Goal: Task Accomplishment & Management: Complete application form

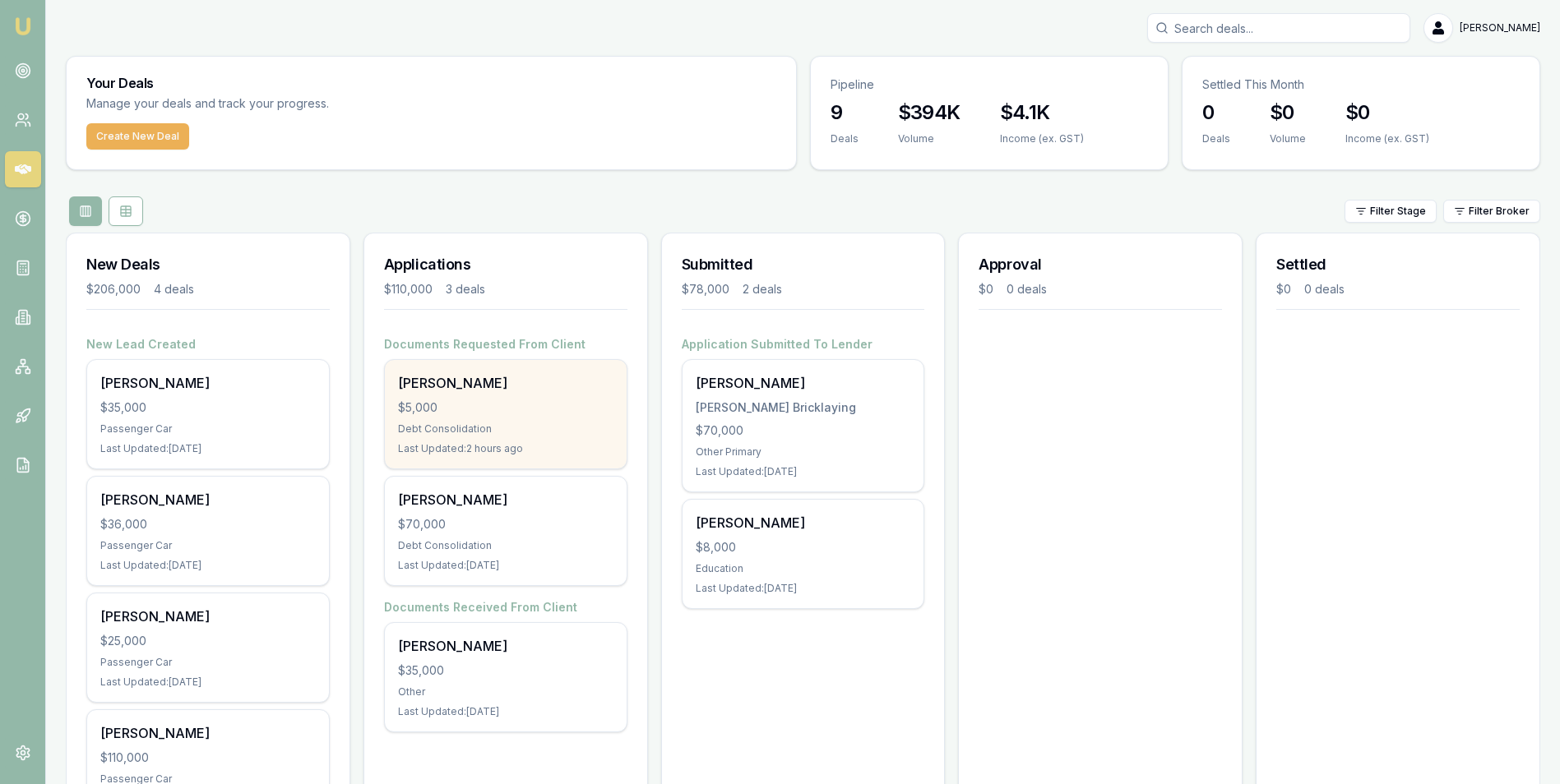
click at [496, 397] on div "Lane Burdett $5,000 Debt Consolidation Last Updated: 2 hours ago" at bounding box center [506, 414] width 242 height 109
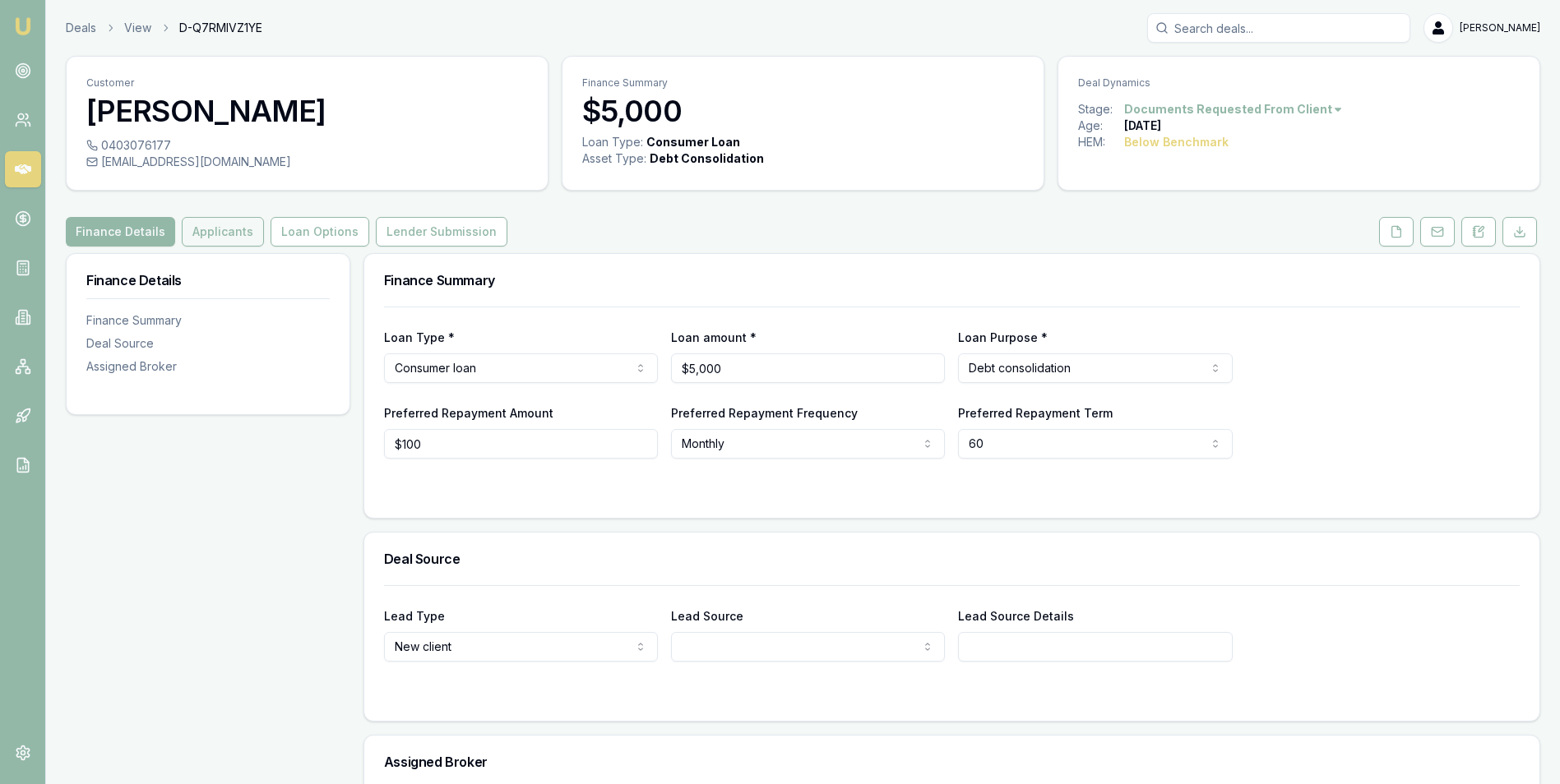
click at [207, 233] on button "Applicants" at bounding box center [223, 232] width 82 height 30
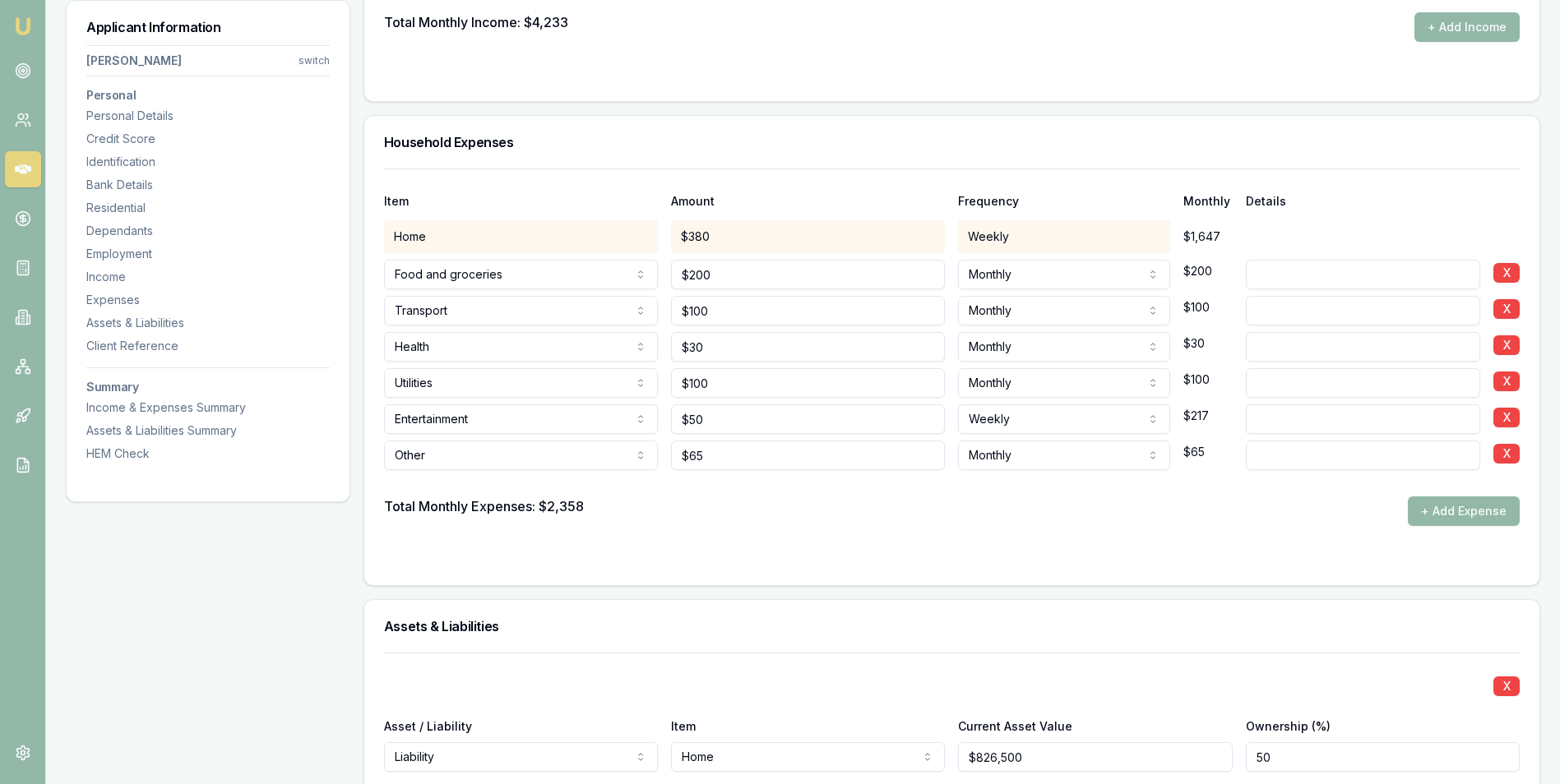
scroll to position [3043, 0]
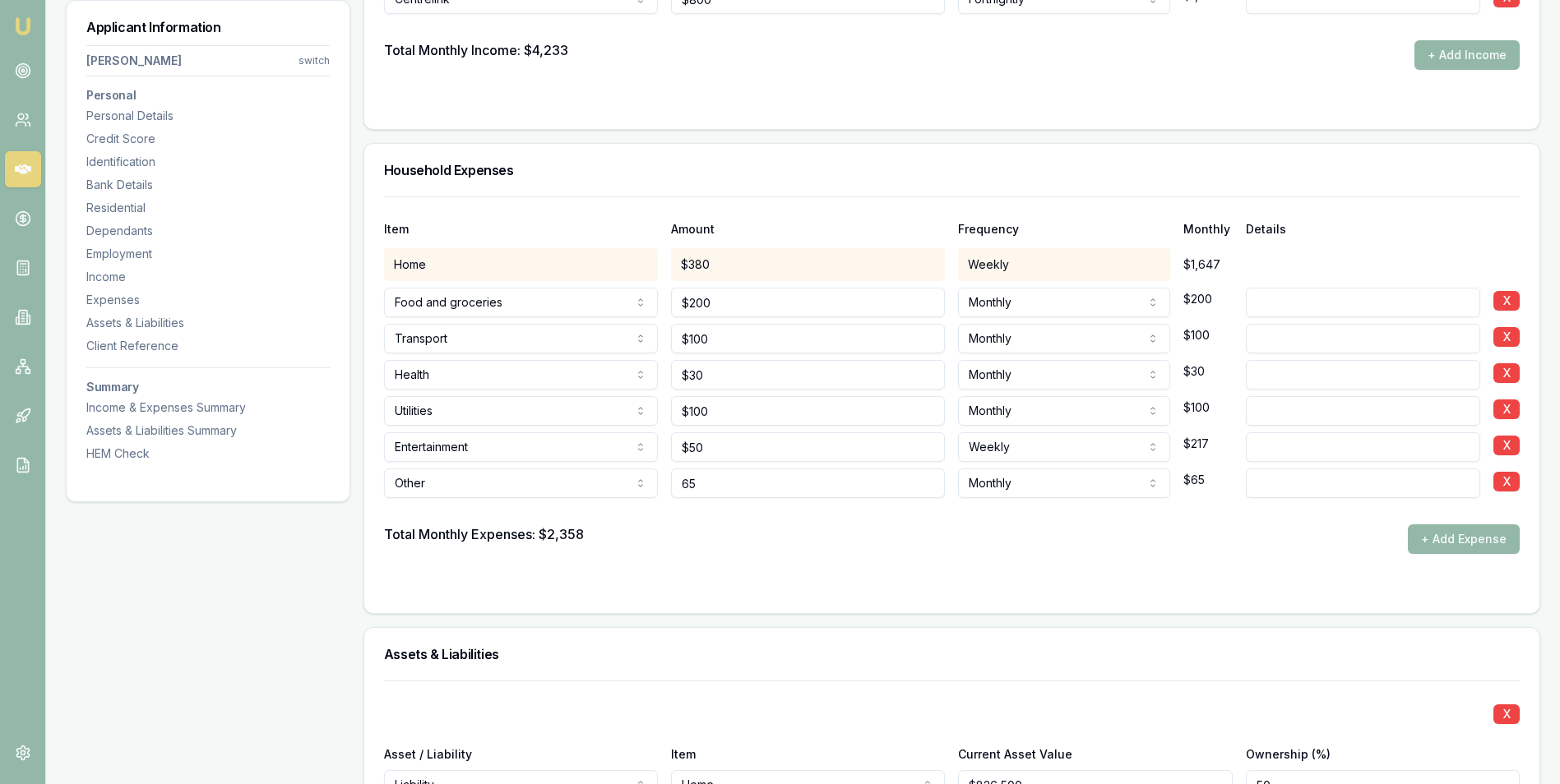
drag, startPoint x: 690, startPoint y: 480, endPoint x: 716, endPoint y: 485, distance: 26.5
click at [690, 481] on input "65" at bounding box center [808, 483] width 274 height 30
click at [681, 482] on input "65" at bounding box center [808, 483] width 274 height 30
type input "$465"
click at [946, 532] on div "Total Monthly Expenses: $2,358 + Add Expense" at bounding box center [952, 539] width 1136 height 30
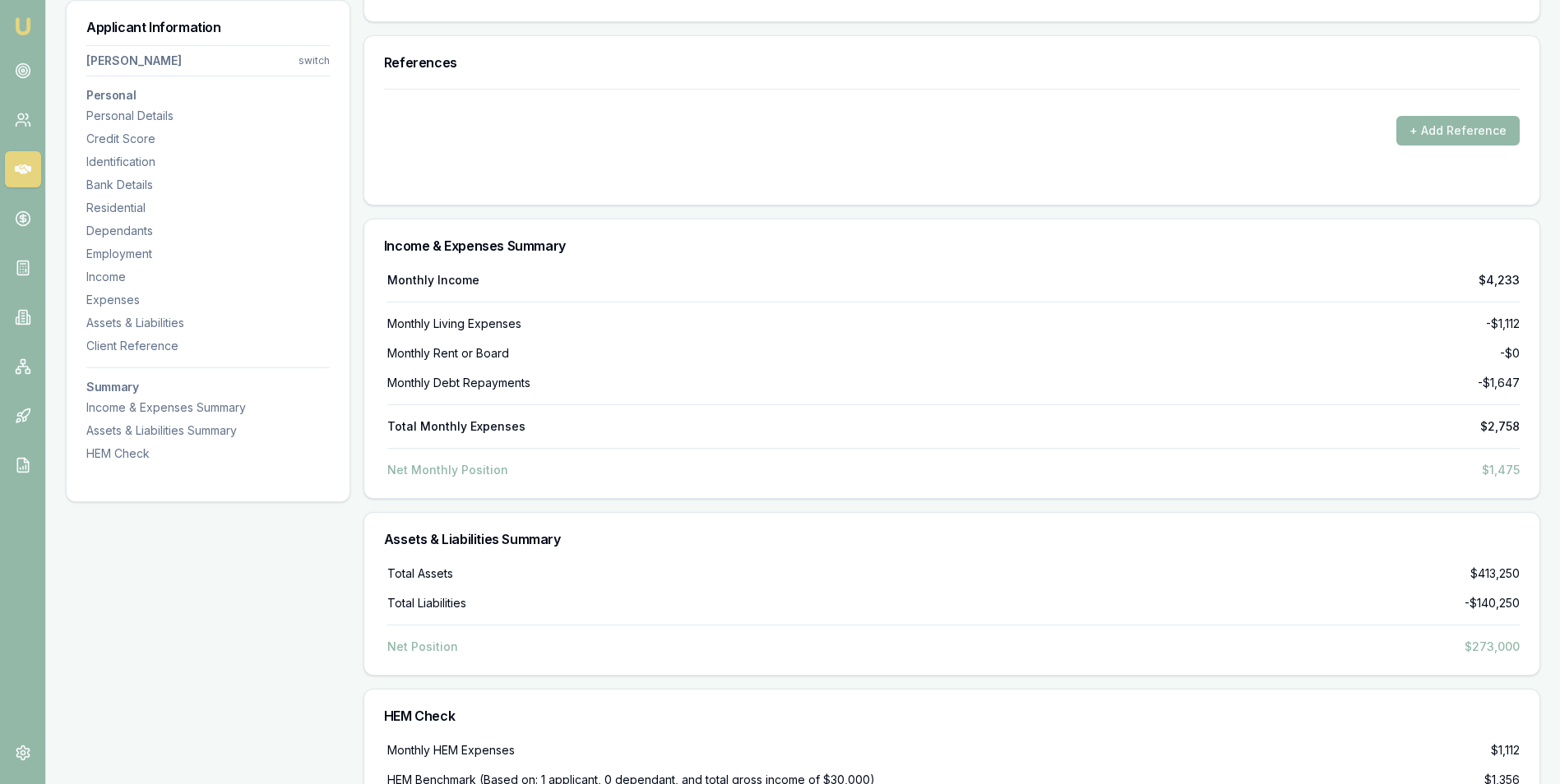
scroll to position [4497, 0]
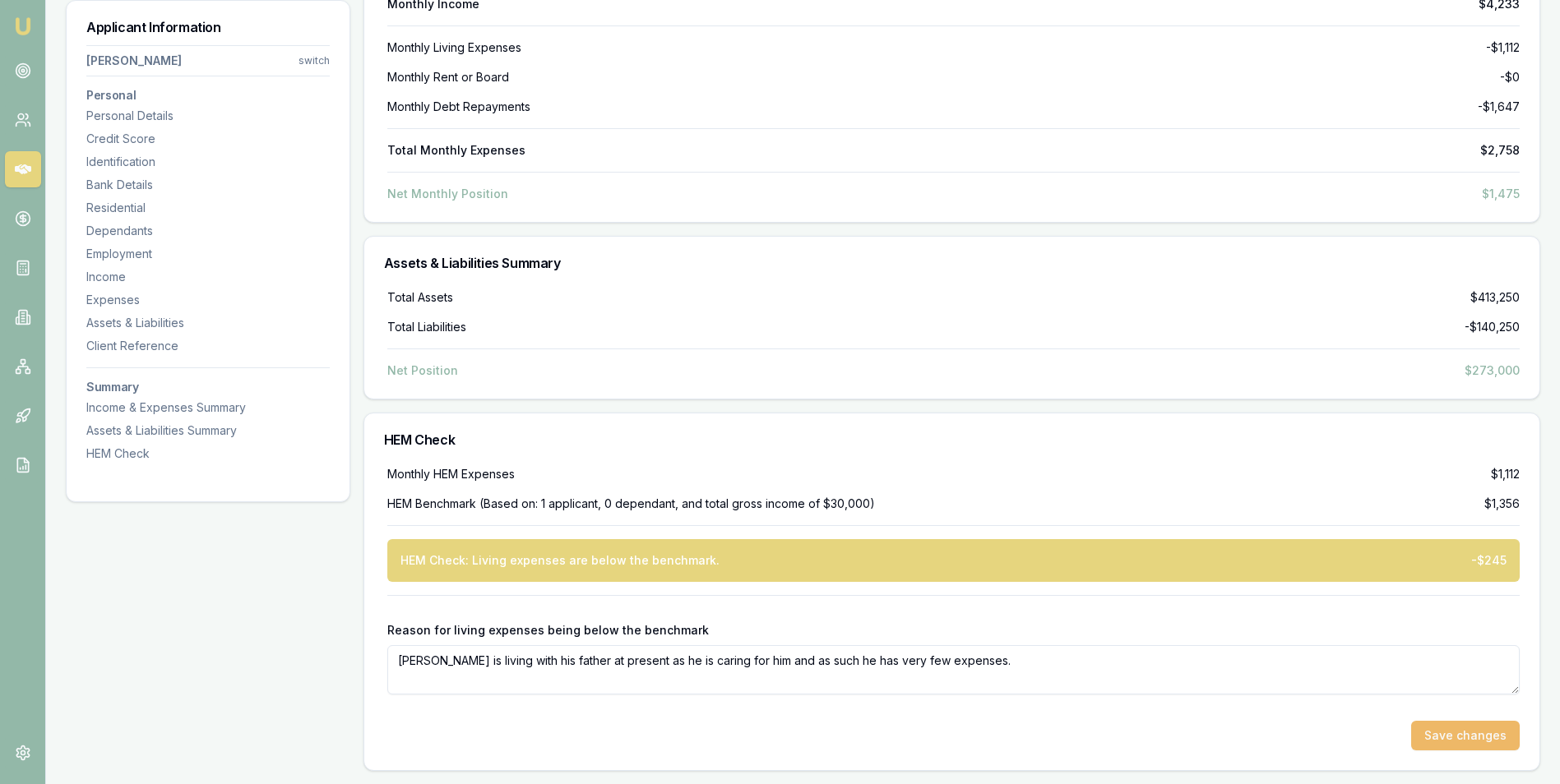
click at [1446, 733] on button "Save changes" at bounding box center [1465, 736] width 109 height 30
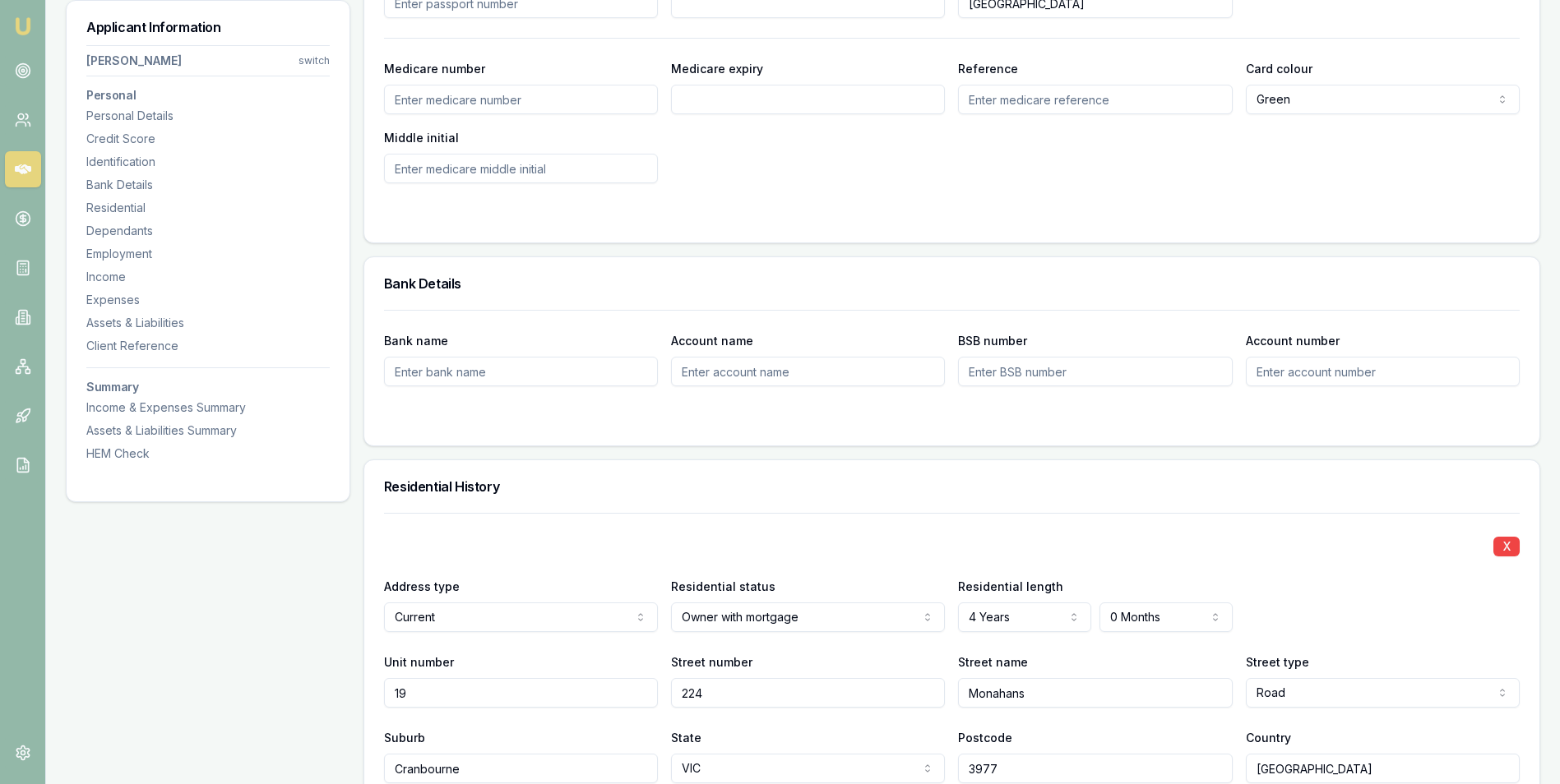
scroll to position [385, 0]
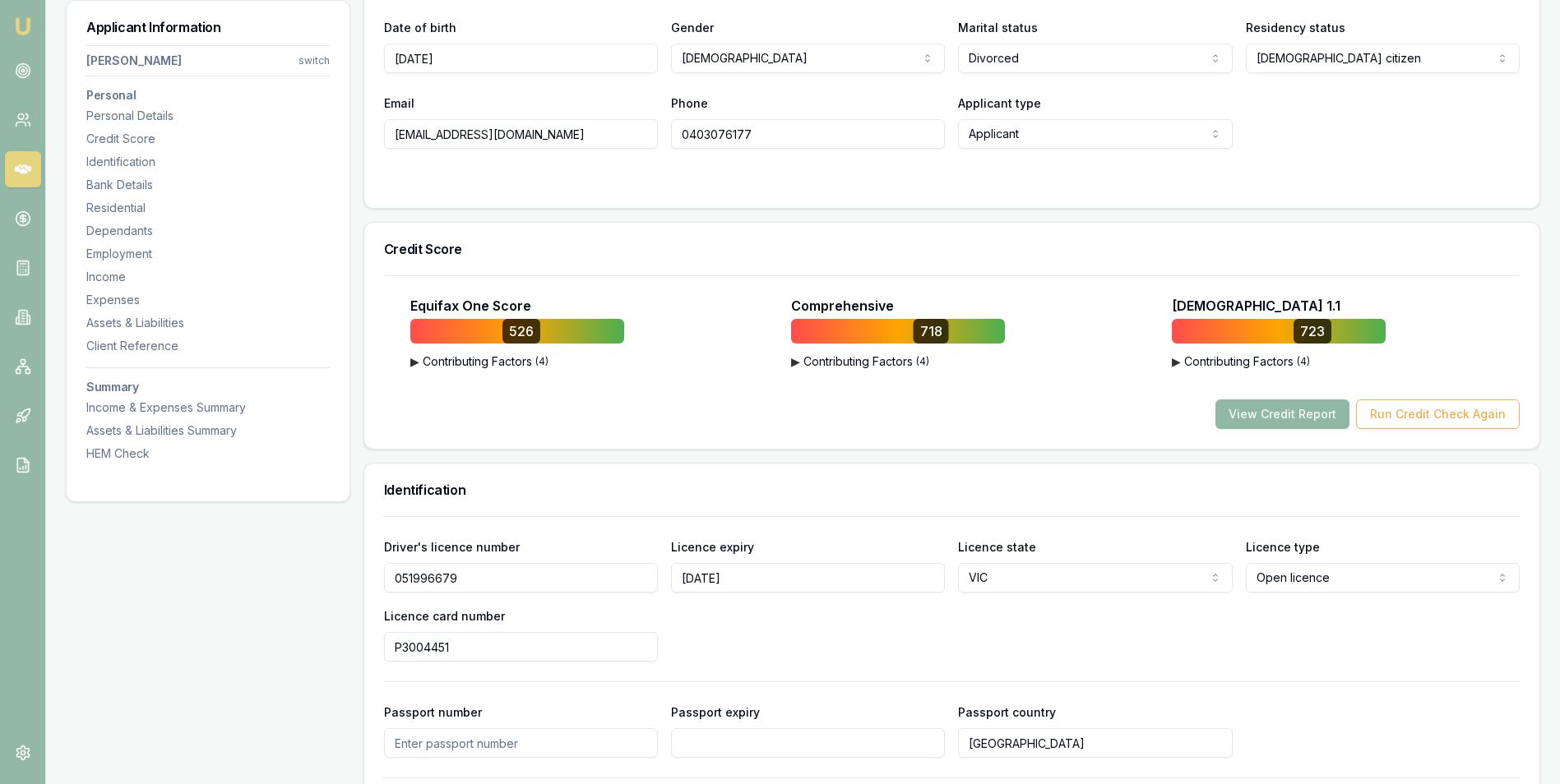
click at [1290, 415] on button "View Credit Report" at bounding box center [1282, 414] width 134 height 30
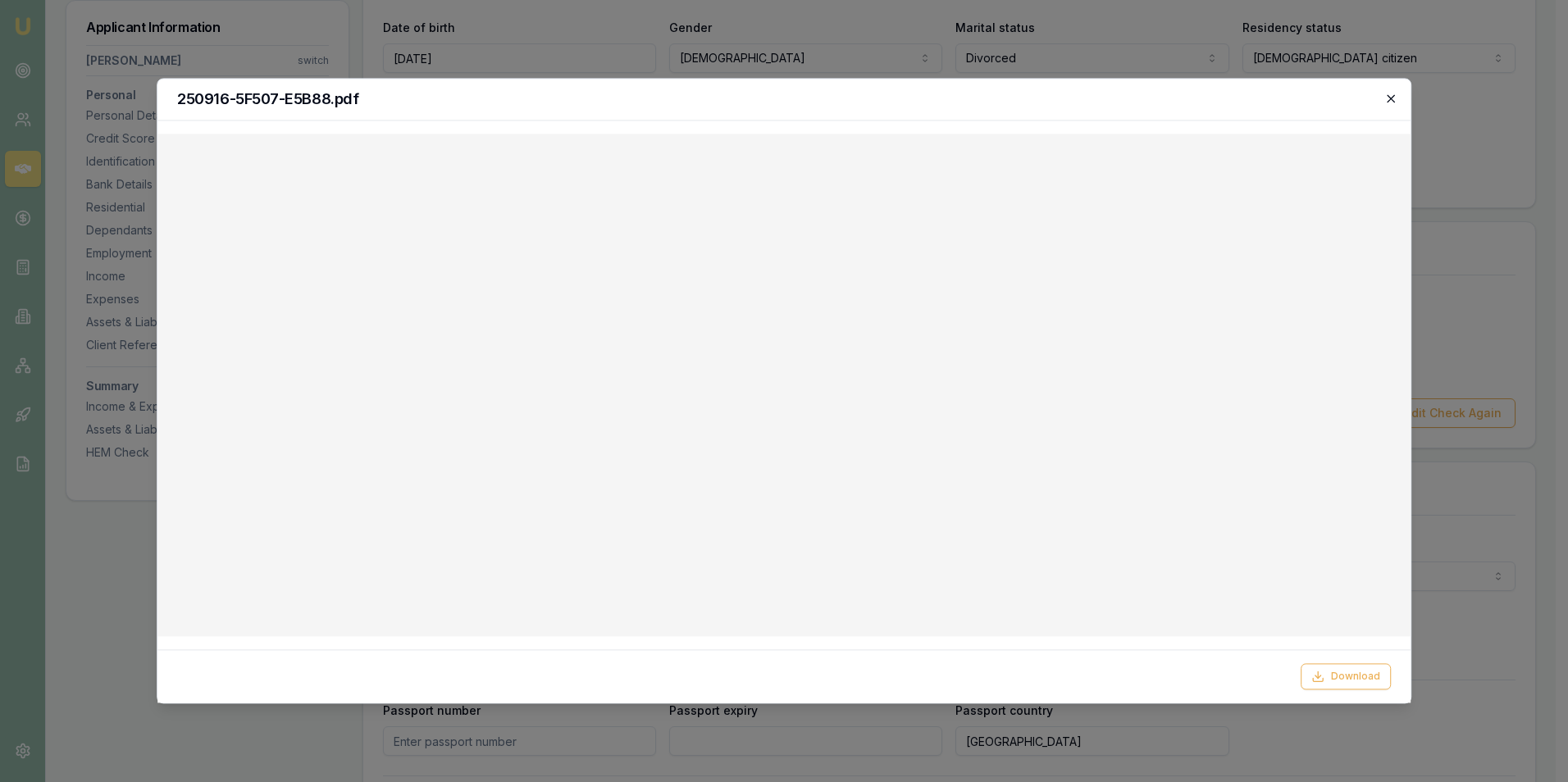
click at [1389, 98] on icon "button" at bounding box center [1390, 98] width 7 height 7
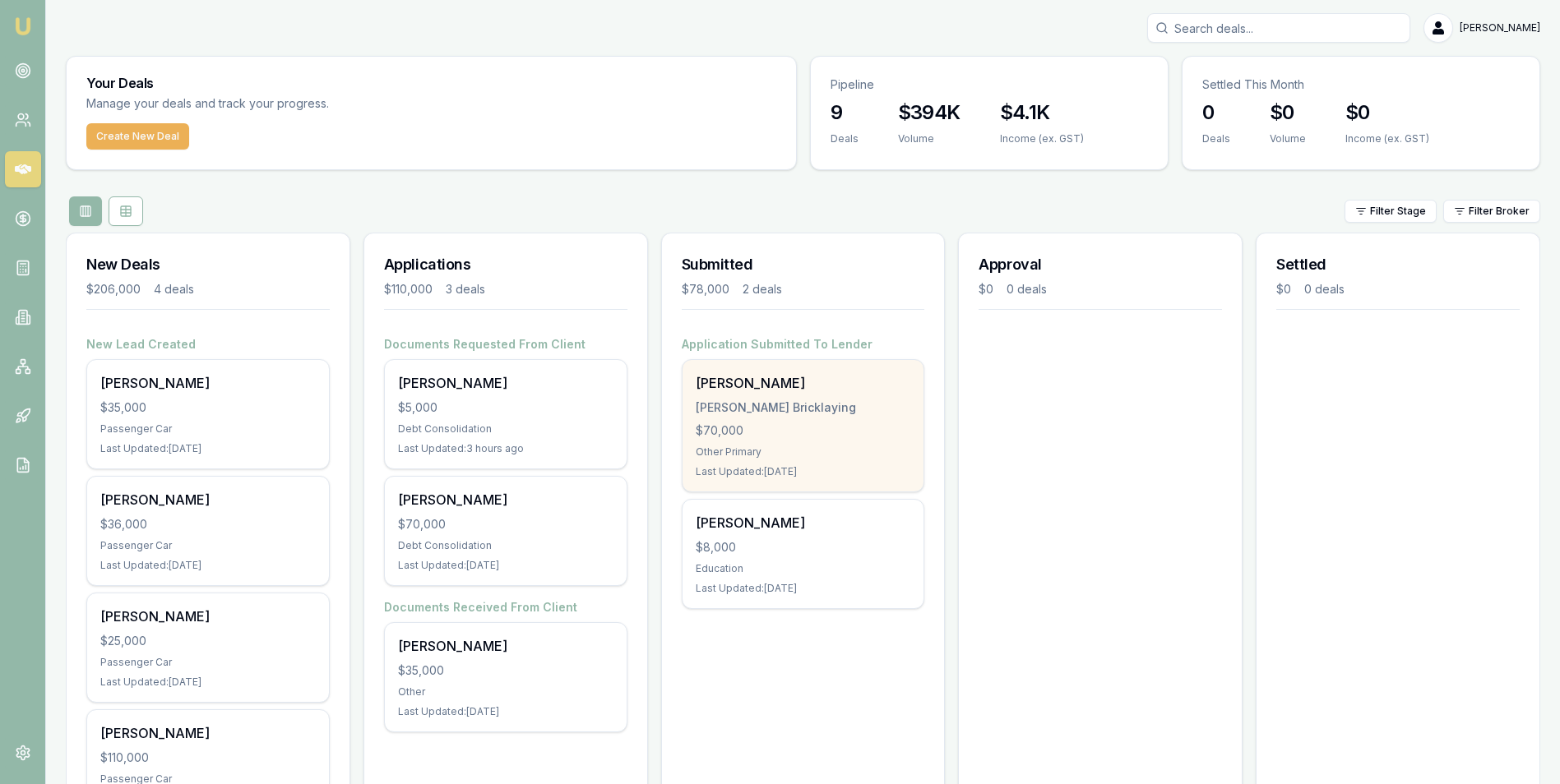
click at [766, 425] on div "$70,000" at bounding box center [803, 431] width 215 height 17
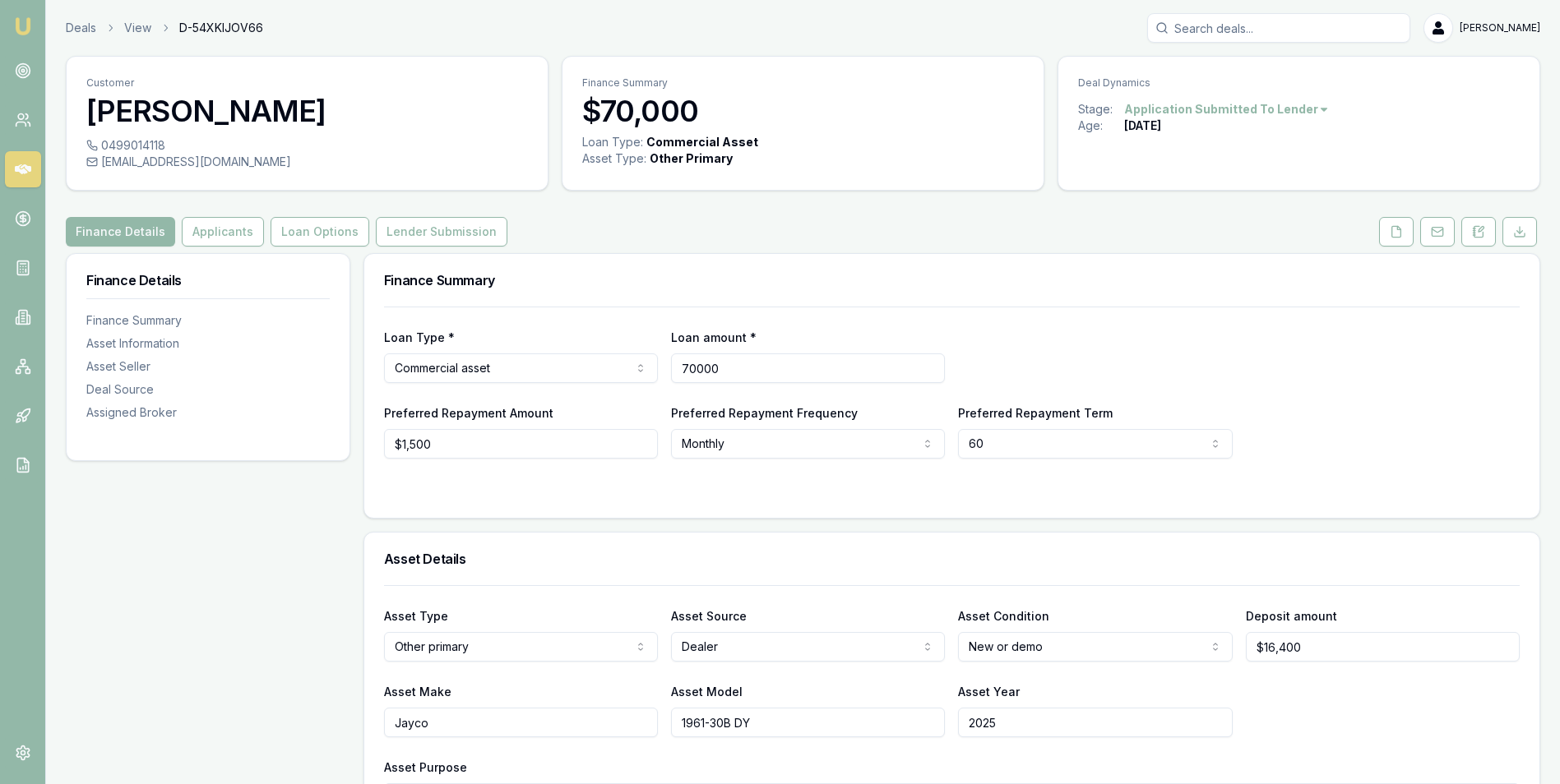
click at [694, 358] on input "70000" at bounding box center [808, 369] width 274 height 30
type input "$80,000"
click at [1010, 350] on div "Loan Type * Commercial asset Consumer loan Consumer asset Commercial loan Comme…" at bounding box center [952, 355] width 1136 height 56
drag, startPoint x: 464, startPoint y: 452, endPoint x: 376, endPoint y: 453, distance: 88.0
click at [376, 453] on div "Loan Type * Commercial asset Consumer loan Consumer asset Commercial loan Comme…" at bounding box center [952, 412] width 1175 height 211
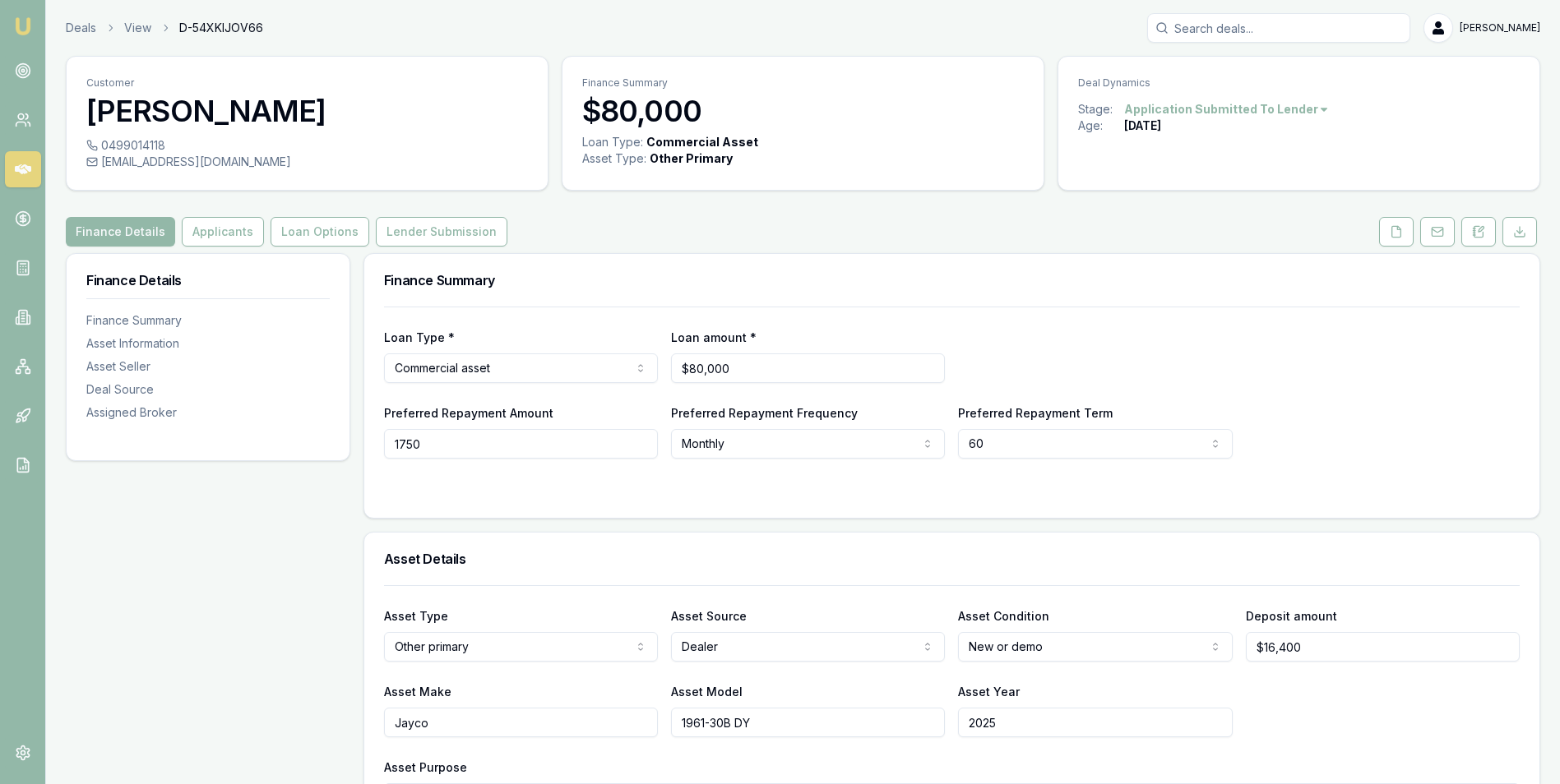
type input "$1,750"
click at [694, 476] on form "Loan Type * Commercial asset Consumer loan Consumer asset Commercial loan Comme…" at bounding box center [952, 402] width 1136 height 192
click at [220, 233] on button "Applicants" at bounding box center [223, 232] width 82 height 30
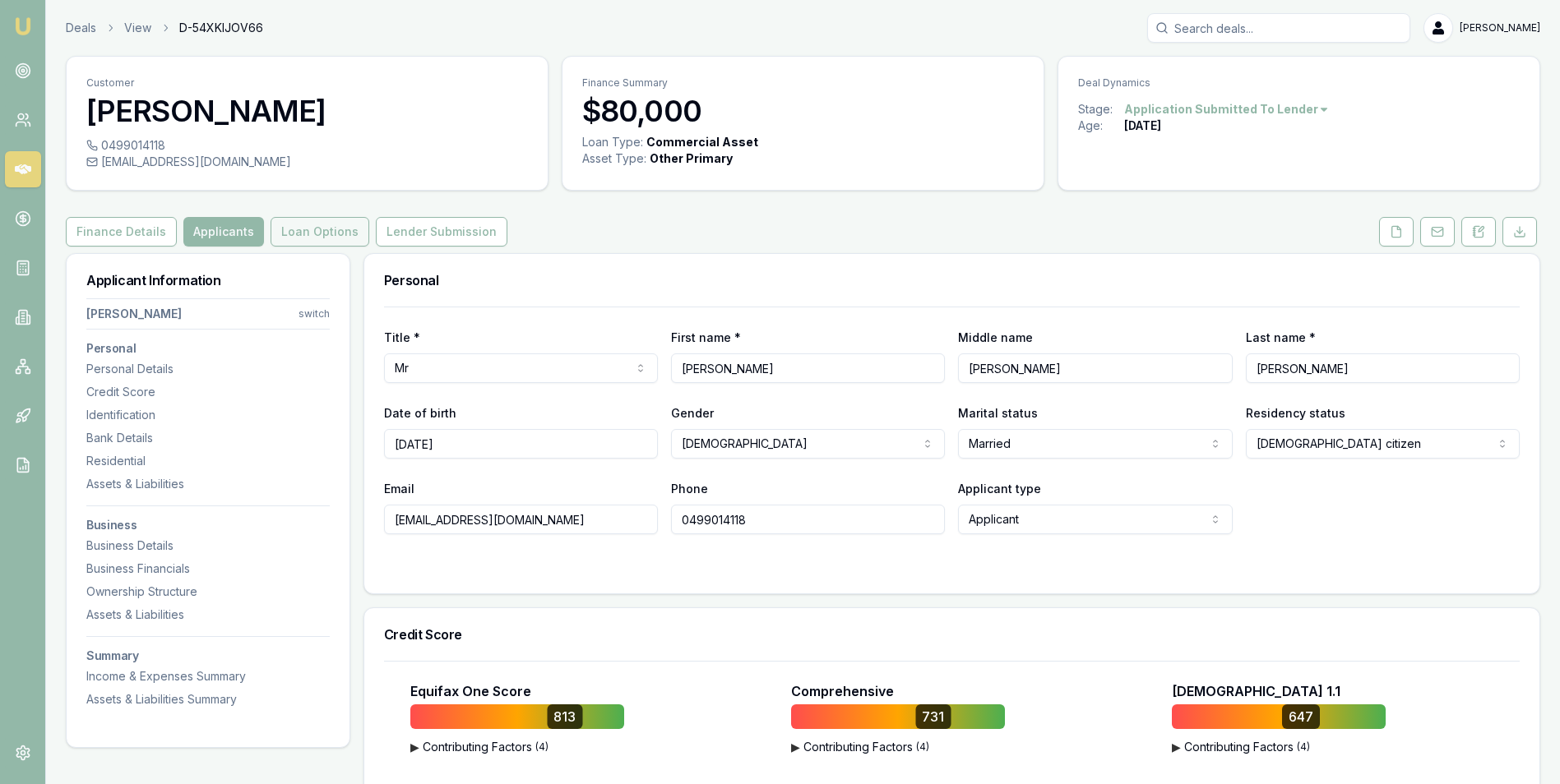
click at [296, 234] on button "Loan Options" at bounding box center [320, 232] width 99 height 30
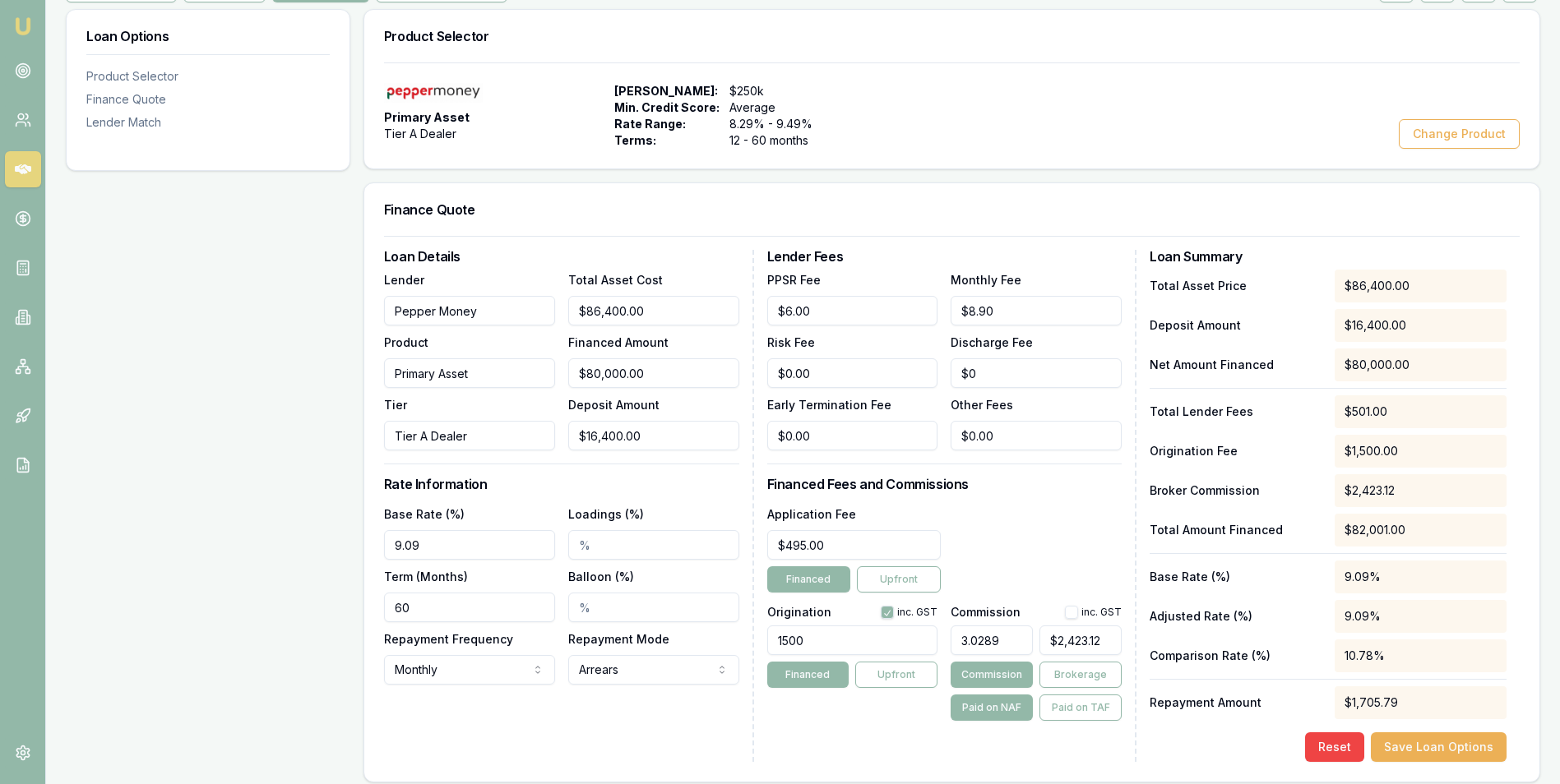
scroll to position [329, 0]
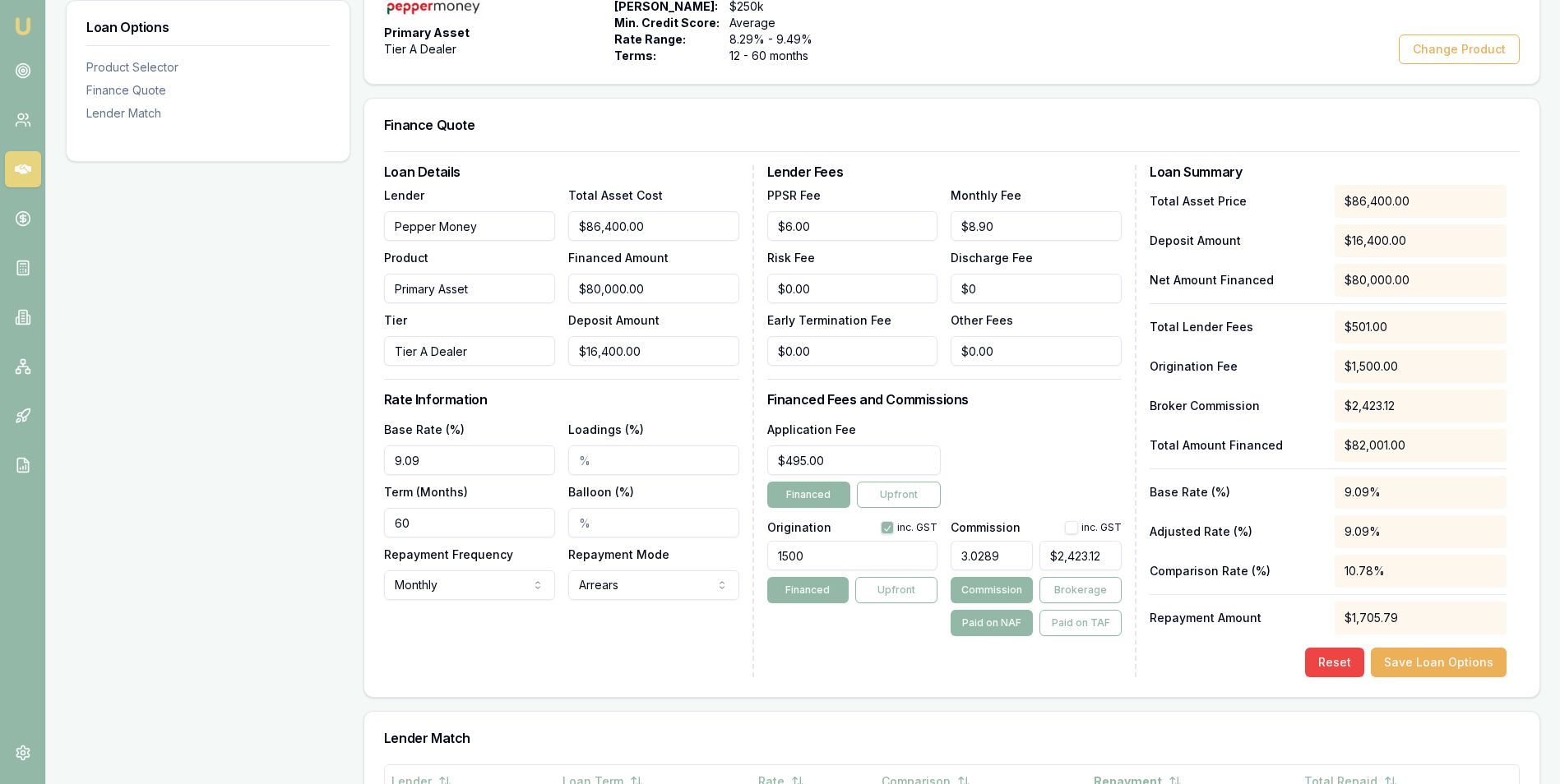
type input "2423"
drag, startPoint x: 1107, startPoint y: 550, endPoint x: 1045, endPoint y: 547, distance: 62.1
click at [1045, 547] on input "2423" at bounding box center [1080, 556] width 82 height 30
type input "0.003144654088050314"
type input "2"
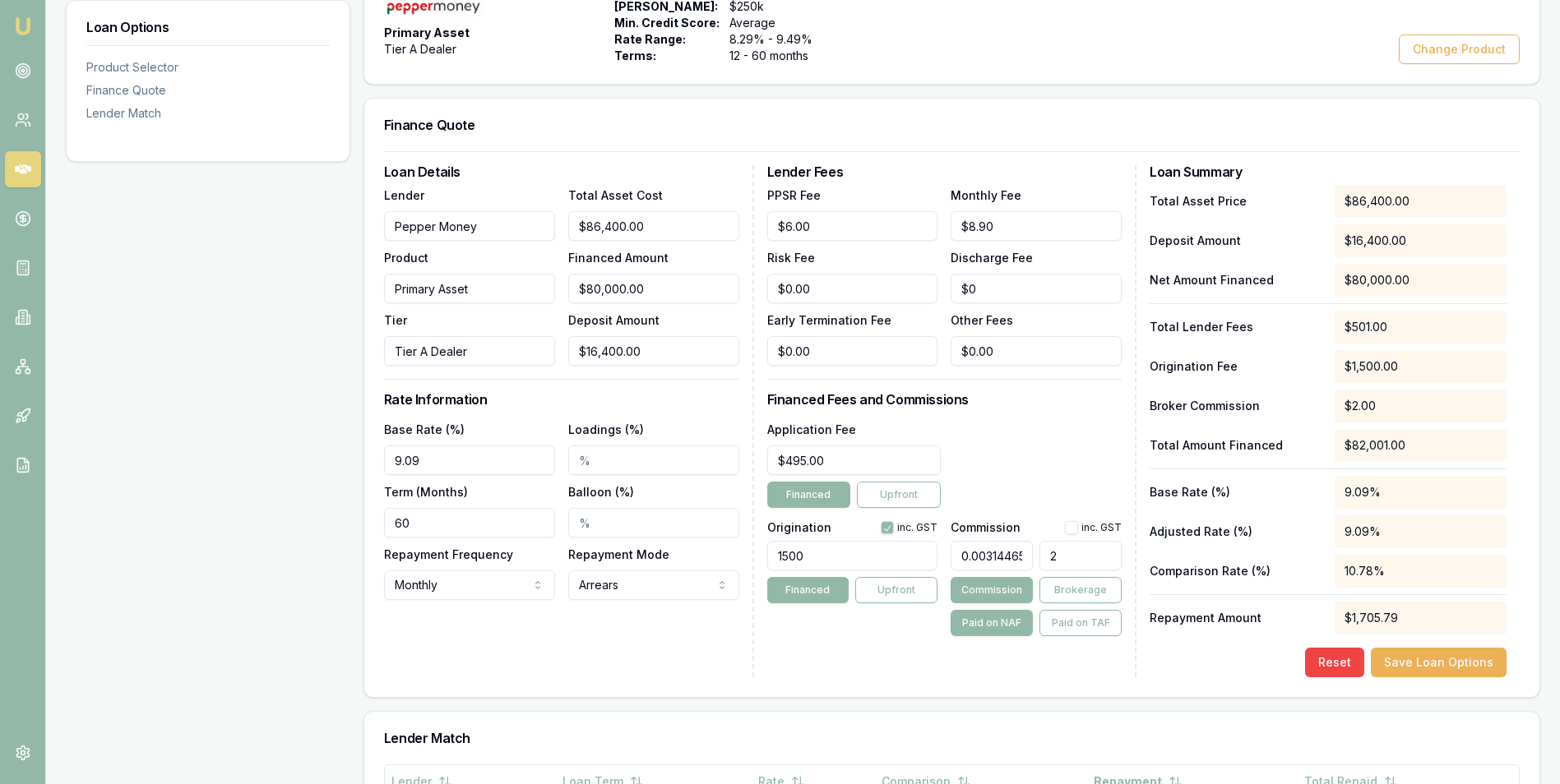
type input "0.040880503144654086"
type input "26"
type input "0.4088050314465409"
type input "260"
type input "4.0927672955974845"
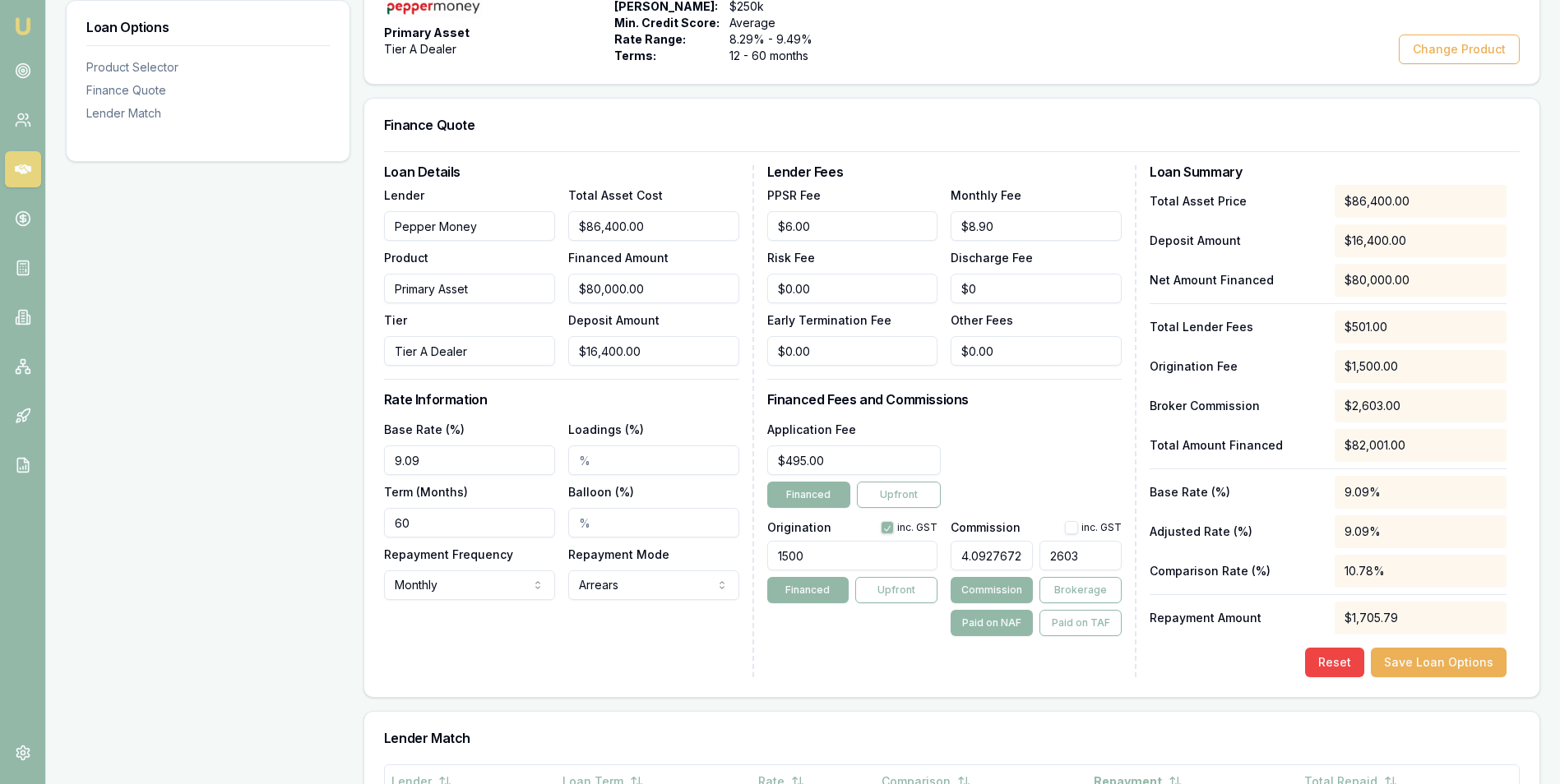
type input "2603."
type input "4.094025157232704"
type input "2603.8"
type input "4.094072327044025"
click at [1033, 475] on div "Application Fee $495.00 Financed Upfront" at bounding box center [945, 463] width 356 height 88
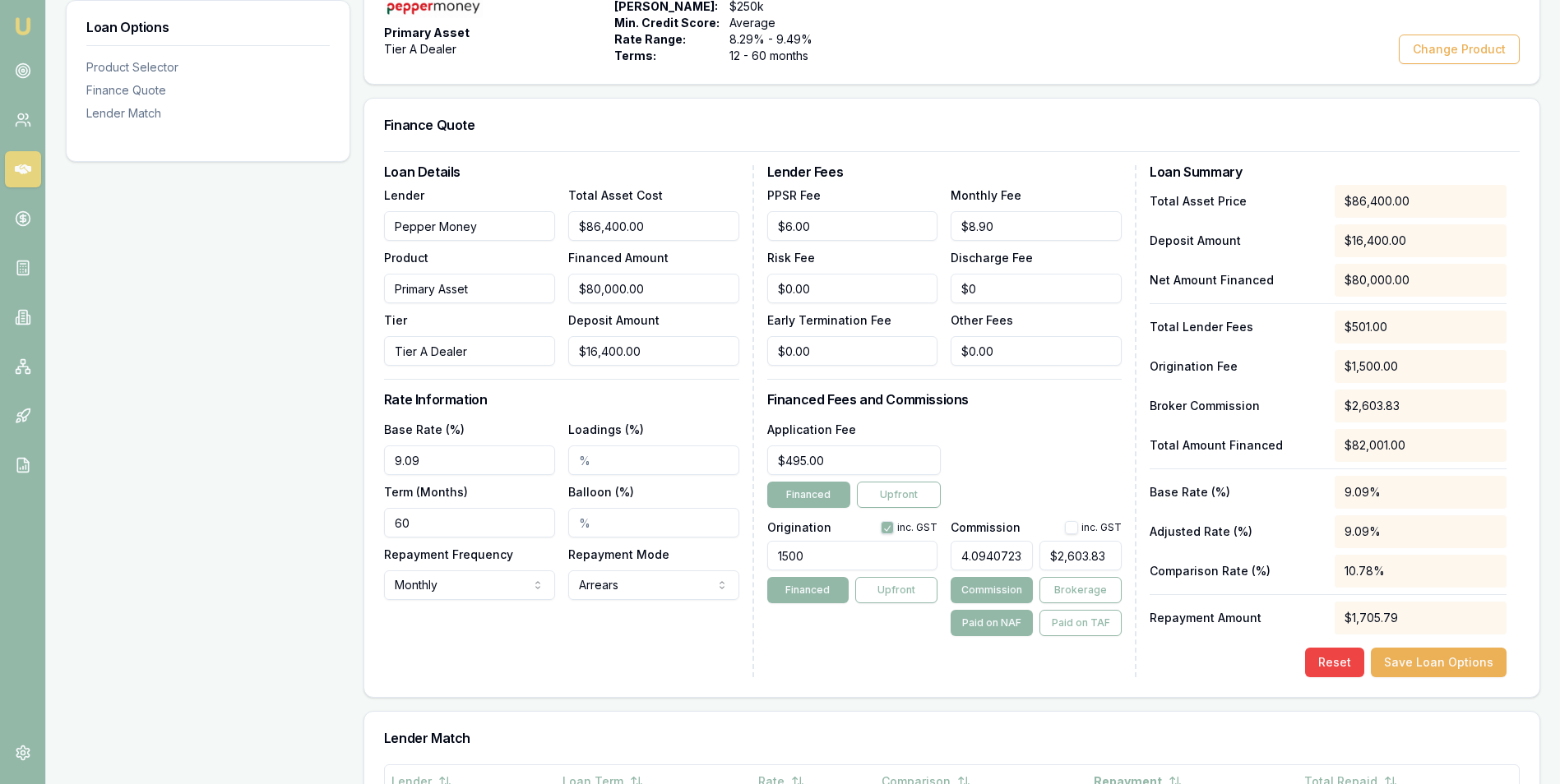
type input "$3,275.26"
drag, startPoint x: 963, startPoint y: 553, endPoint x: 1028, endPoint y: 559, distance: 65.3
click at [1028, 559] on input "4.094072327044025" at bounding box center [992, 556] width 82 height 30
type input "3"
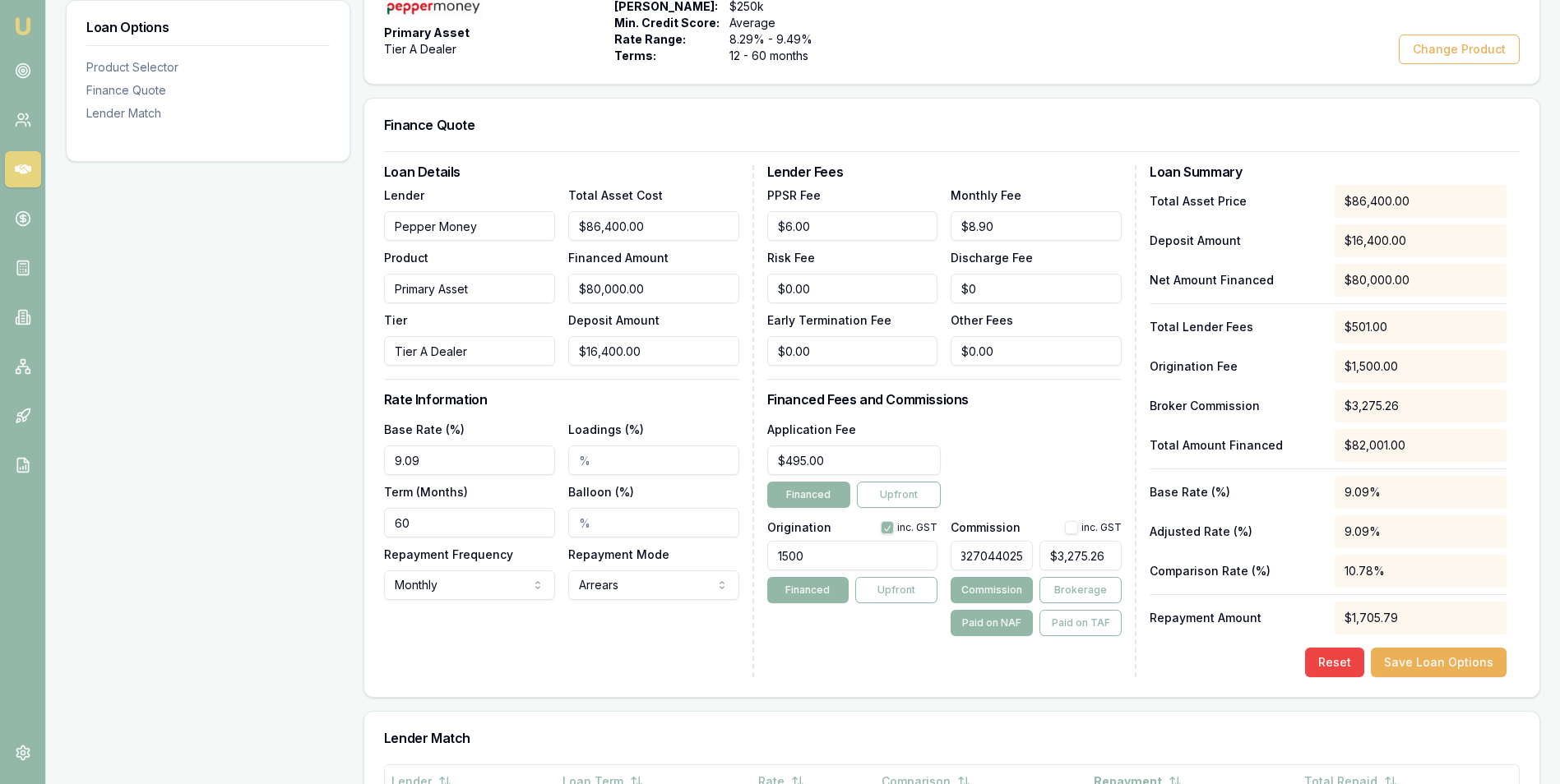
type input "$2,400.00"
type input "3.03"
type input "$2,424.00"
click at [1066, 451] on div "Application Fee $495.00 Financed Upfront" at bounding box center [945, 463] width 356 height 88
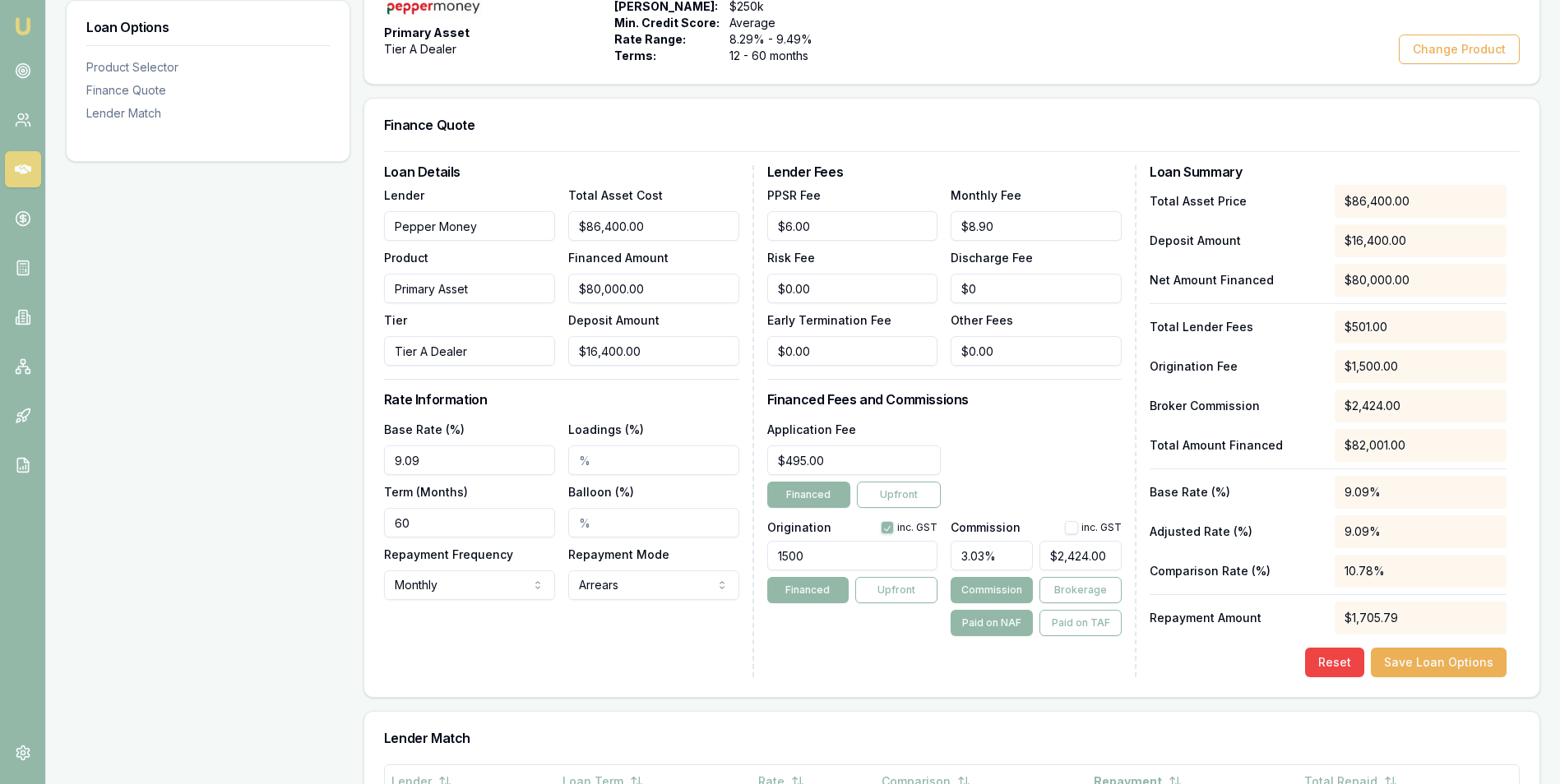
click at [985, 560] on input "3.03%" at bounding box center [992, 556] width 82 height 30
type input "3"
type input "$2,400.00"
type input "39"
type input "$31,200.00"
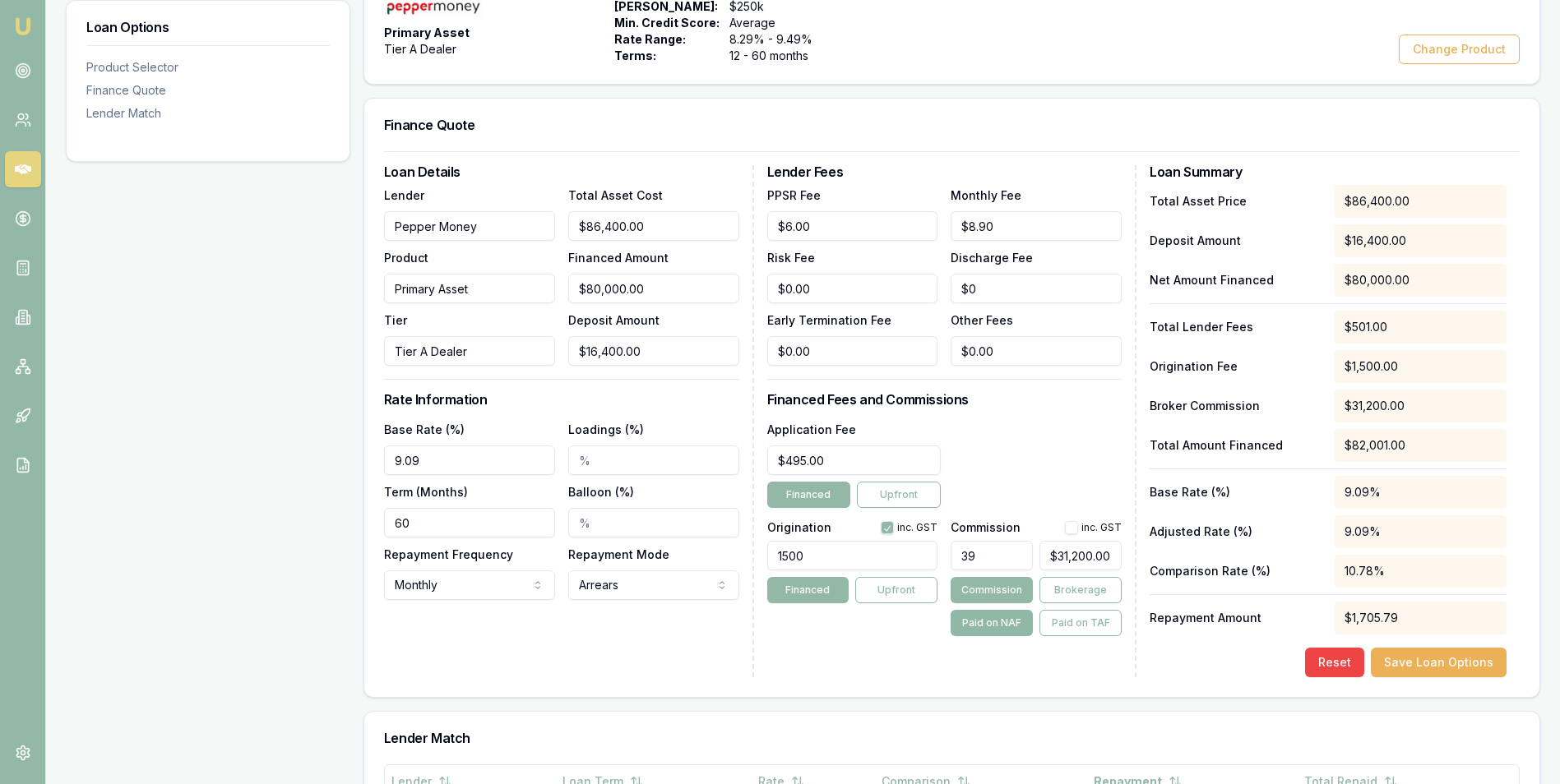
type input "3"
type input "$2,400.00"
type input "3.09"
type input "$2,472.00"
click at [1048, 453] on div "Application Fee $495.00 Financed Upfront" at bounding box center [945, 463] width 356 height 88
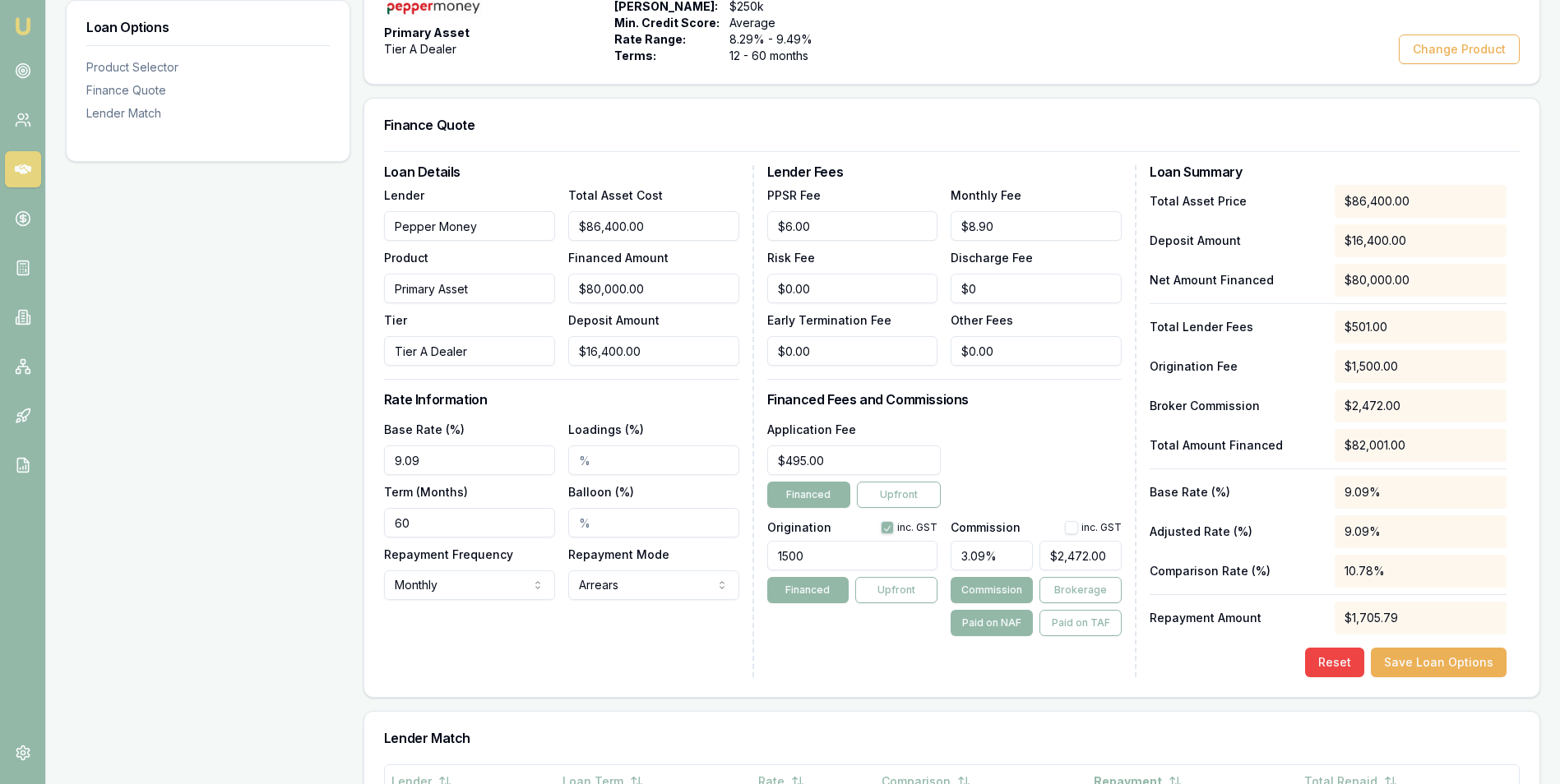
click at [979, 557] on input "3.09%" at bounding box center [992, 556] width 82 height 30
type input "3.9"
type input "$3,120.00"
type input "3.91"
type input "$3,128.00"
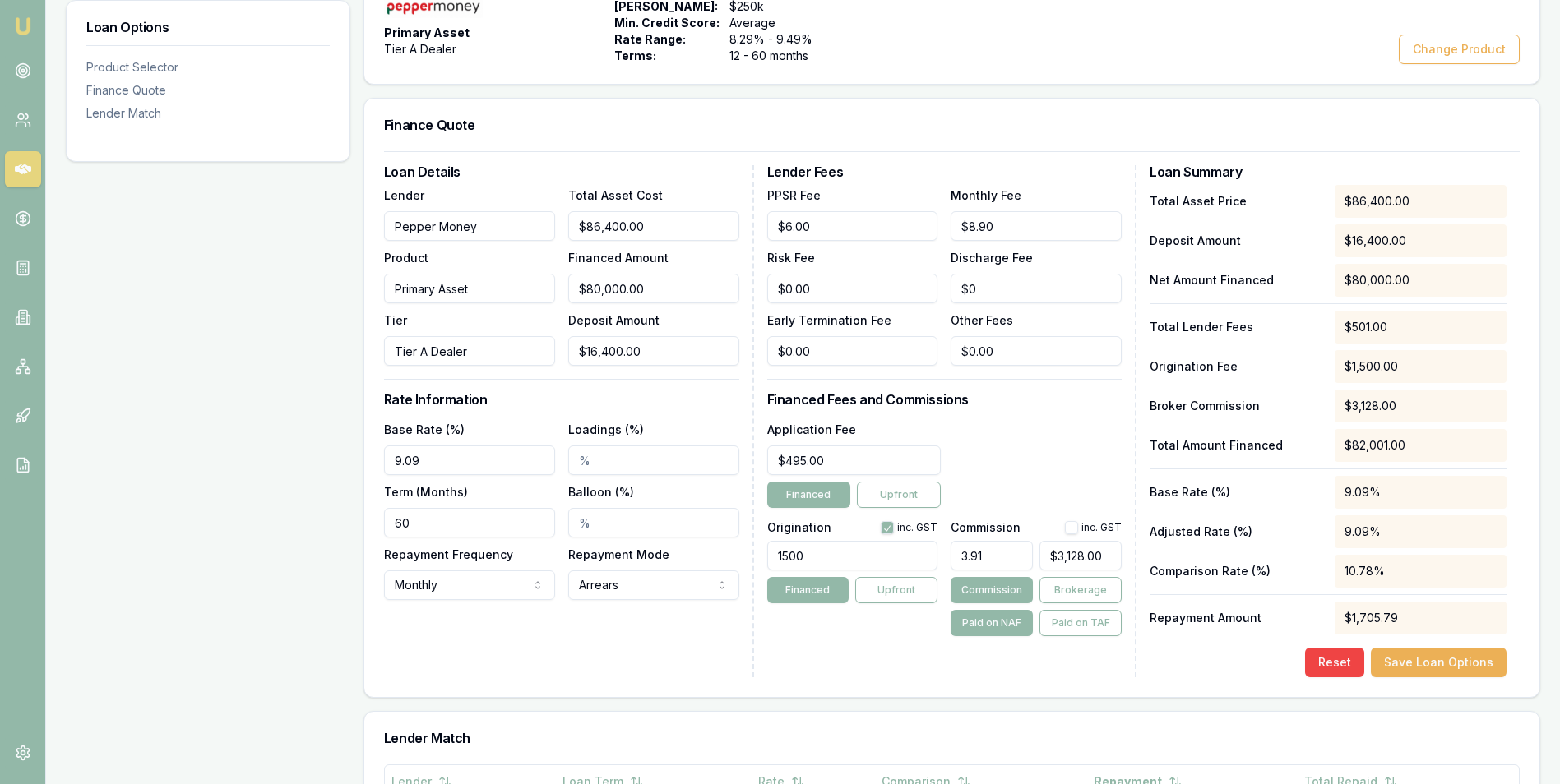
type input "3.9"
type input "$3,120.00"
type input "3"
type input "$2,400.00"
type input "3.1"
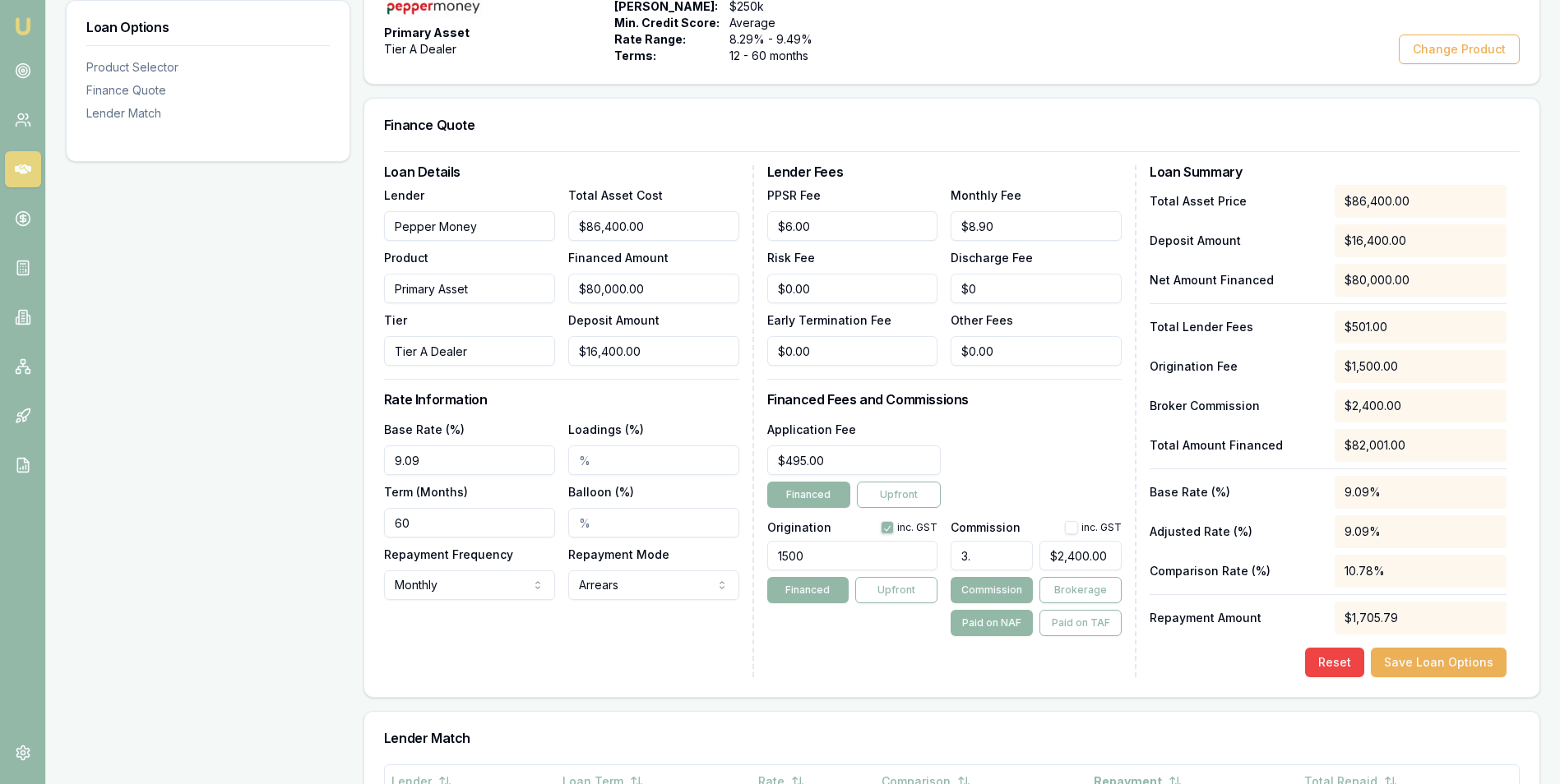
type input "$2,480.00"
type input "3.19"
type input "$2,552.00"
click at [1025, 469] on div "Application Fee $495.00 Financed Upfront" at bounding box center [945, 463] width 356 height 88
click at [983, 560] on input "3.19%" at bounding box center [992, 556] width 82 height 30
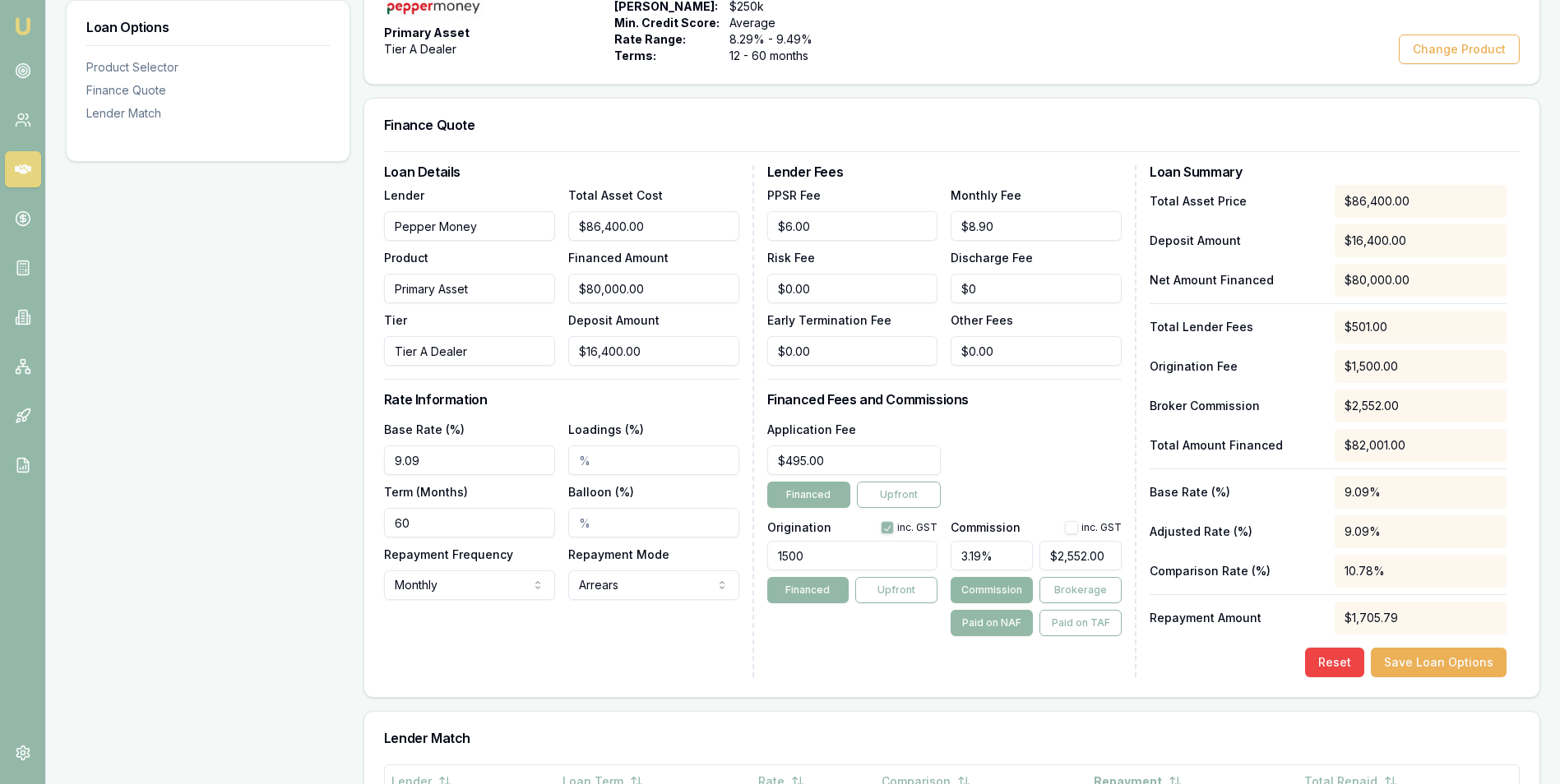
type input "3.1"
type input "$2,480.00"
type input "3"
type input "$2,400.00"
type input "32"
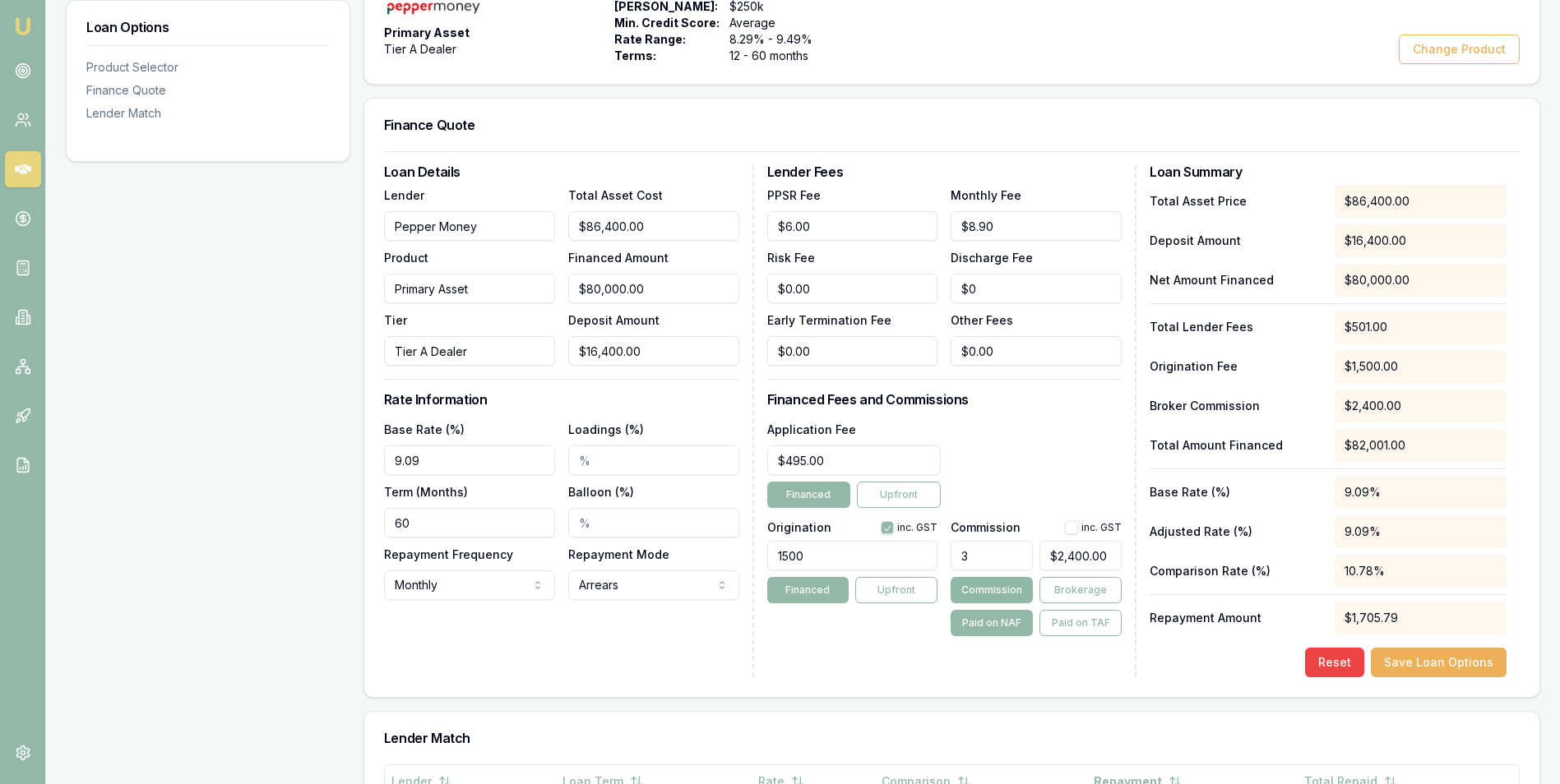
type input "$25,600.00"
type input "325"
type input "$260,000.00"
click at [968, 558] on input "325" at bounding box center [992, 556] width 82 height 30
type input "3.25"
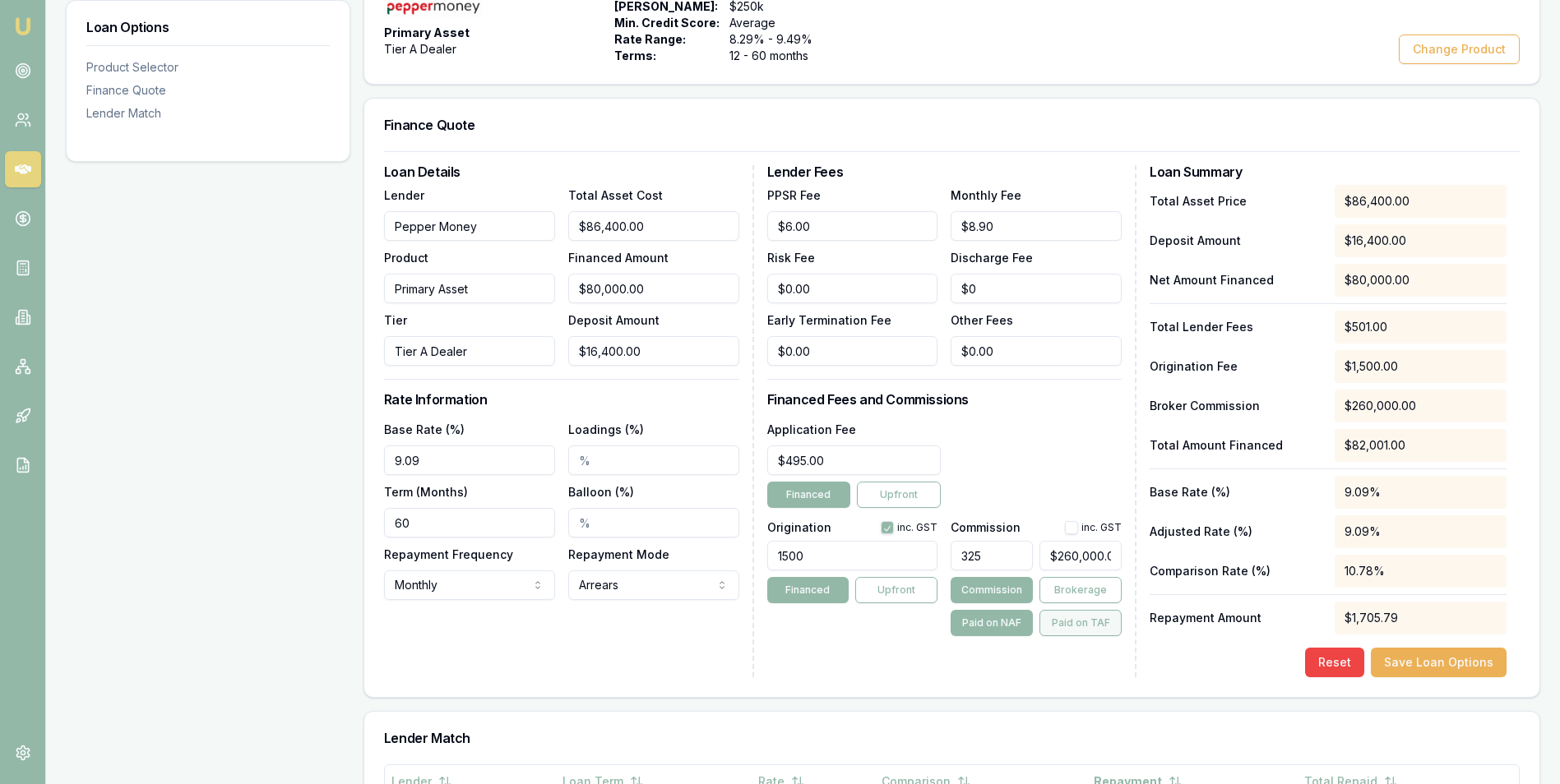
type input "$2,600.00"
click at [1018, 453] on div "Application Fee $495.00 Financed Upfront" at bounding box center [945, 463] width 356 height 88
click at [987, 561] on input "3.25%" at bounding box center [992, 556] width 82 height 30
type input "3.255"
type input "$2,604.00"
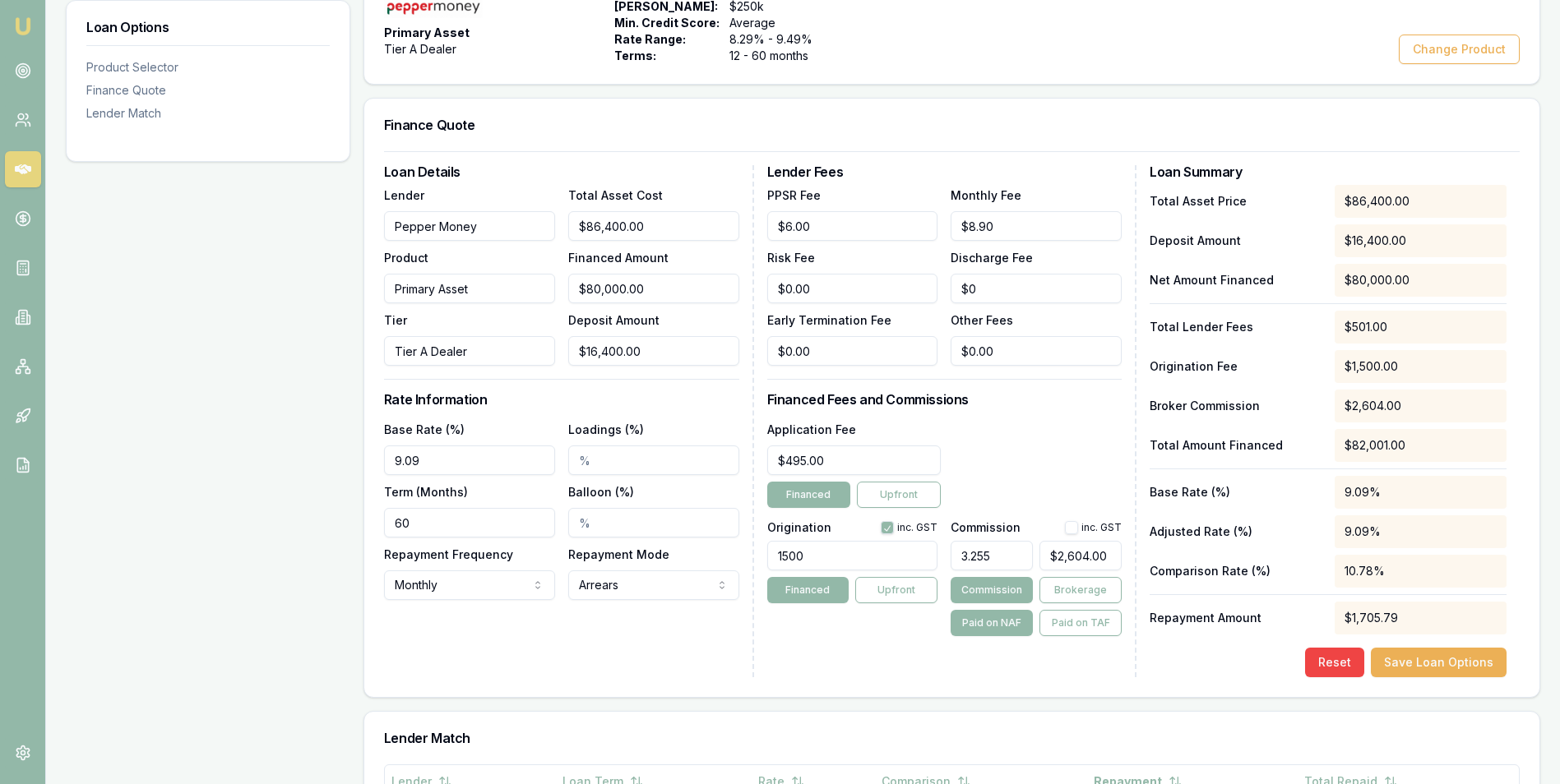
type input "3.25"
type input "$2,600.00"
type input "3.254"
type input "$2,603.20"
type input "3.2545"
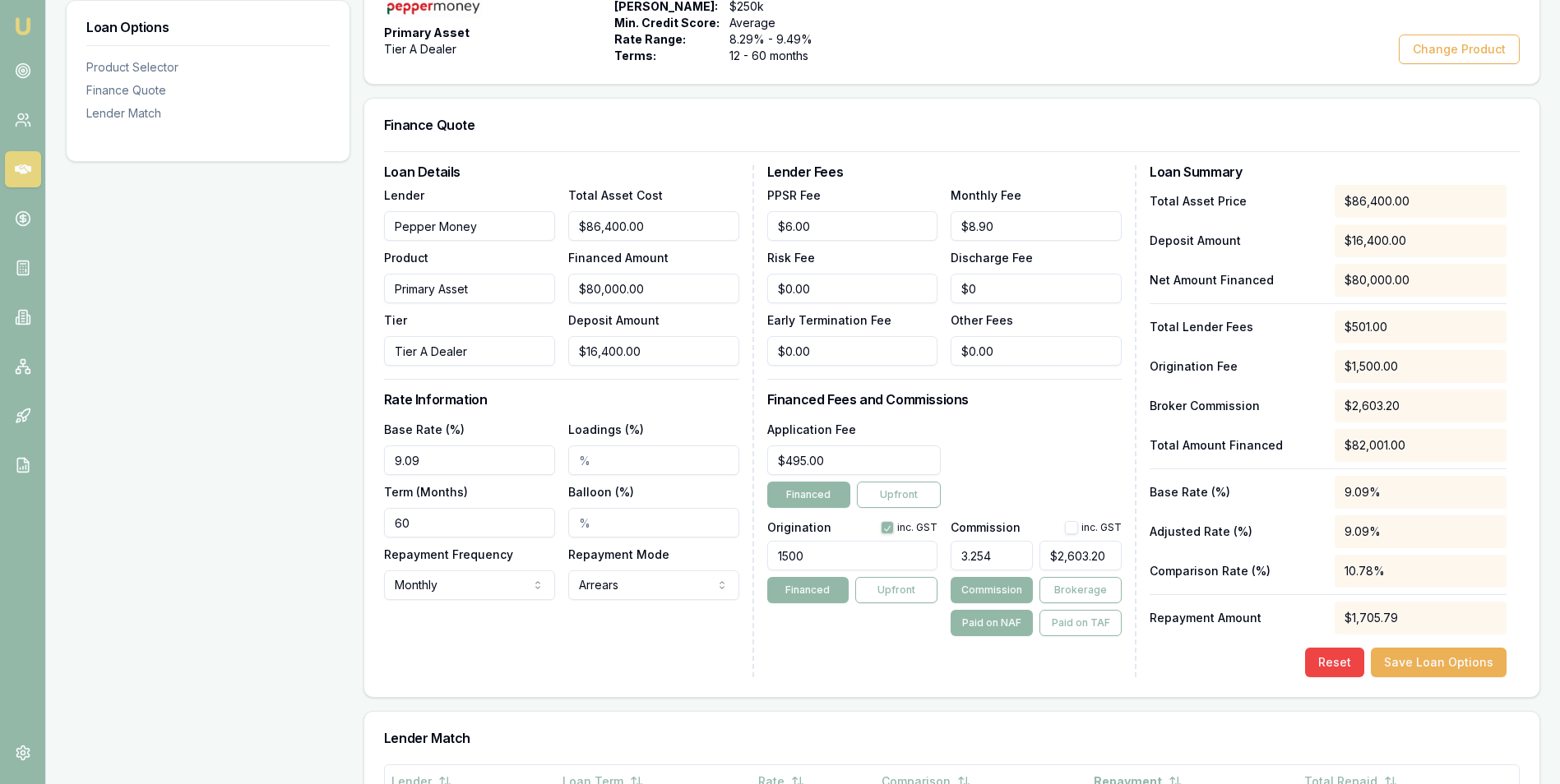
type input "$2,603.60"
type input "3.254"
type input "$2,603.20"
type input "3.2549"
type input "$2,603.92"
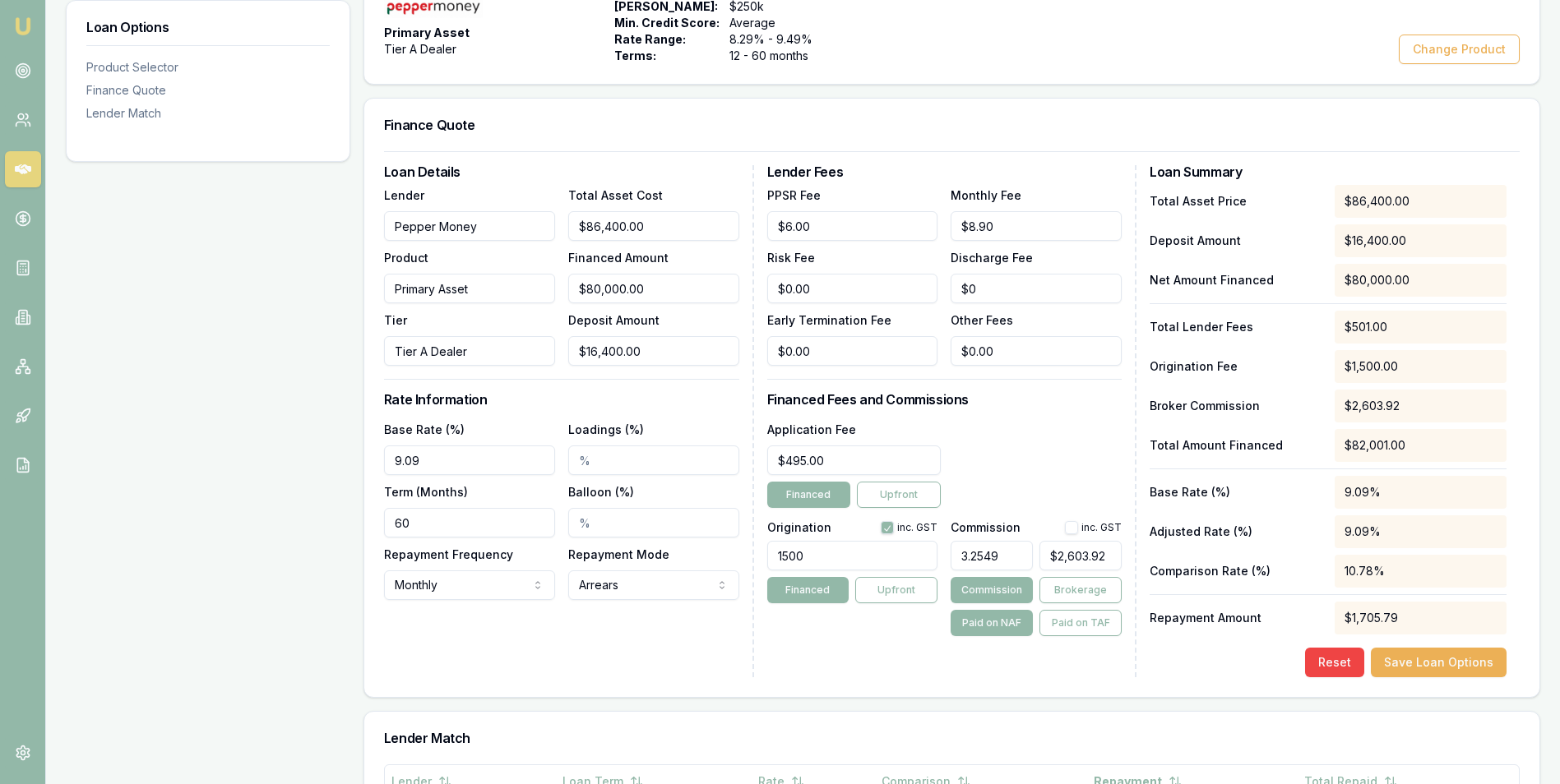
type input "3.254"
type input "$2,603.20"
type input "3.2547"
type input "$2,603.76"
type input "3.254"
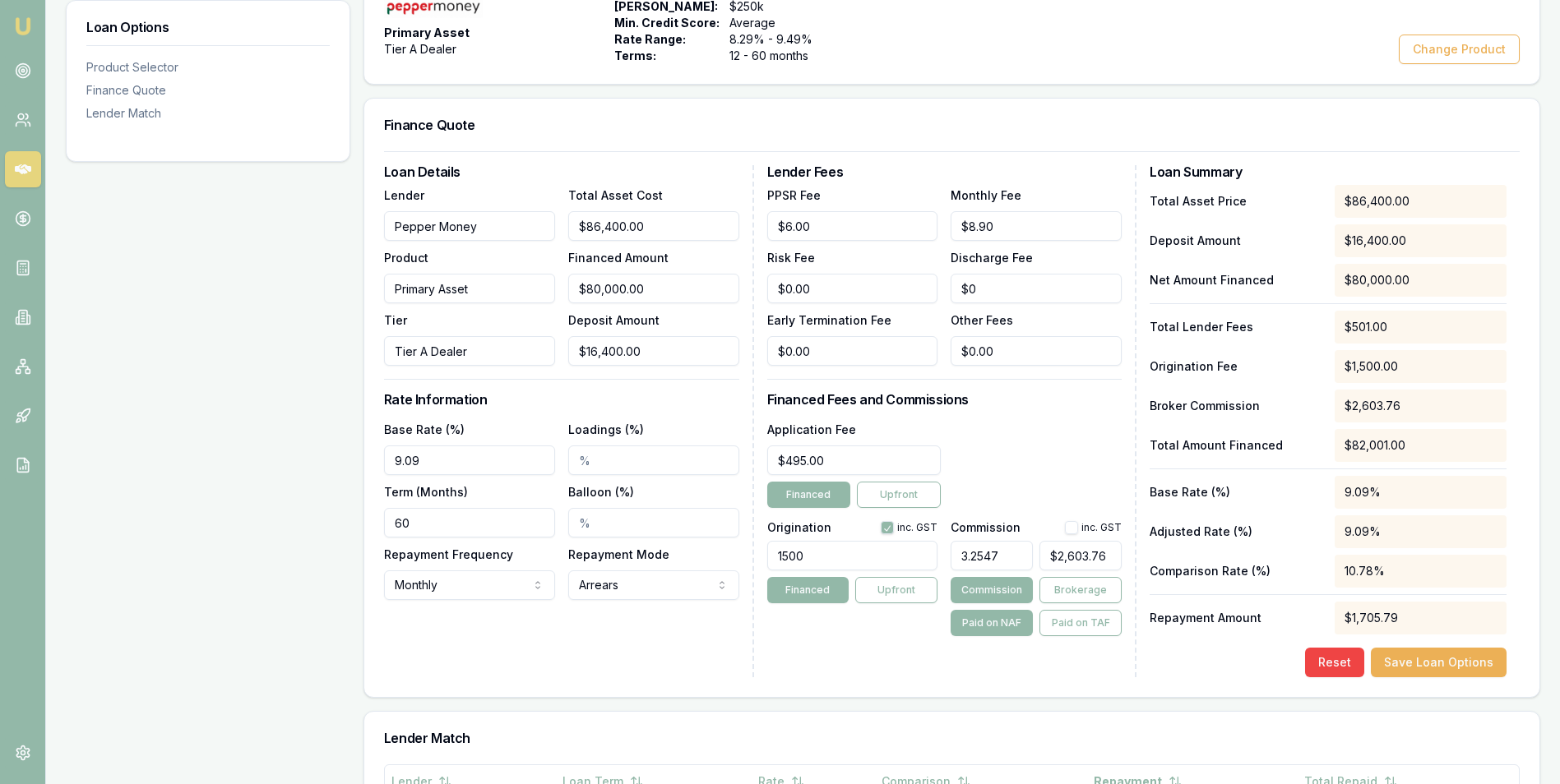
type input "$2,603.20"
type input "3.2548"
type input "$2,603.84"
type input "3.25%"
click at [1044, 460] on div "Application Fee $495.00 Financed Upfront" at bounding box center [945, 463] width 356 height 88
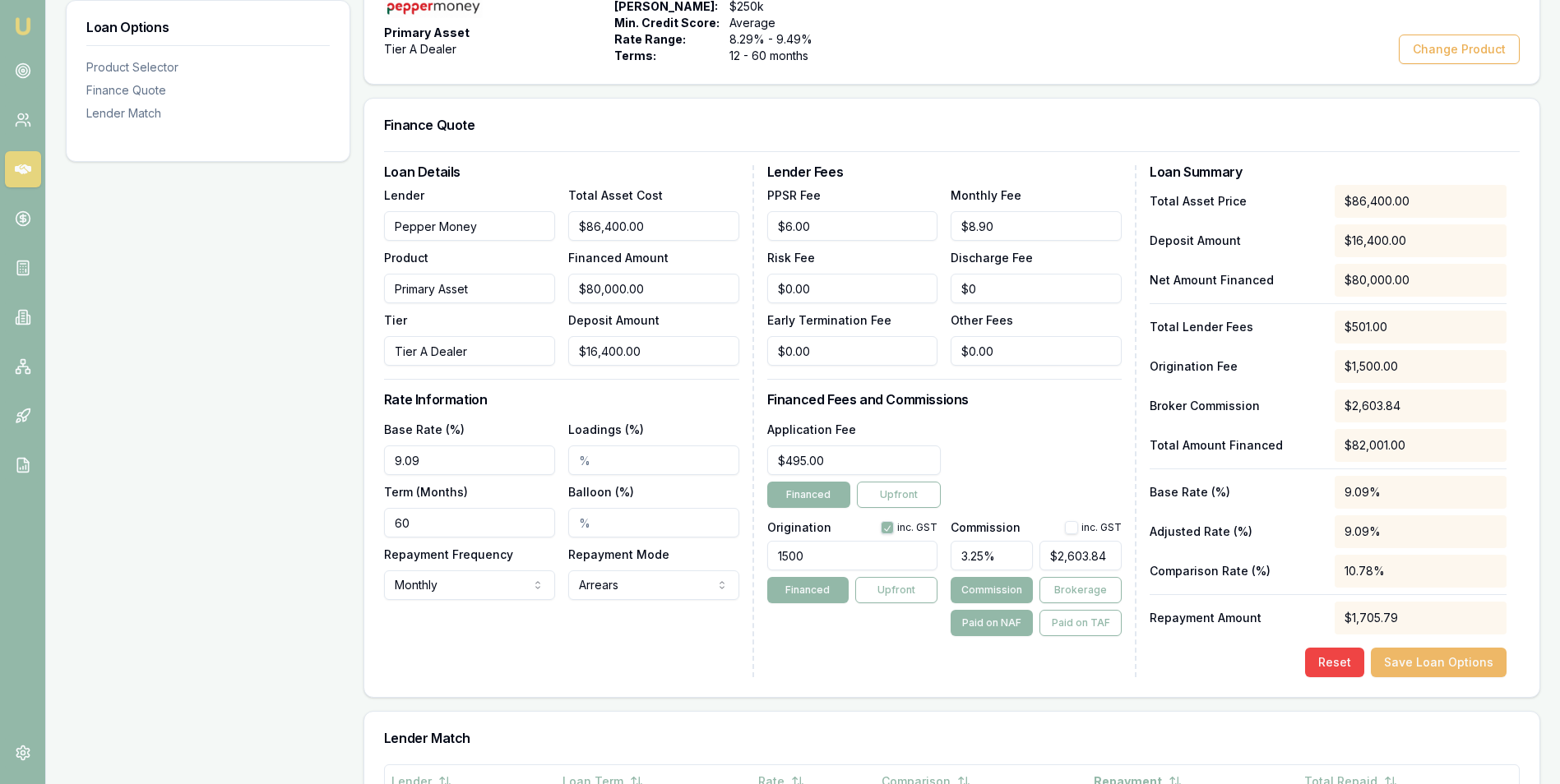
click at [1420, 660] on button "Save Loan Options" at bounding box center [1439, 663] width 136 height 30
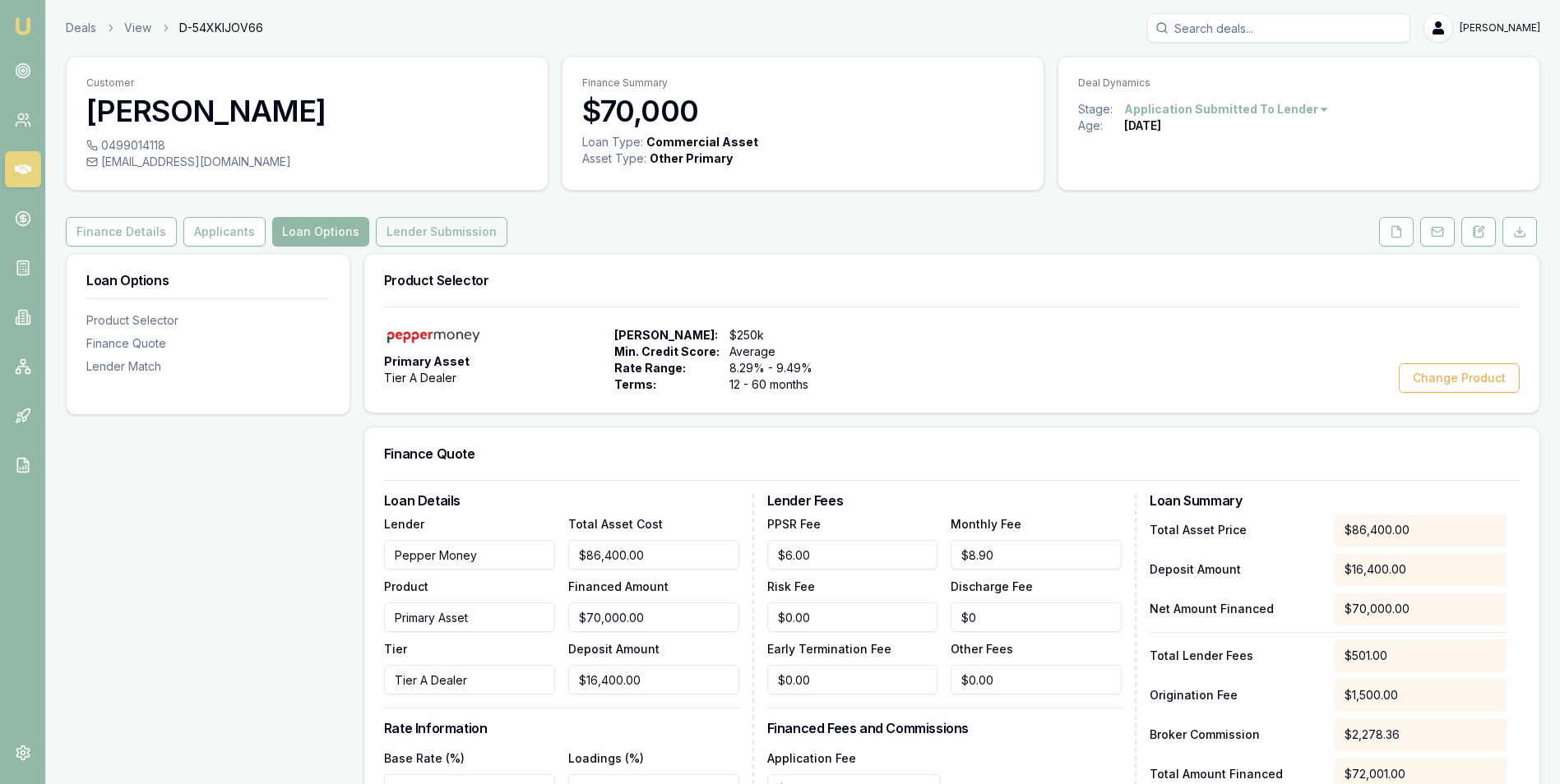
click at [444, 230] on button "Lender Submission" at bounding box center [441, 232] width 131 height 30
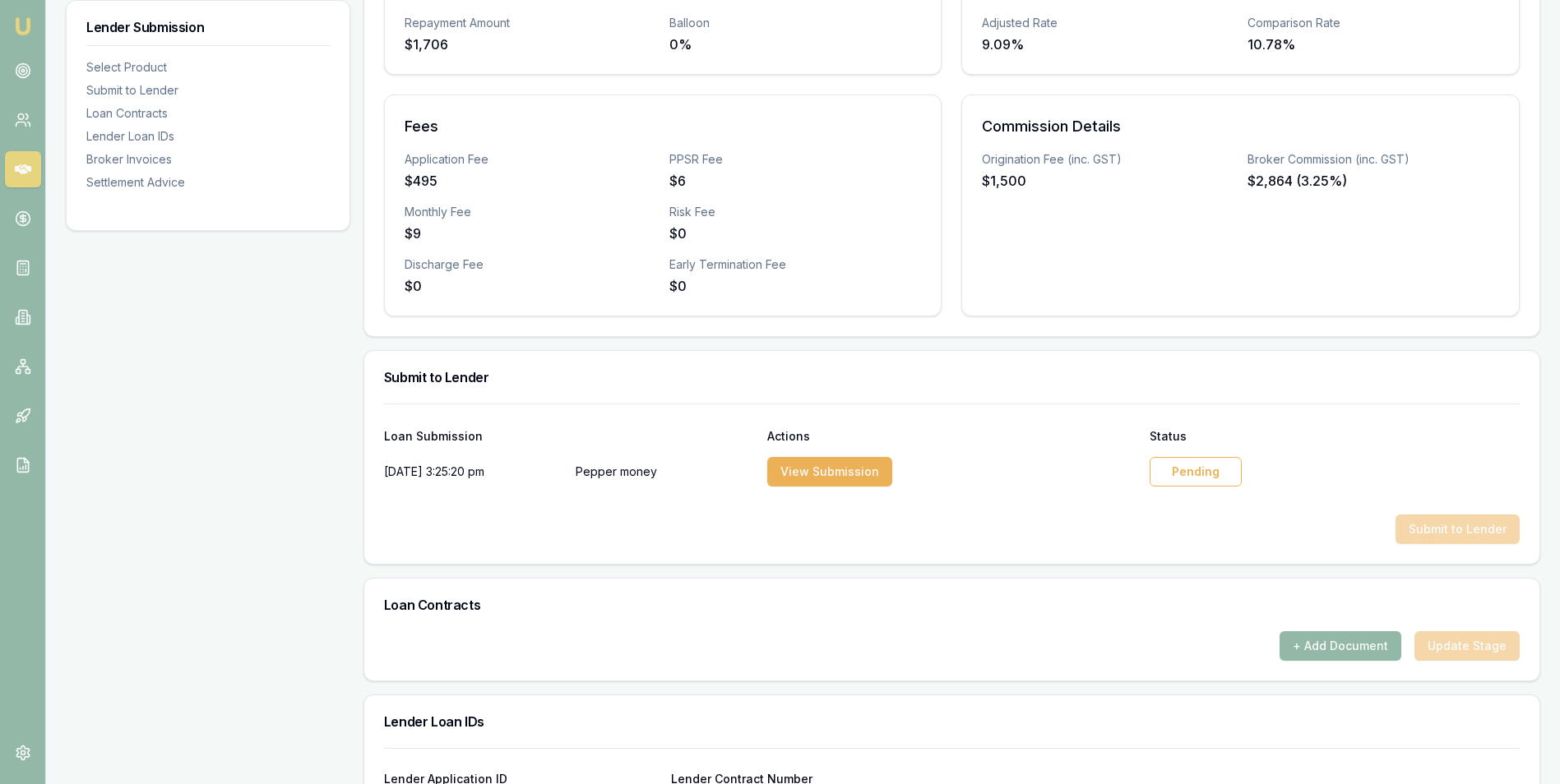
scroll to position [493, 0]
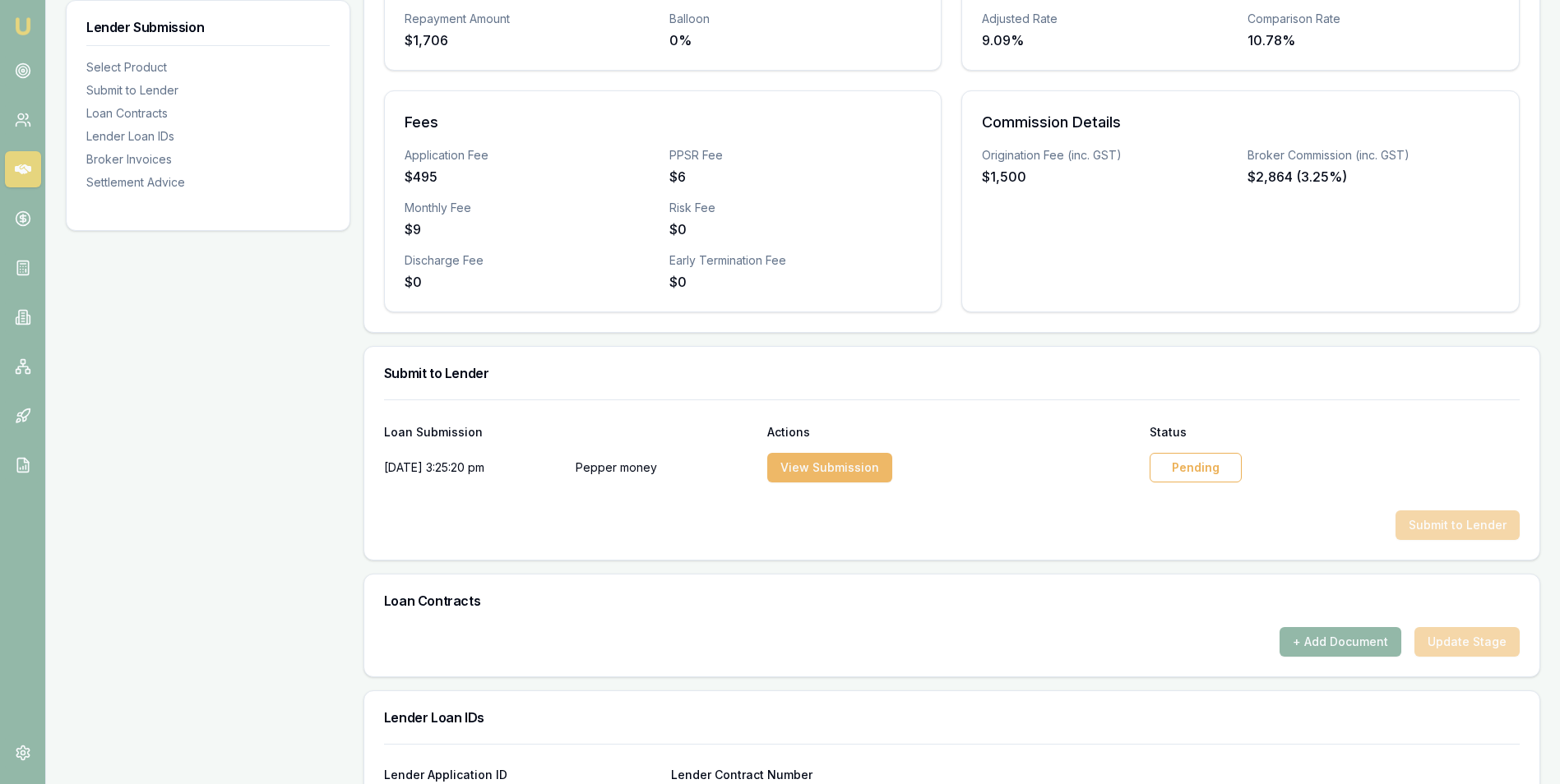
click at [838, 466] on button "View Submission" at bounding box center [830, 468] width 125 height 30
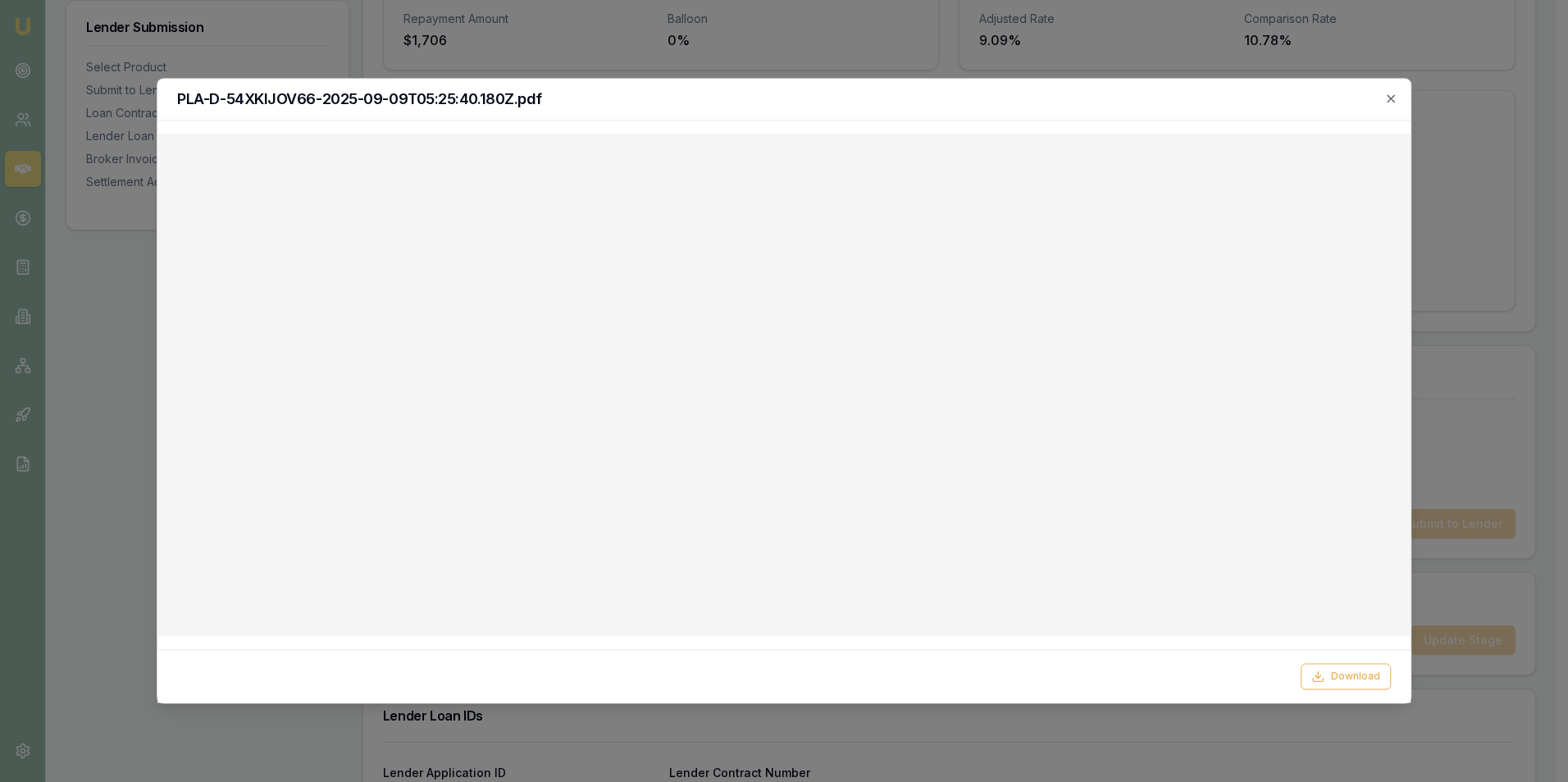
drag, startPoint x: 1393, startPoint y: 95, endPoint x: 1384, endPoint y: 101, distance: 10.8
click at [1393, 97] on icon "button" at bounding box center [1391, 98] width 13 height 13
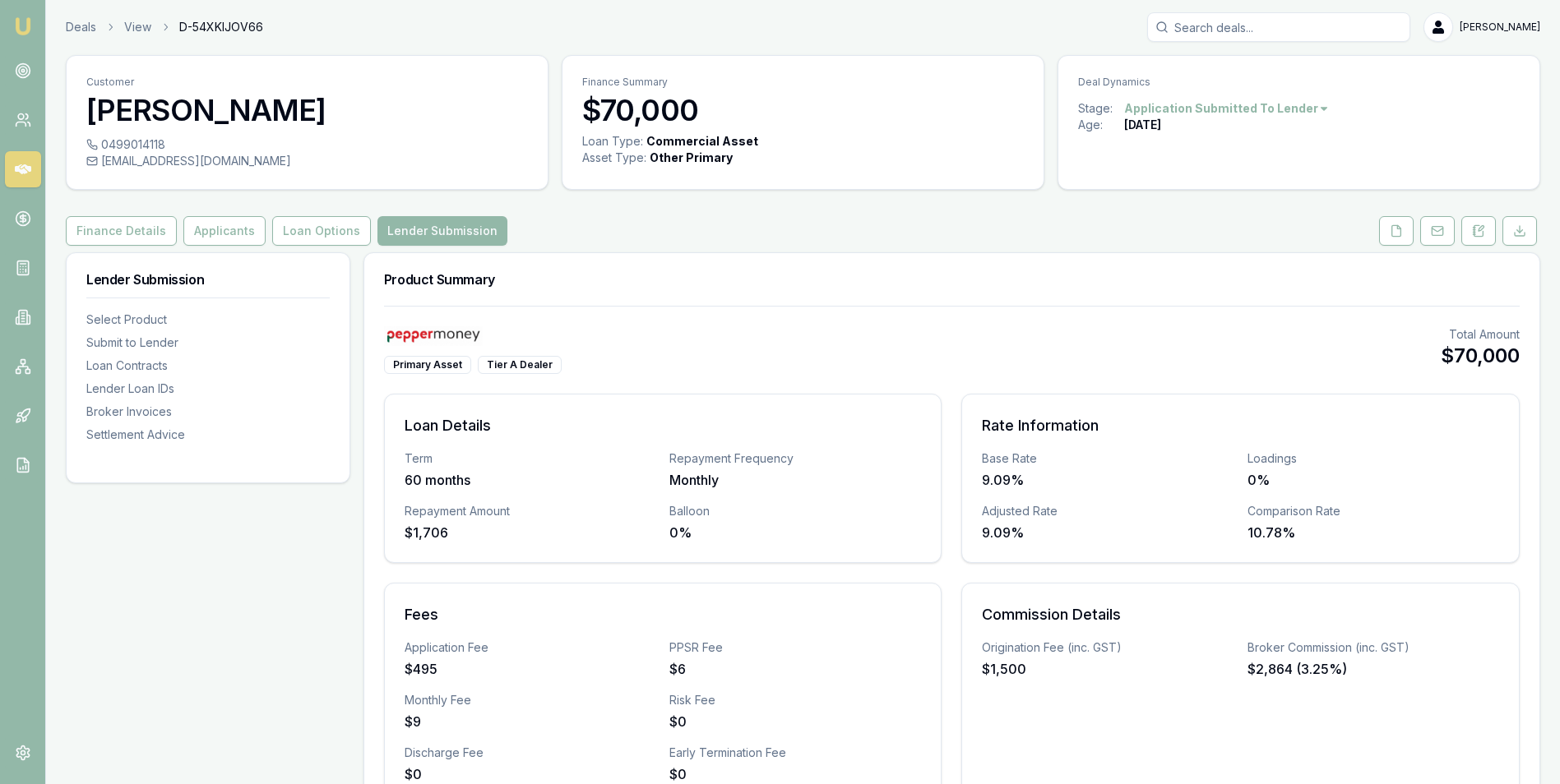
scroll to position [0, 0]
click at [329, 230] on button "Loan Options" at bounding box center [321, 232] width 99 height 30
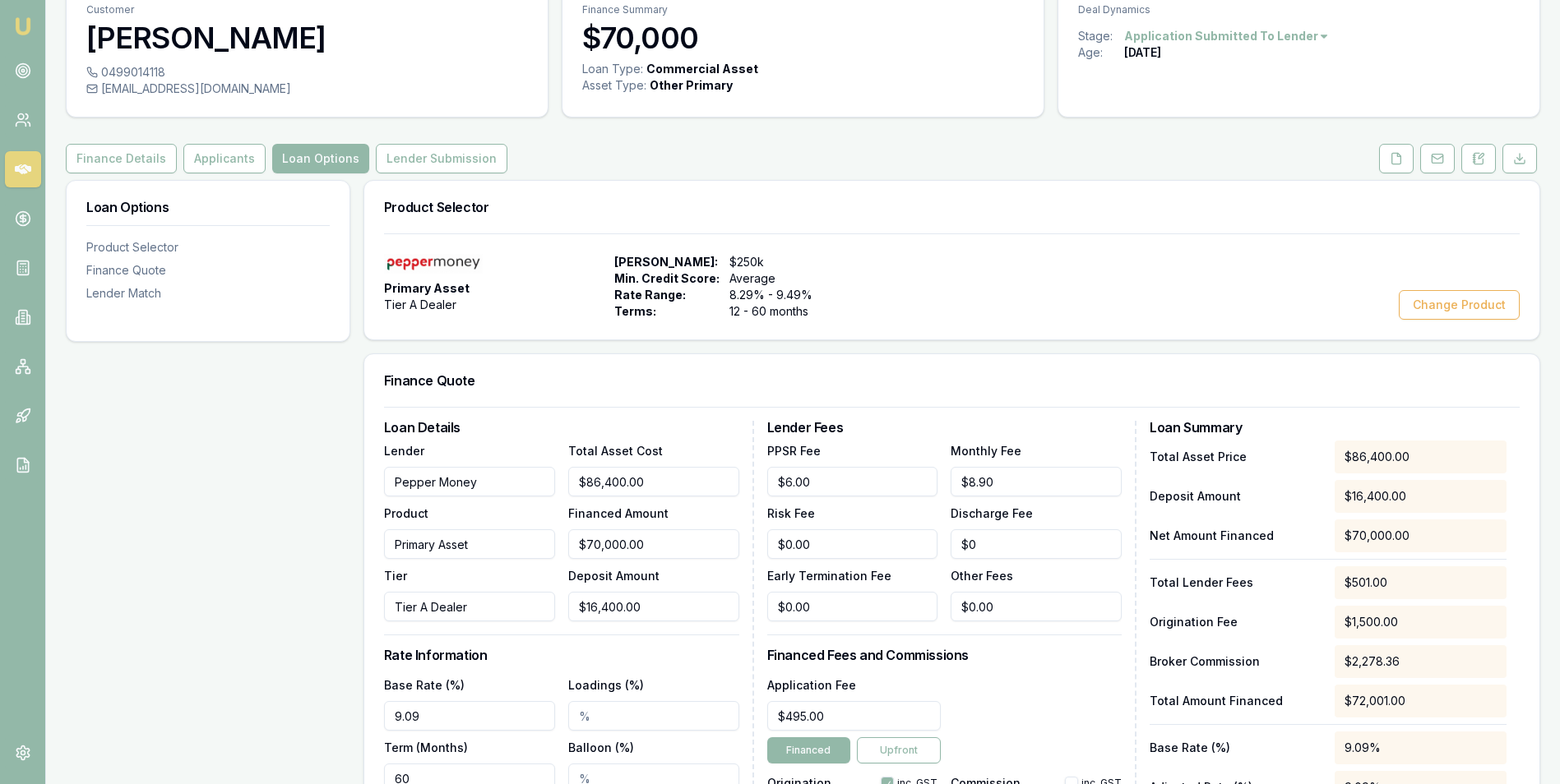
scroll to position [165, 0]
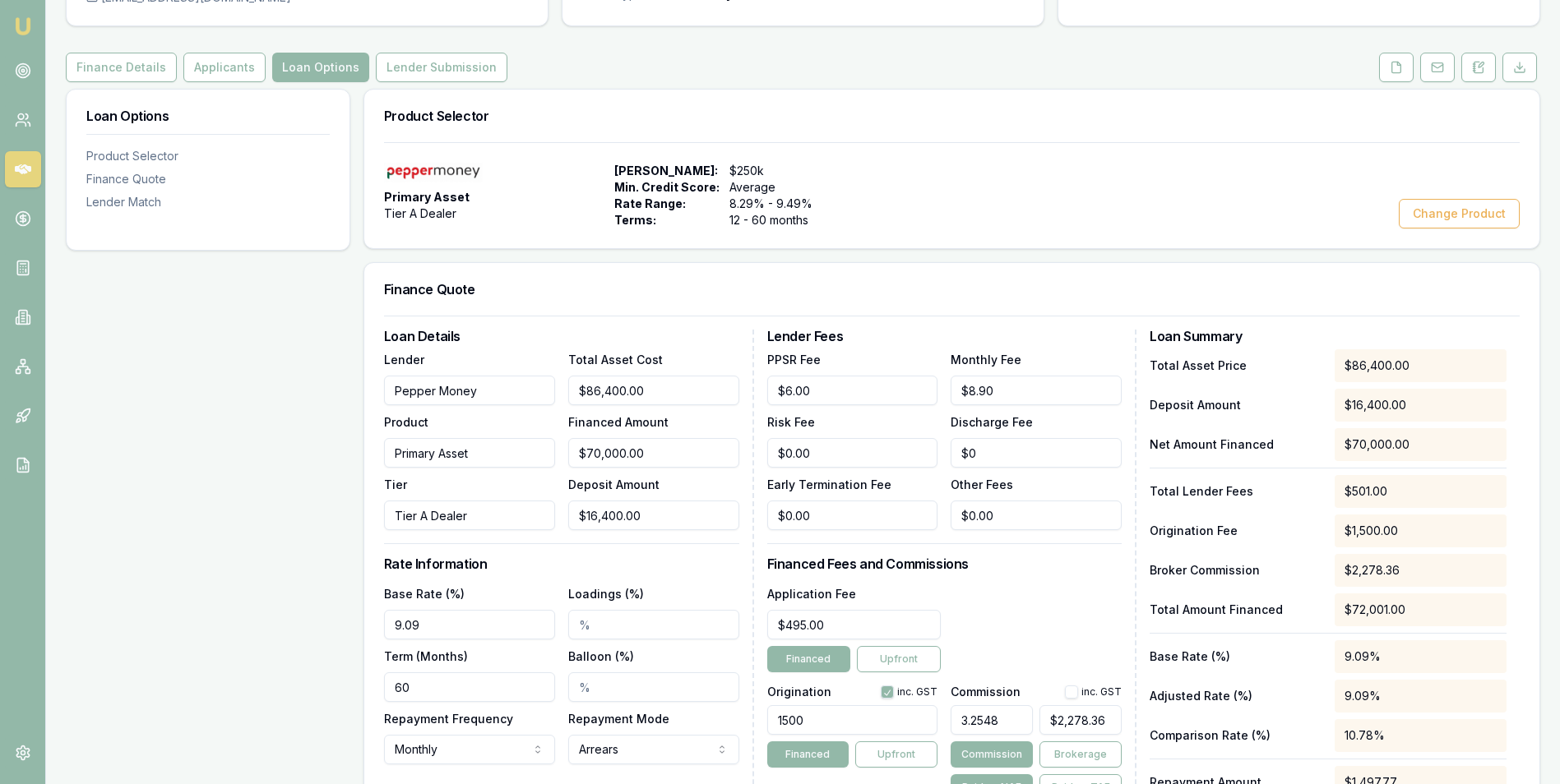
type input "16400"
click at [594, 517] on input "16400" at bounding box center [654, 516] width 171 height 30
type input "$80,000.00"
type input "6400"
type input "$2,603.84"
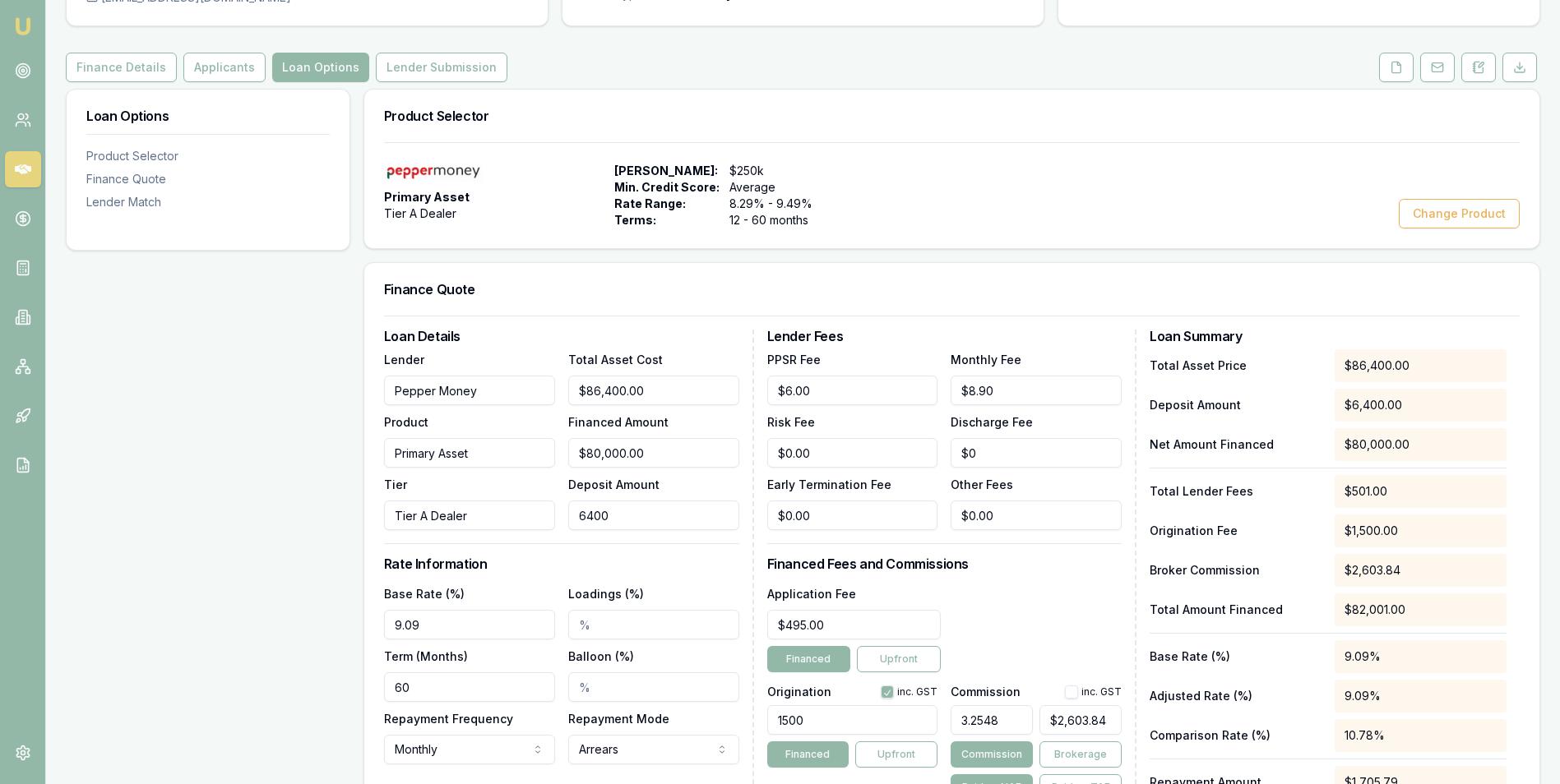
type input "$6,400.00"
click at [632, 538] on div "Loan Details Lender Pepper Money Product Primary Asset Tier Tier A Dealer Total…" at bounding box center [568, 586] width 370 height 512
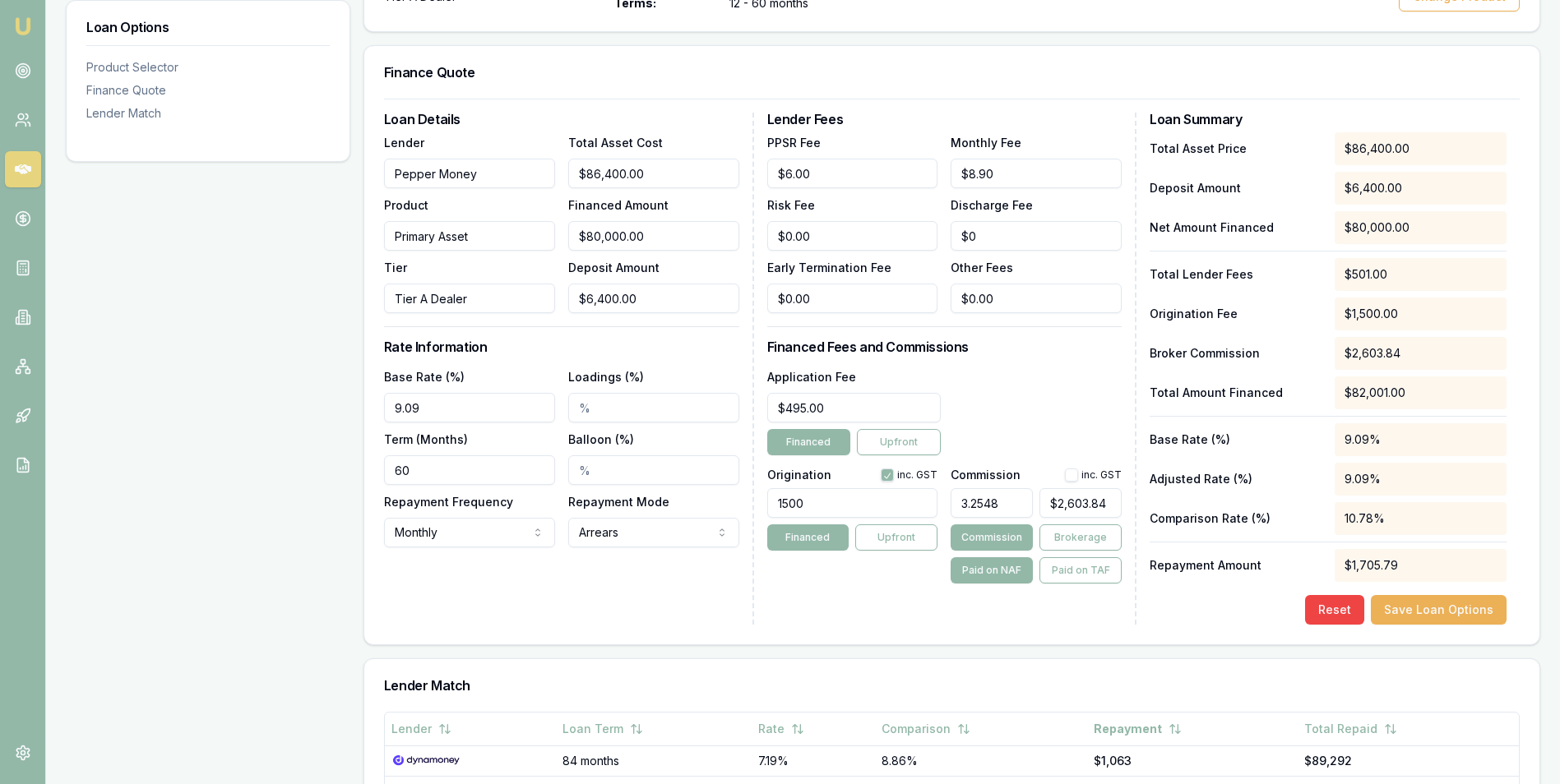
scroll to position [412, 0]
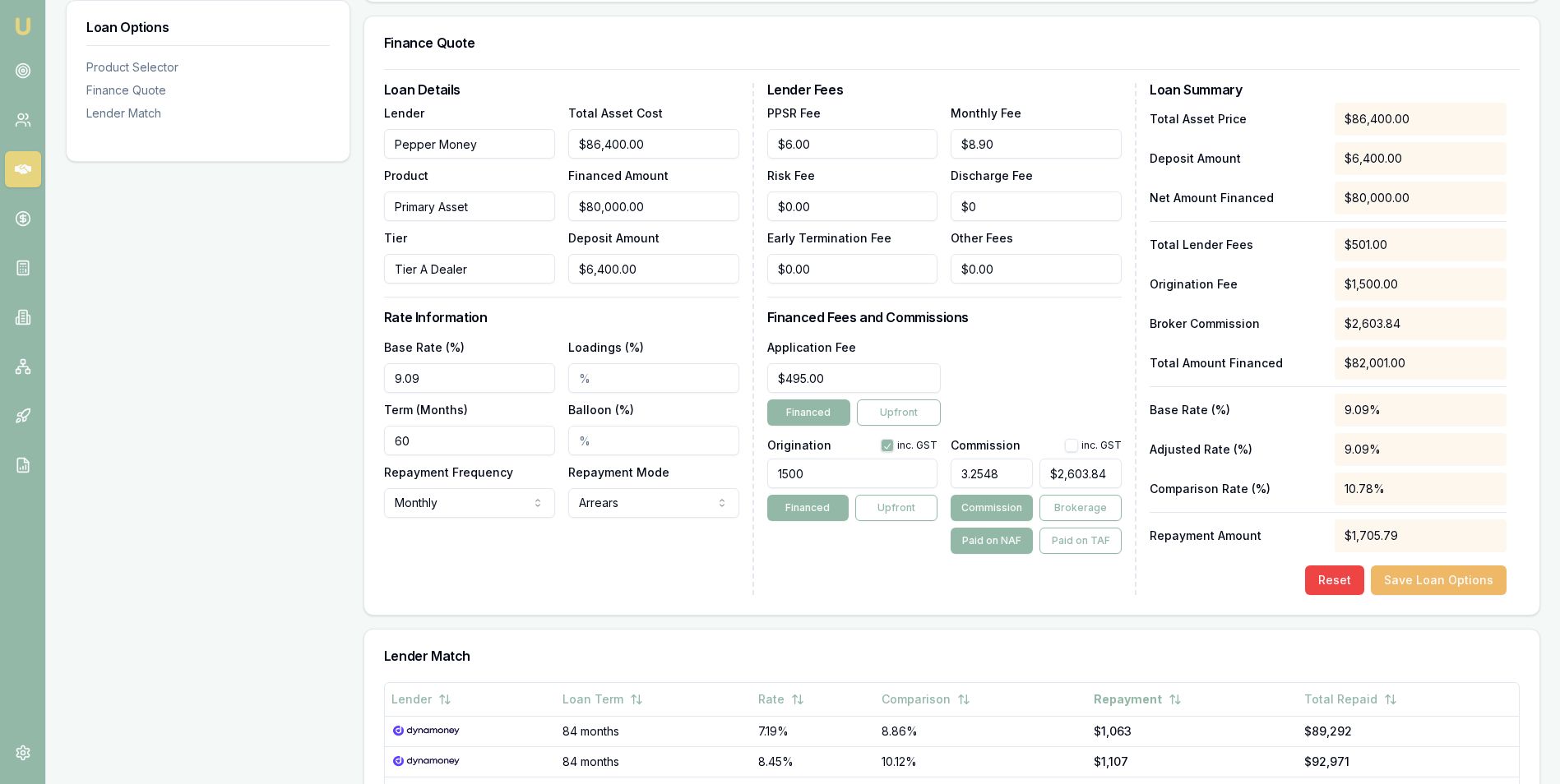
click at [1457, 578] on button "Save Loan Options" at bounding box center [1439, 581] width 136 height 30
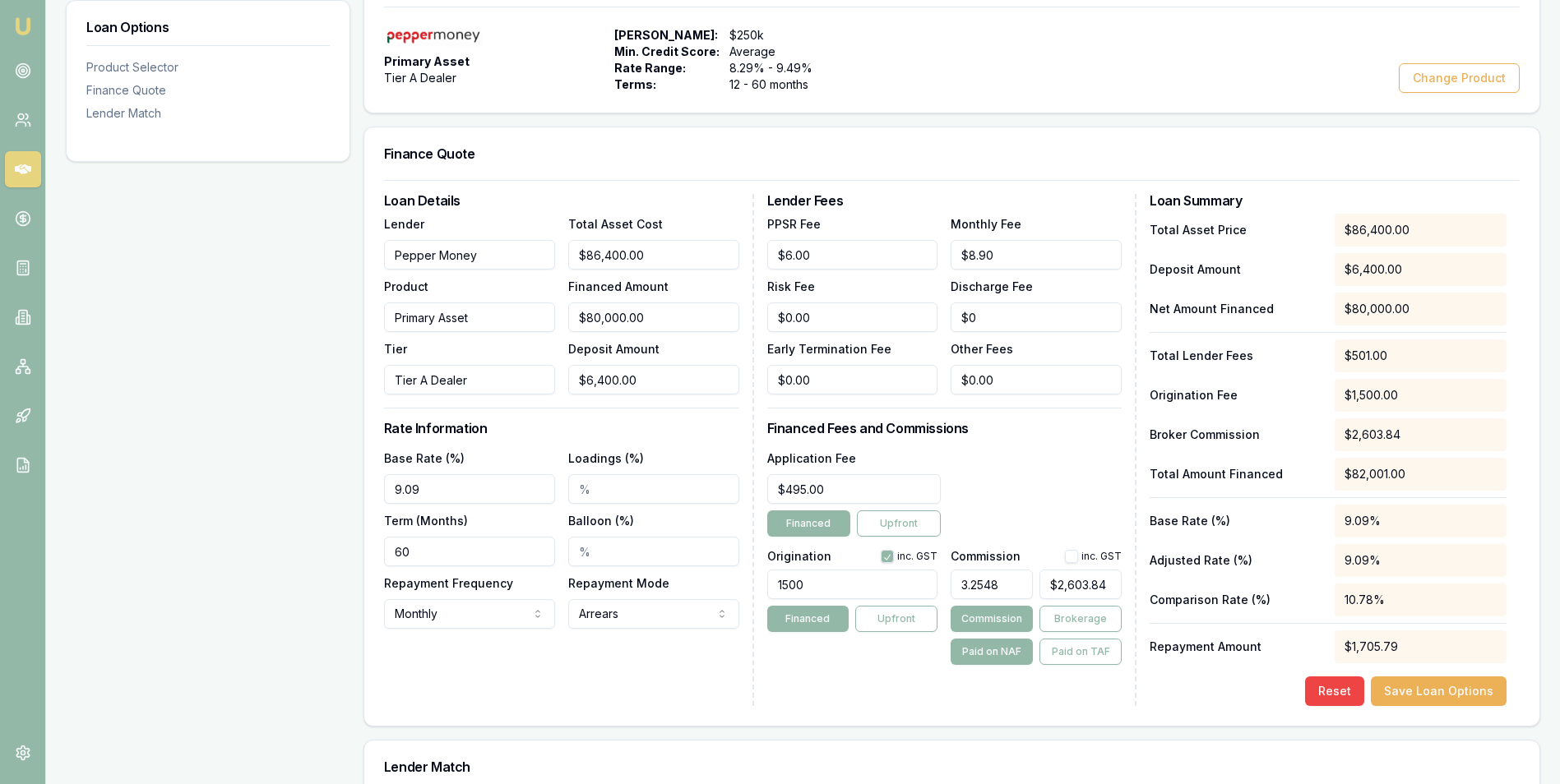
scroll to position [0, 0]
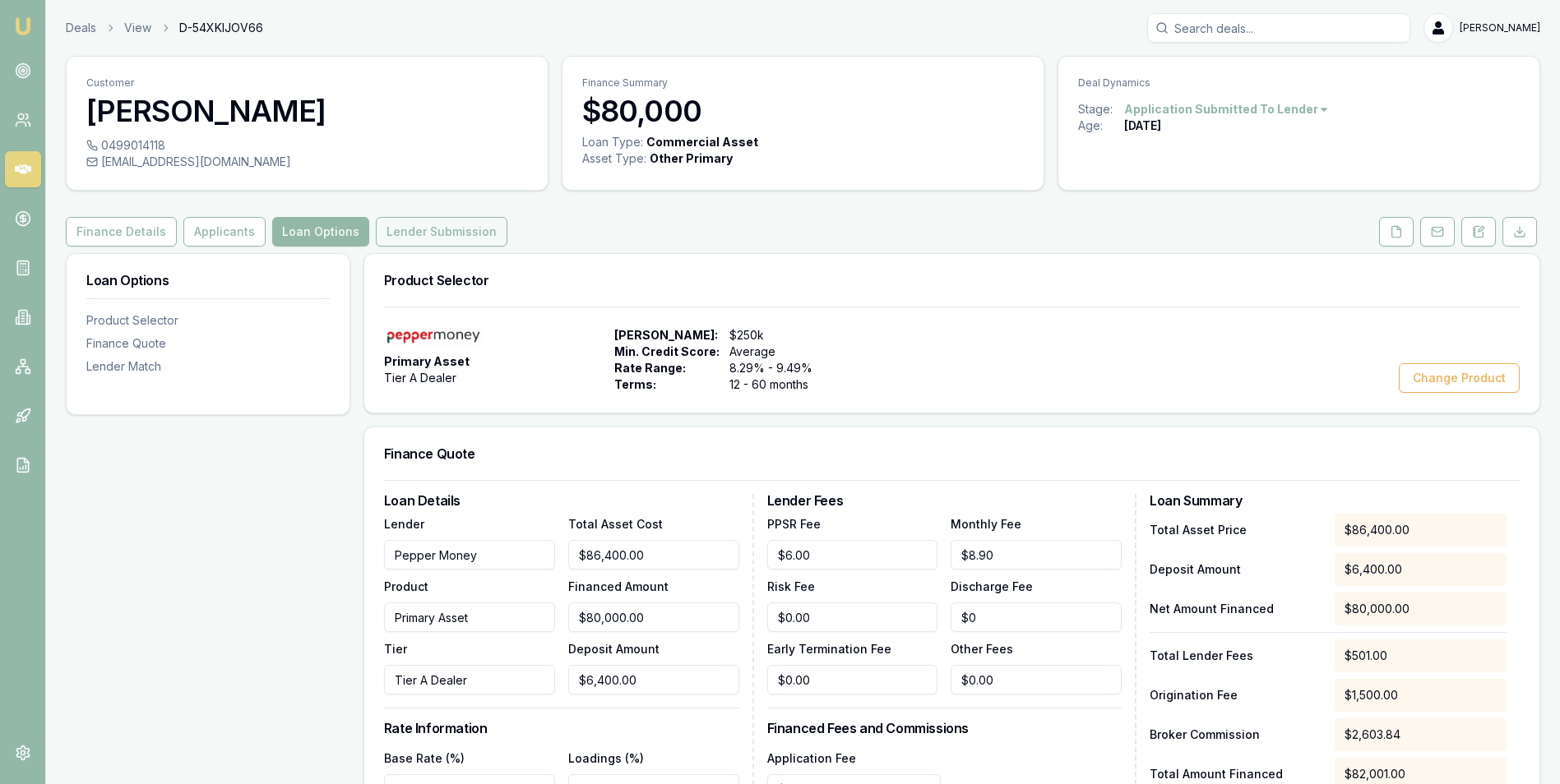
click at [438, 230] on button "Lender Submission" at bounding box center [441, 232] width 131 height 30
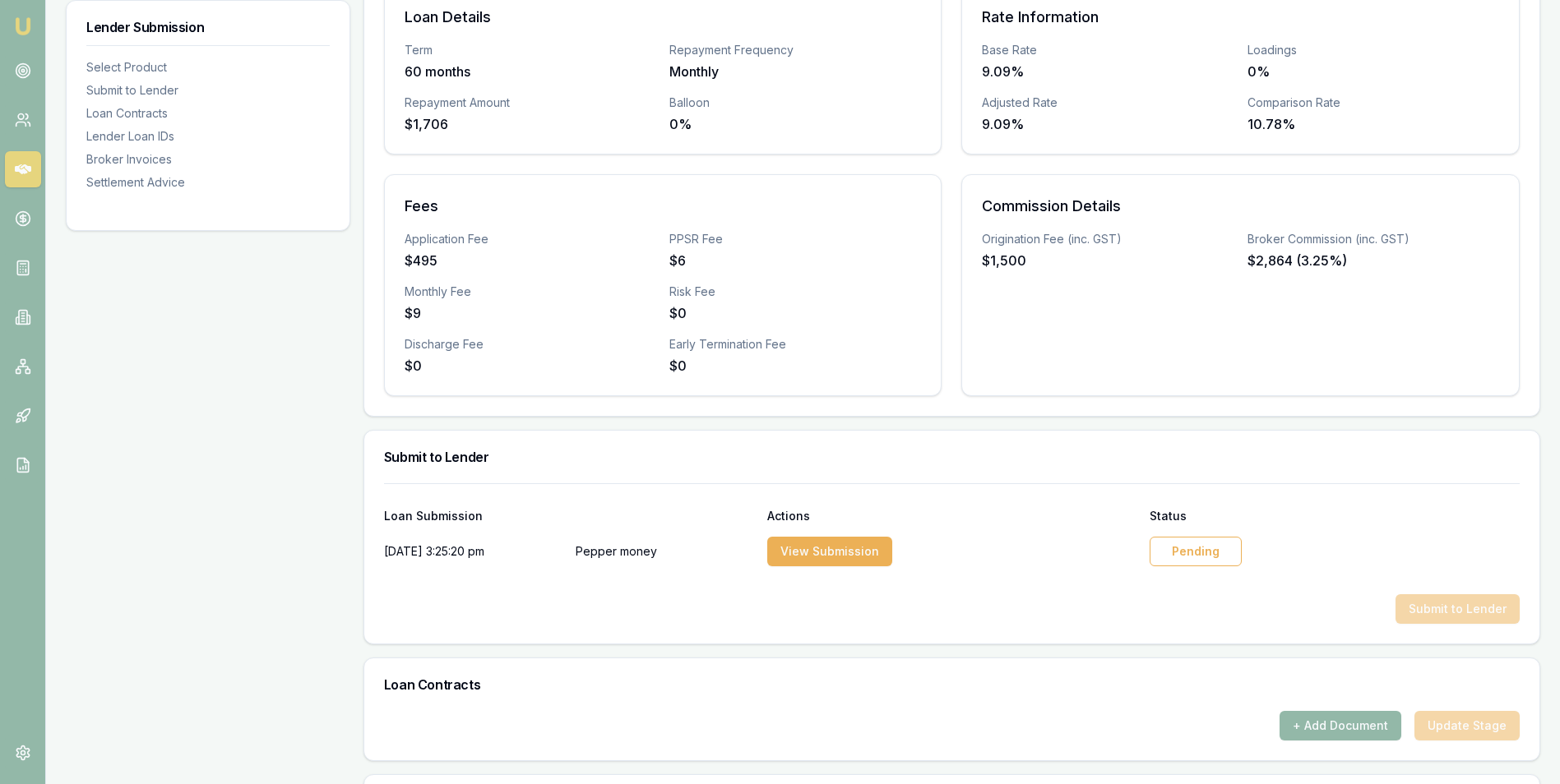
scroll to position [412, 0]
click at [840, 544] on button "View Submission" at bounding box center [830, 550] width 125 height 30
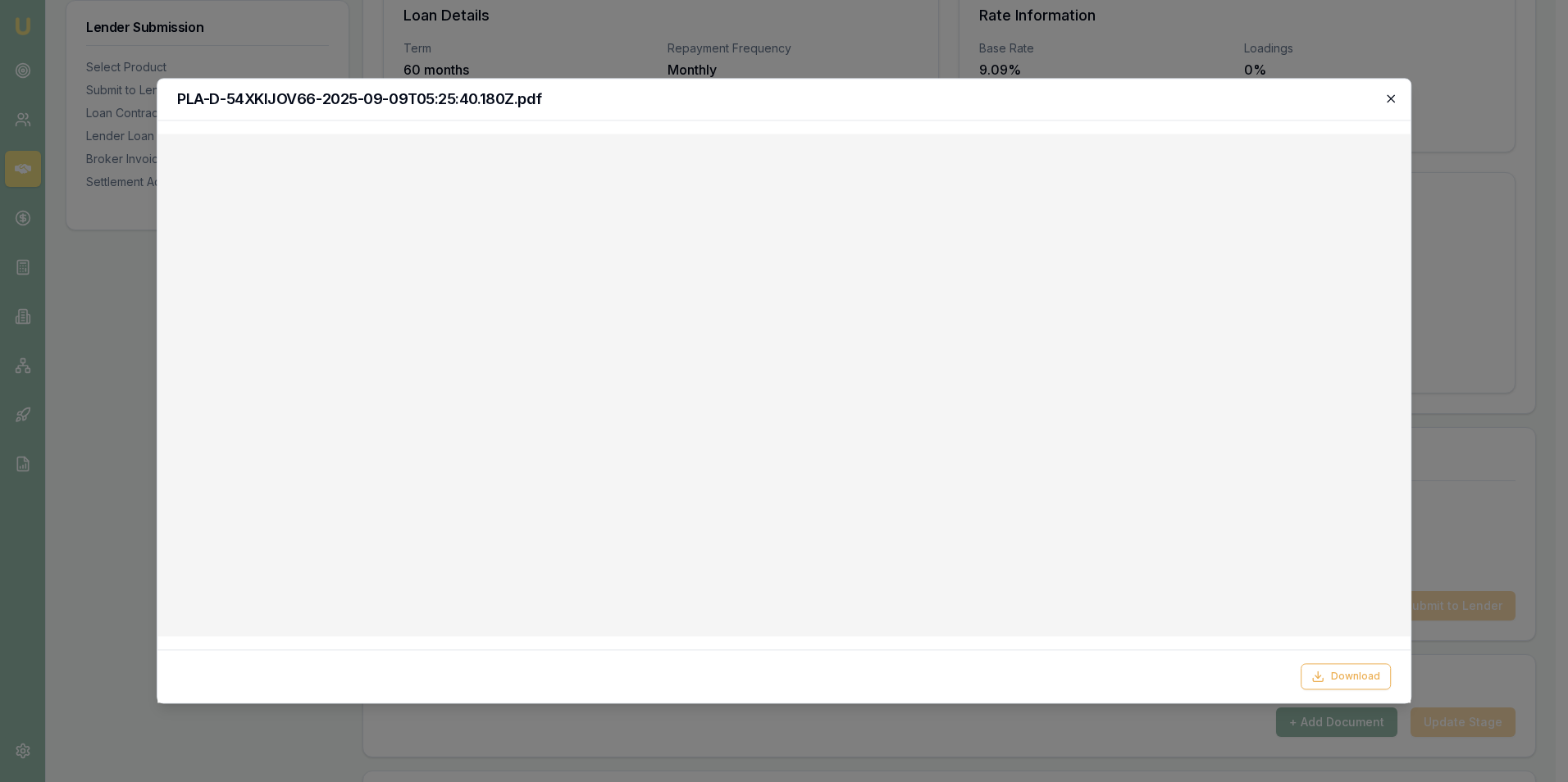
click at [1386, 95] on icon "button" at bounding box center [1391, 98] width 13 height 13
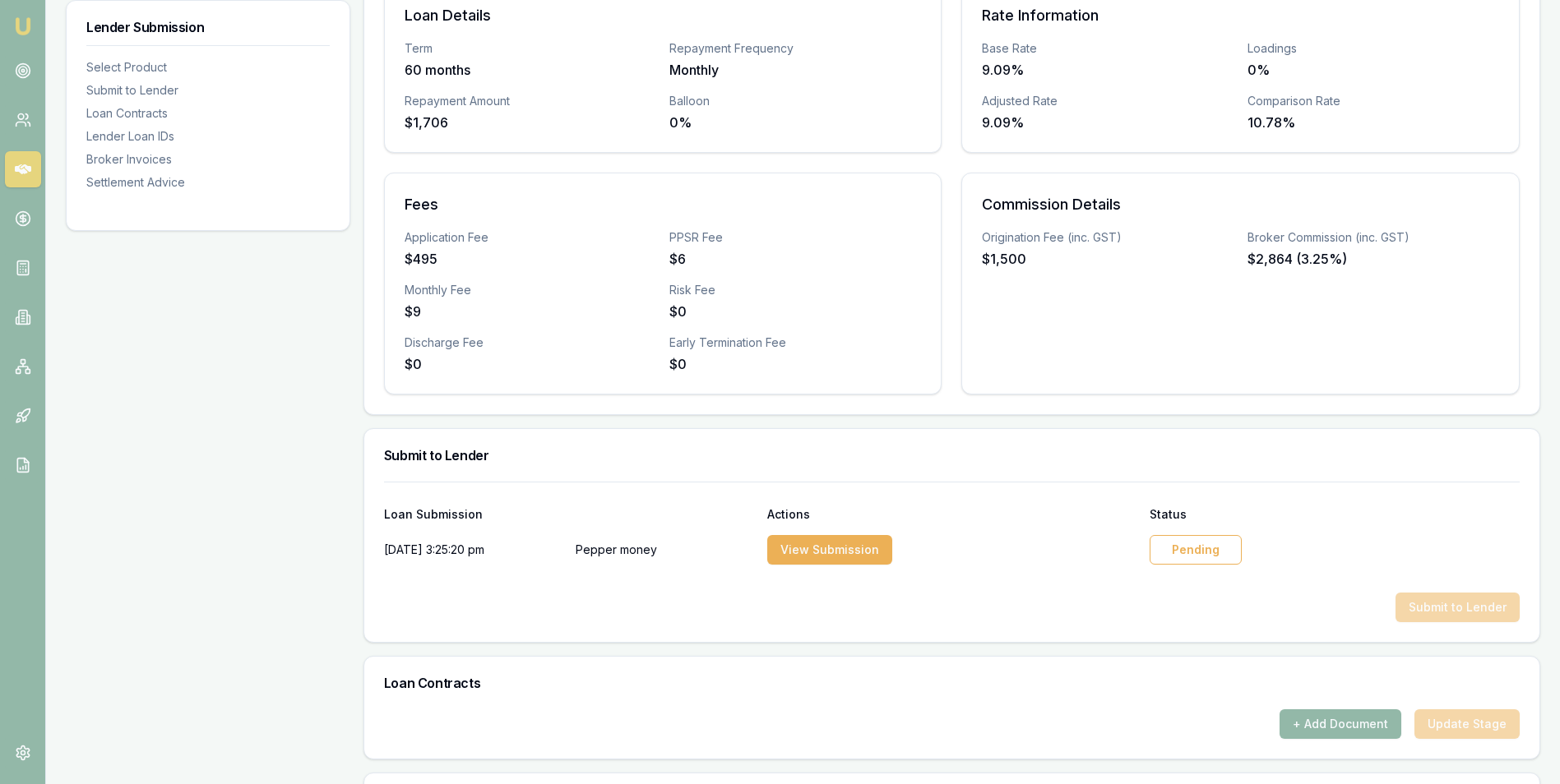
click at [1197, 547] on div "Pending" at bounding box center [1196, 550] width 92 height 30
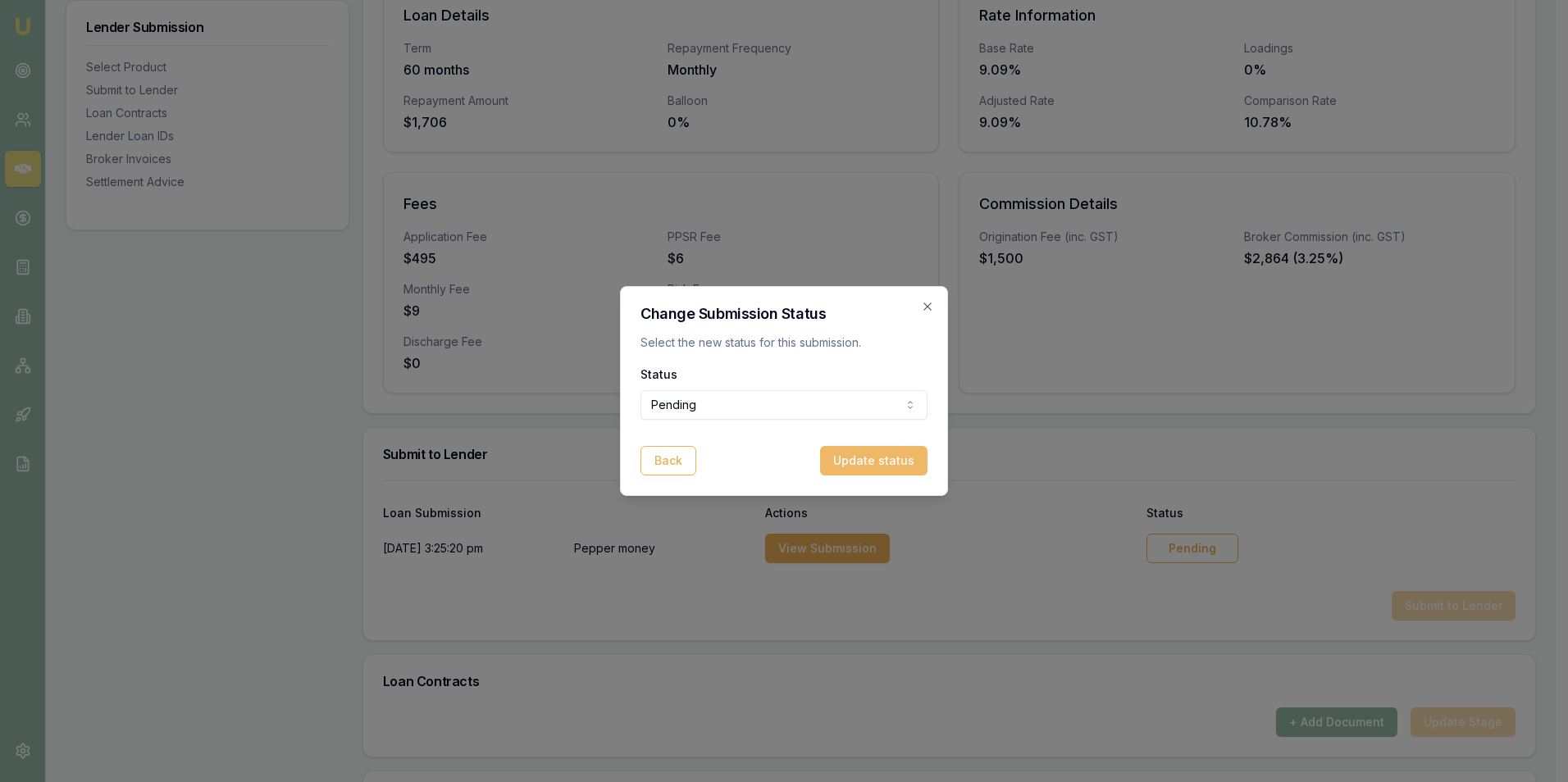
click at [879, 457] on button "Update status" at bounding box center [874, 461] width 108 height 30
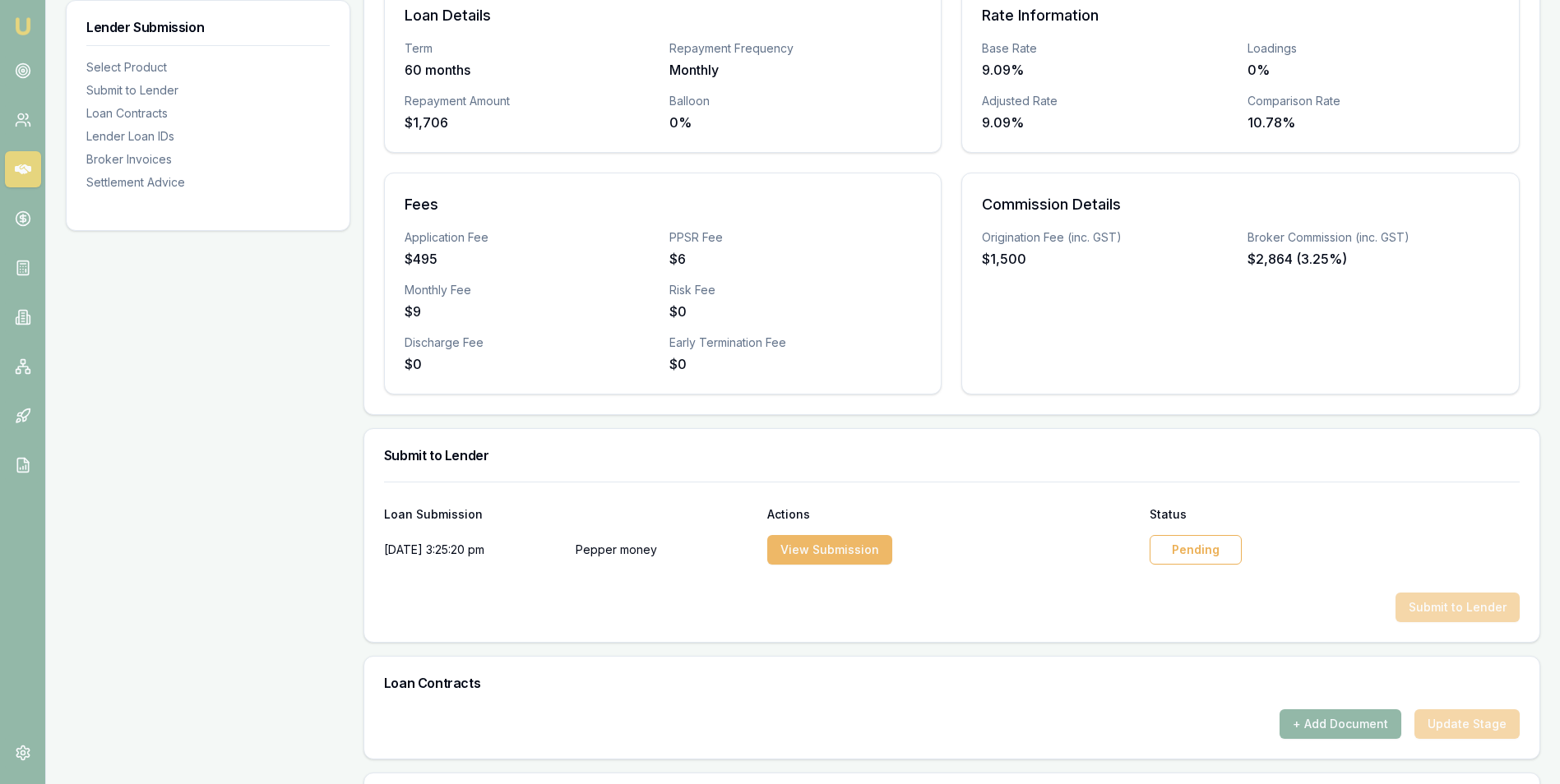
click at [816, 545] on button "View Submission" at bounding box center [830, 550] width 125 height 30
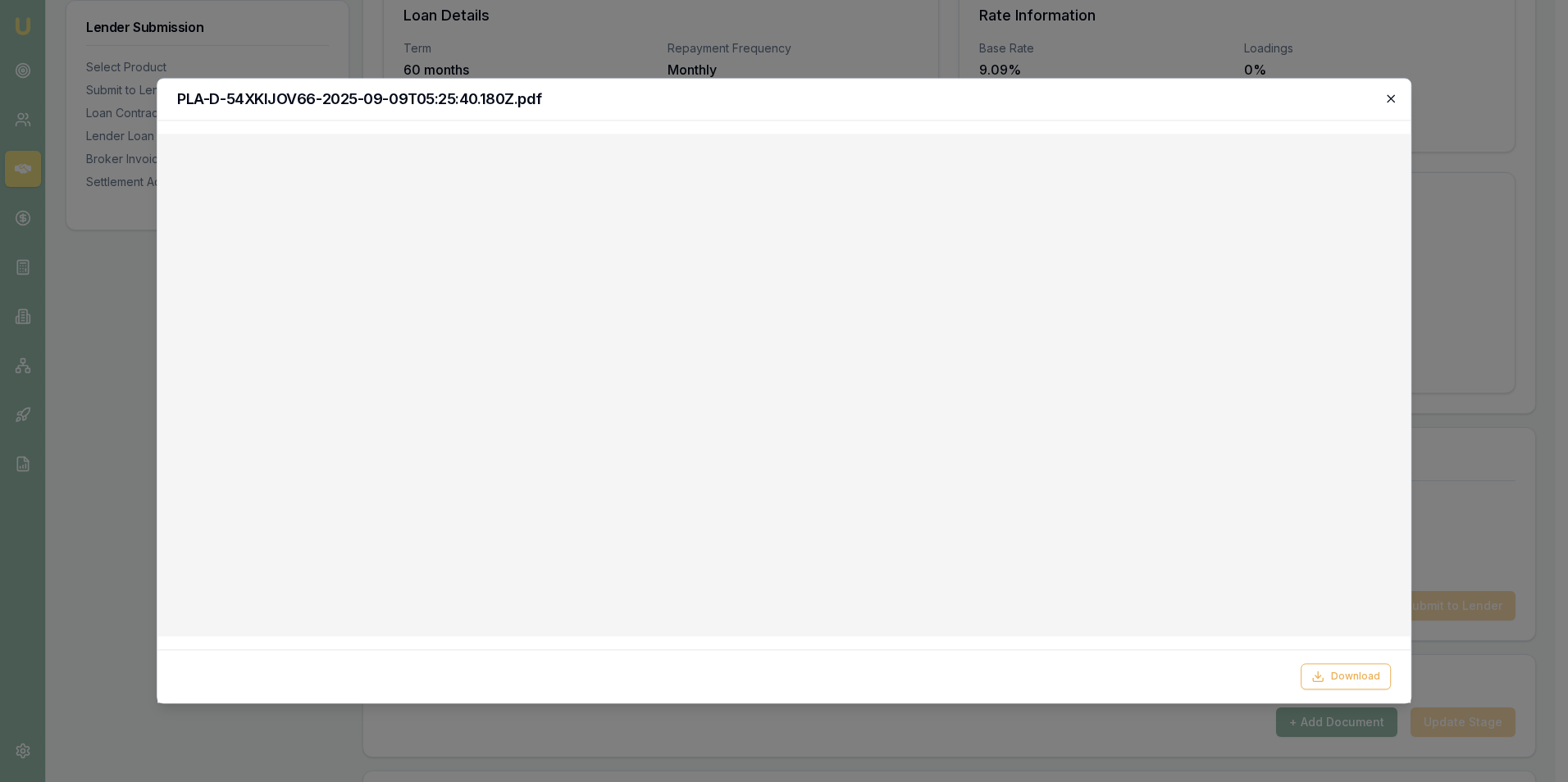
click at [1392, 98] on icon "button" at bounding box center [1391, 98] width 13 height 13
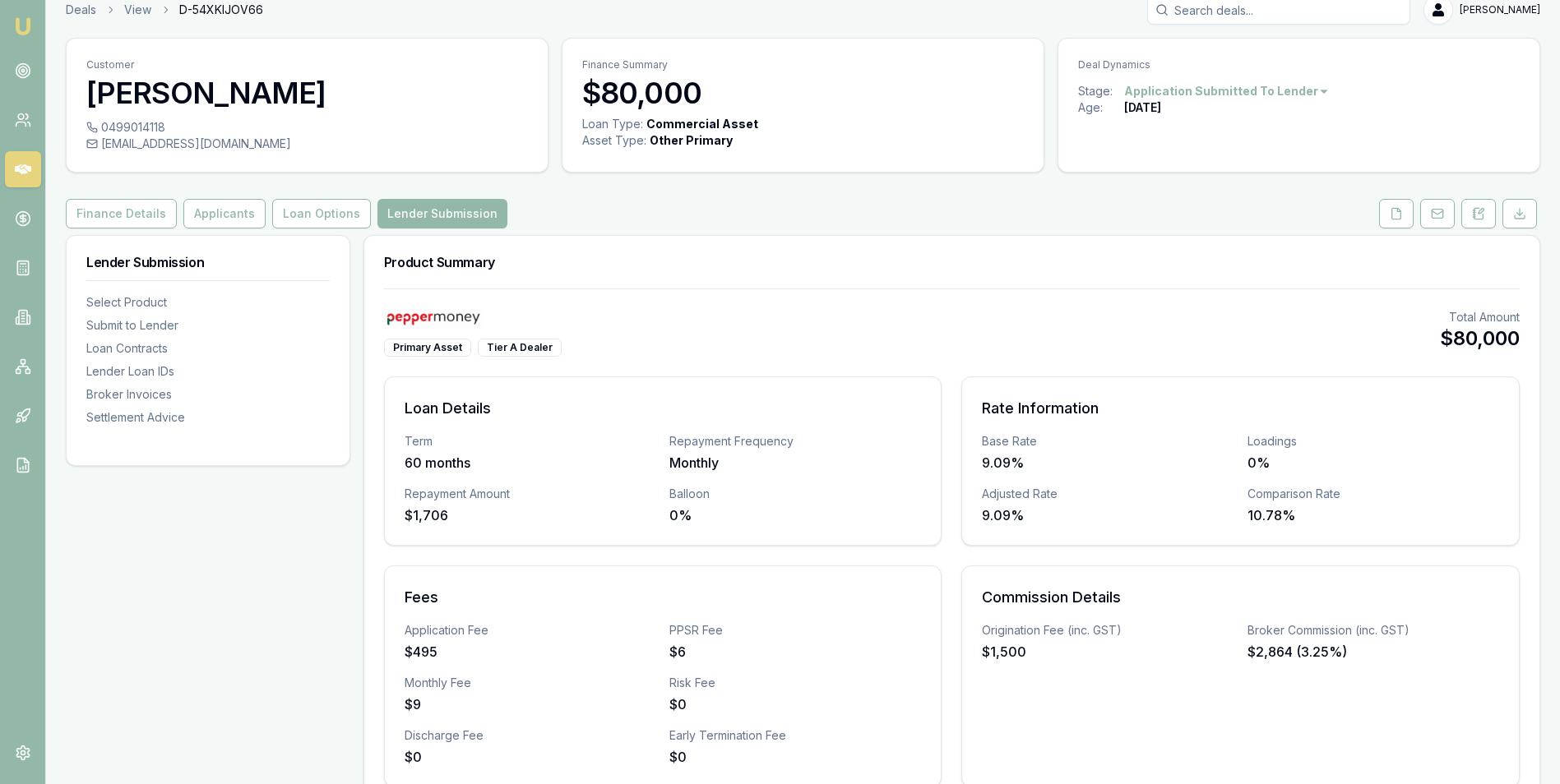
scroll to position [0, 0]
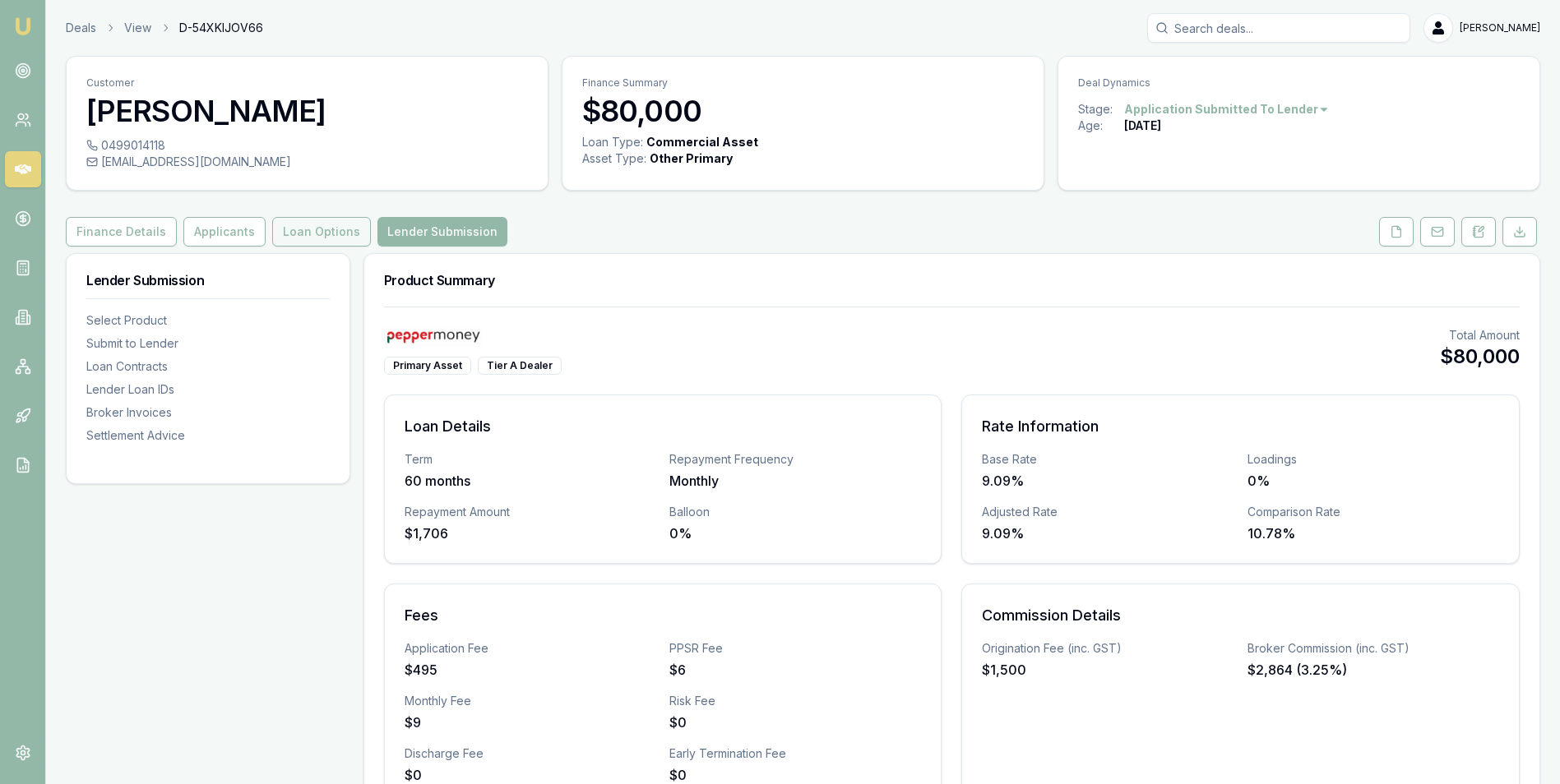
click at [296, 227] on button "Loan Options" at bounding box center [321, 232] width 99 height 30
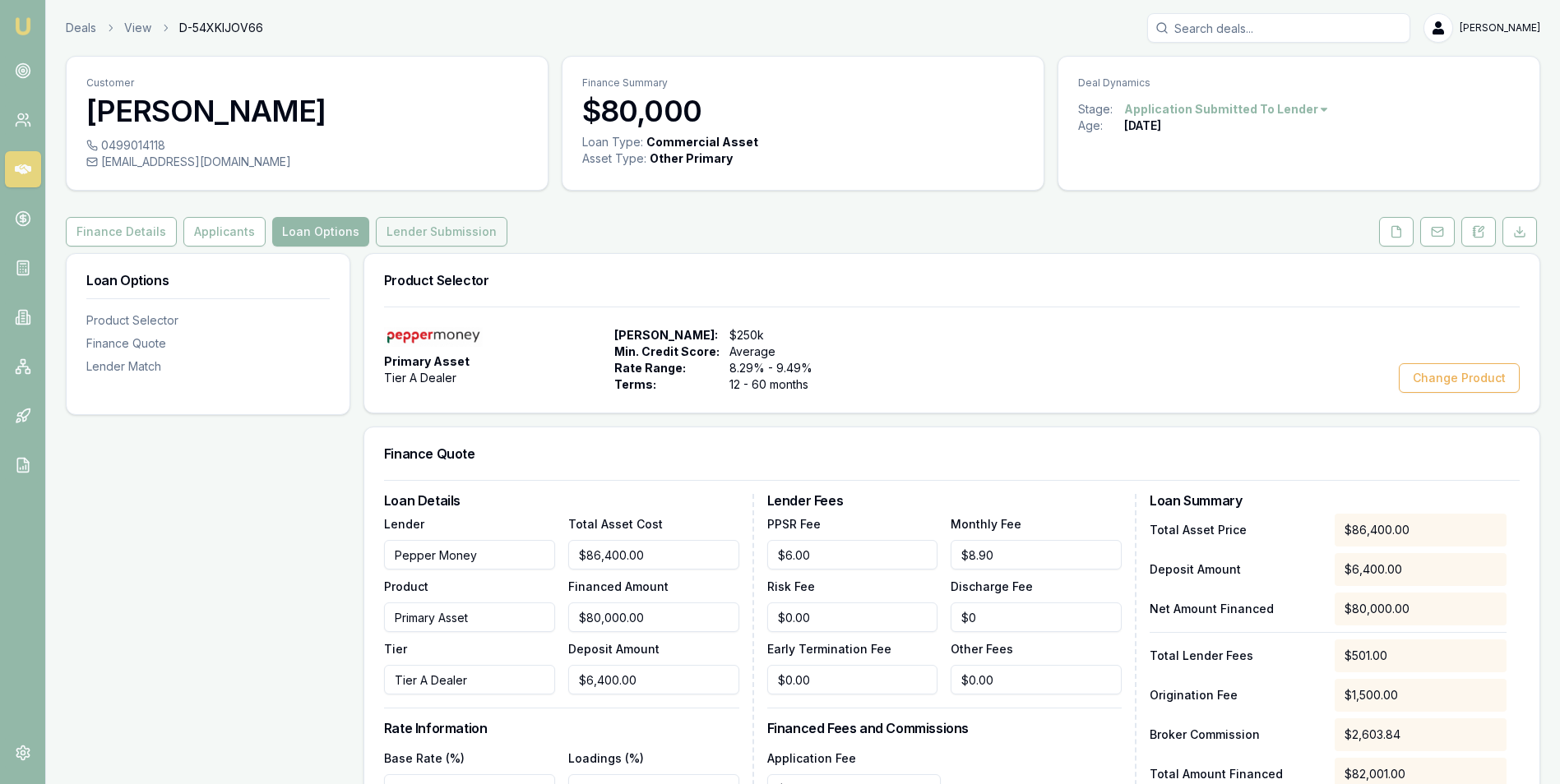
click at [461, 228] on button "Lender Submission" at bounding box center [441, 232] width 131 height 30
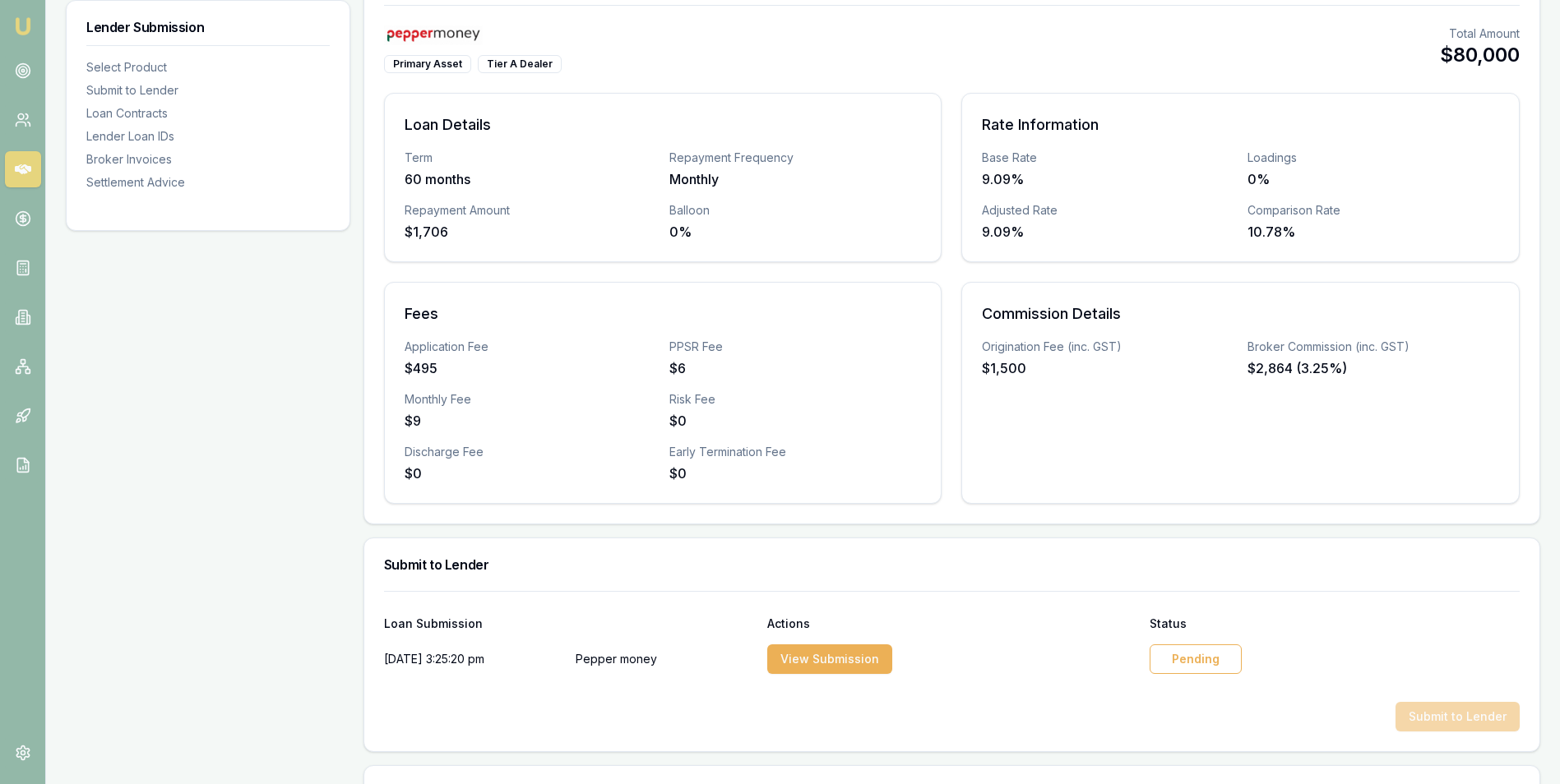
scroll to position [412, 0]
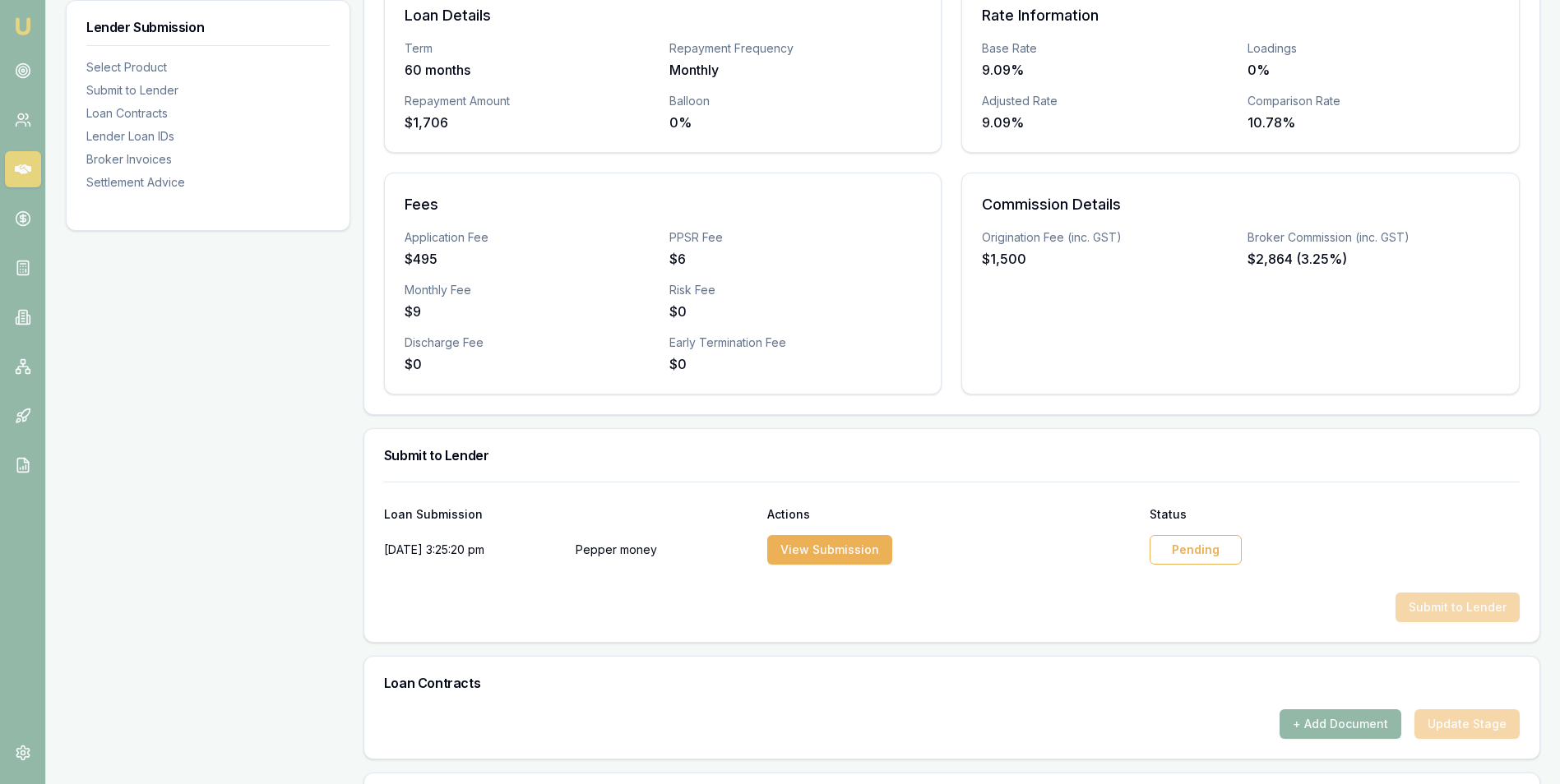
click at [1196, 549] on div "Pending" at bounding box center [1196, 550] width 92 height 30
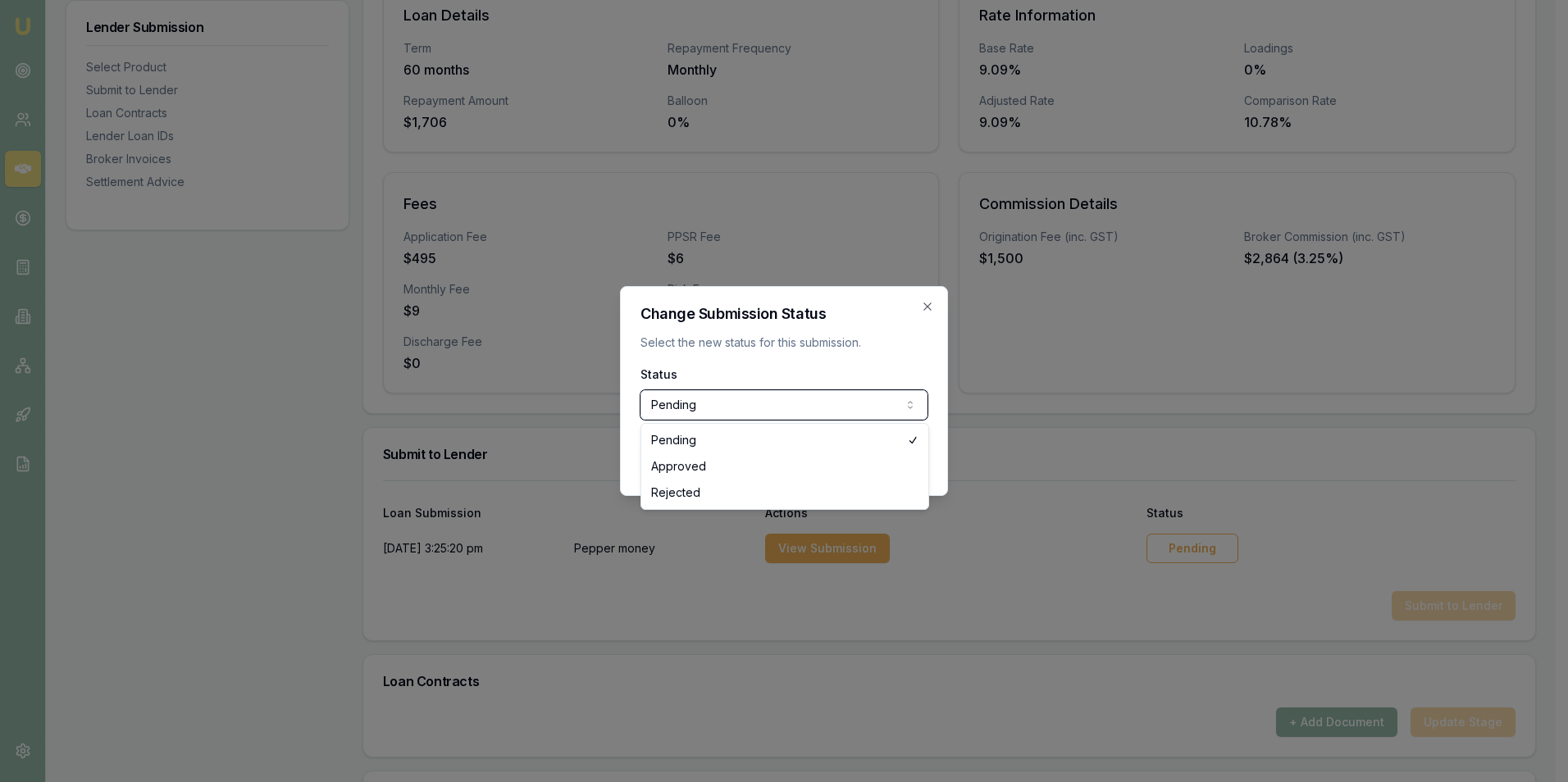
click at [1043, 424] on div at bounding box center [784, 391] width 1568 height 782
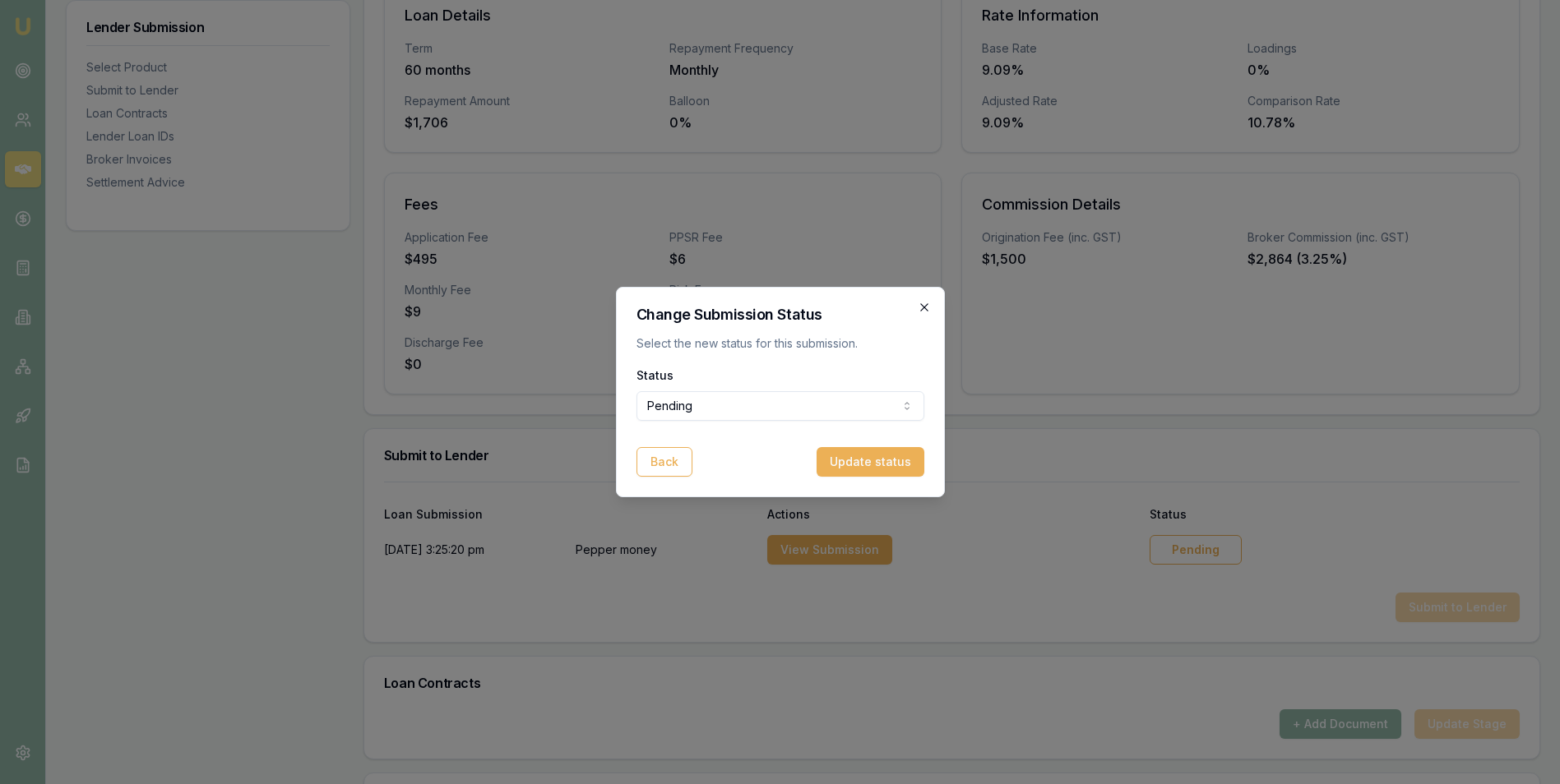
click at [926, 302] on icon "button" at bounding box center [925, 307] width 13 height 13
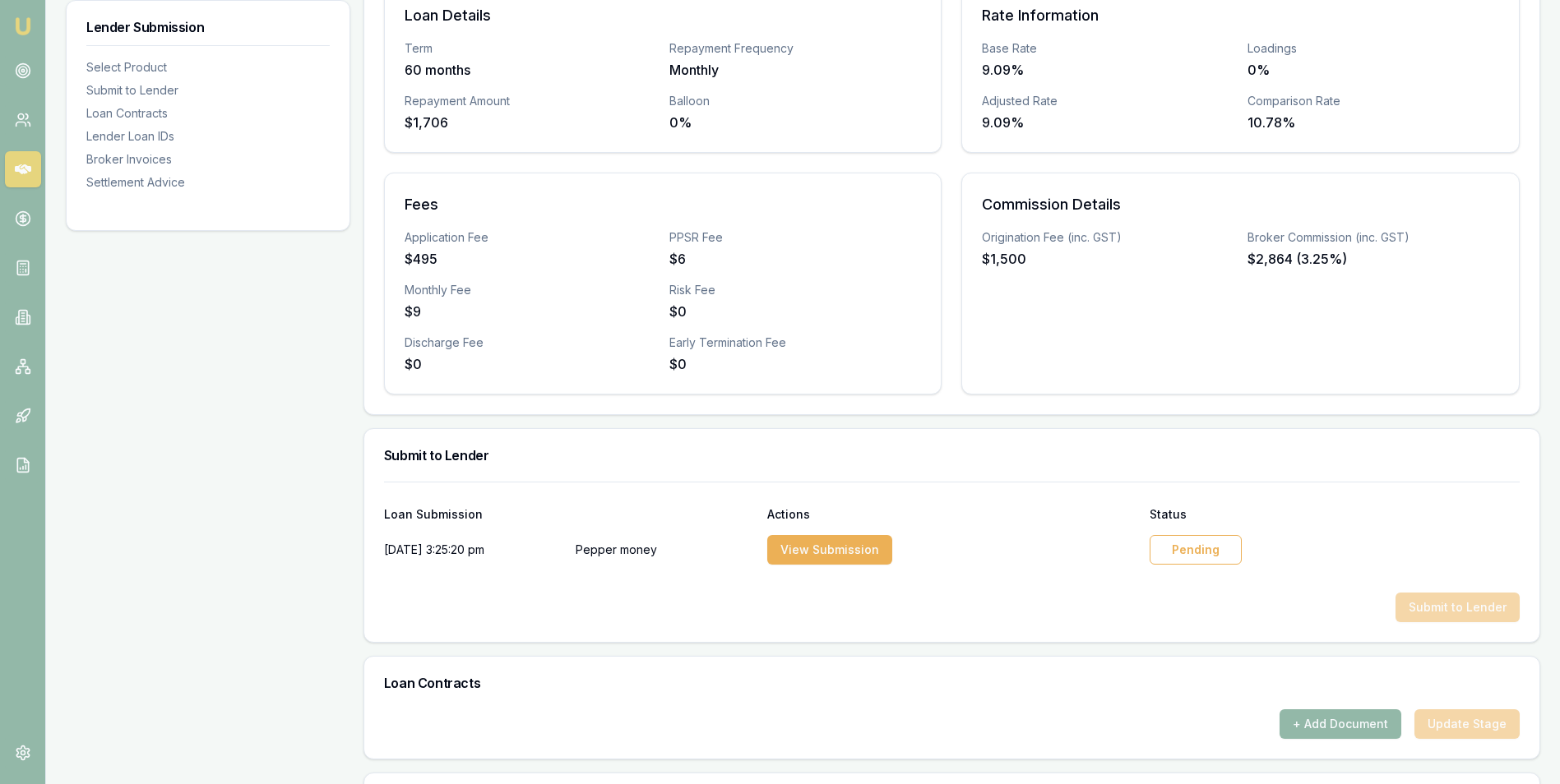
click at [1164, 552] on div "Pending" at bounding box center [1196, 550] width 92 height 30
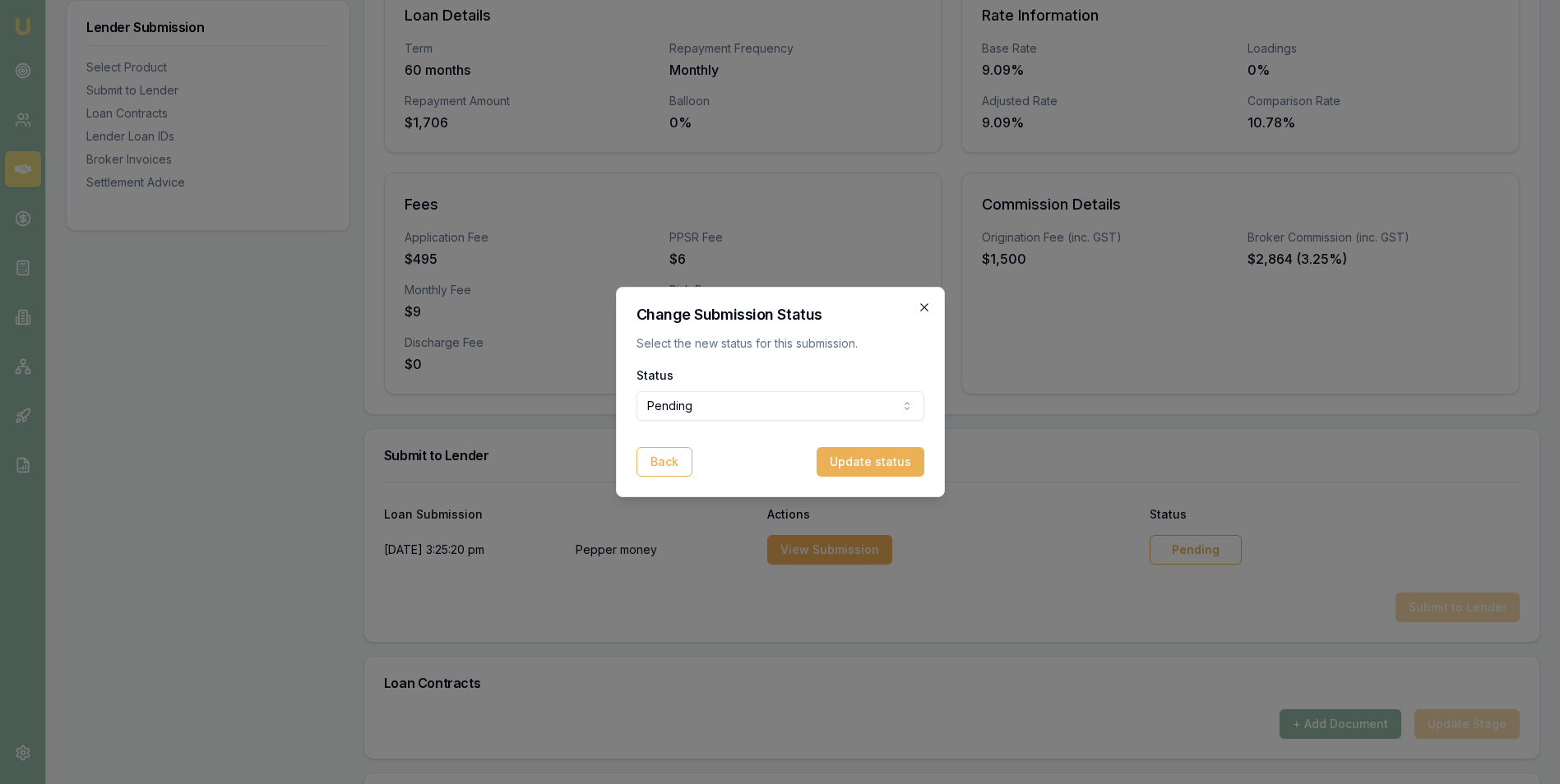
click at [924, 305] on icon "button" at bounding box center [925, 307] width 13 height 13
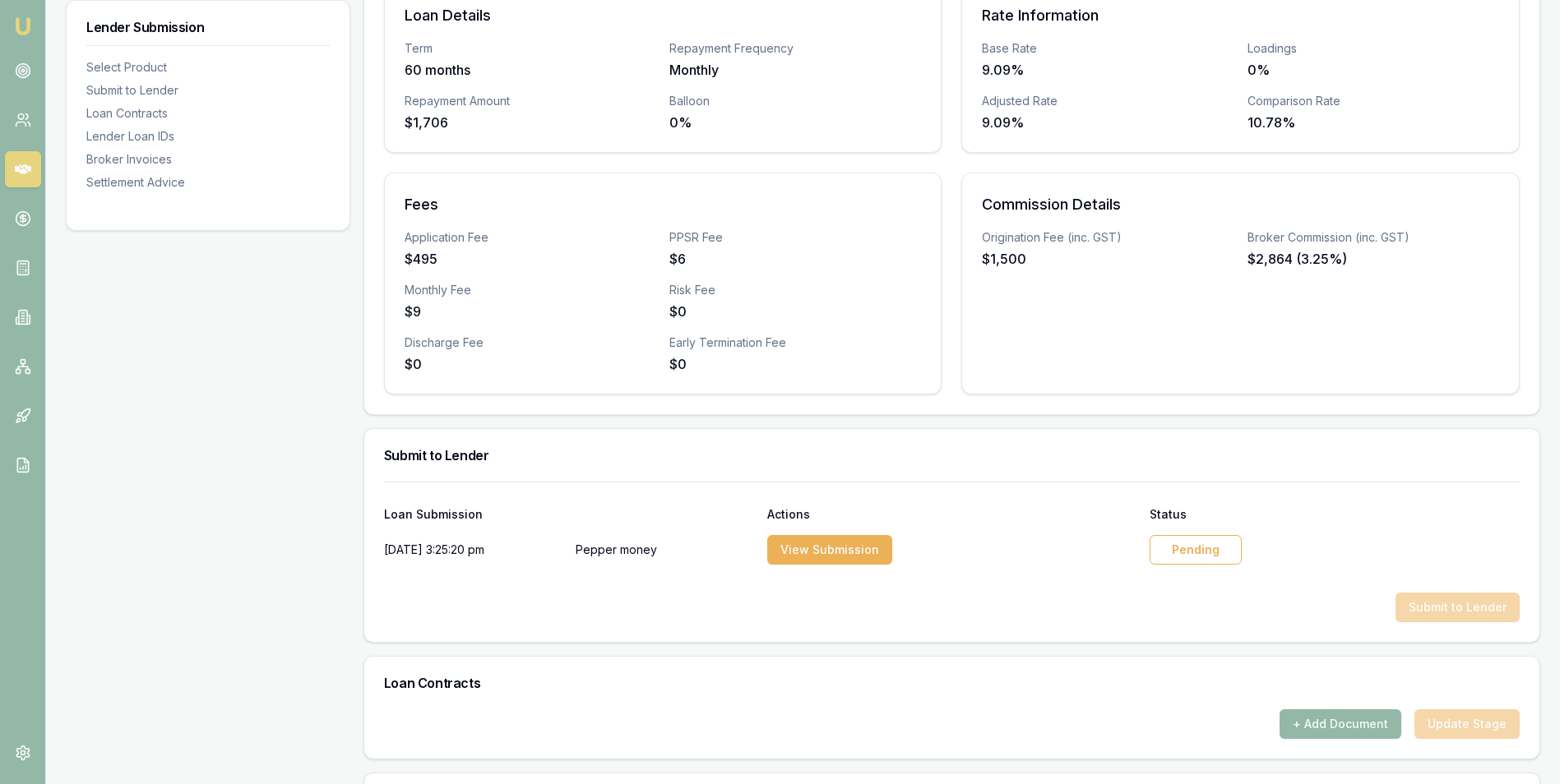
click at [983, 425] on div "Product Summary Primary Asset Tier A Dealer Total Amount $80,000 Loan Details T…" at bounding box center [952, 577] width 1177 height 1472
click at [1012, 422] on div "Product Summary Primary Asset Tier A Dealer Total Amount $80,000 Loan Details T…" at bounding box center [952, 577] width 1177 height 1472
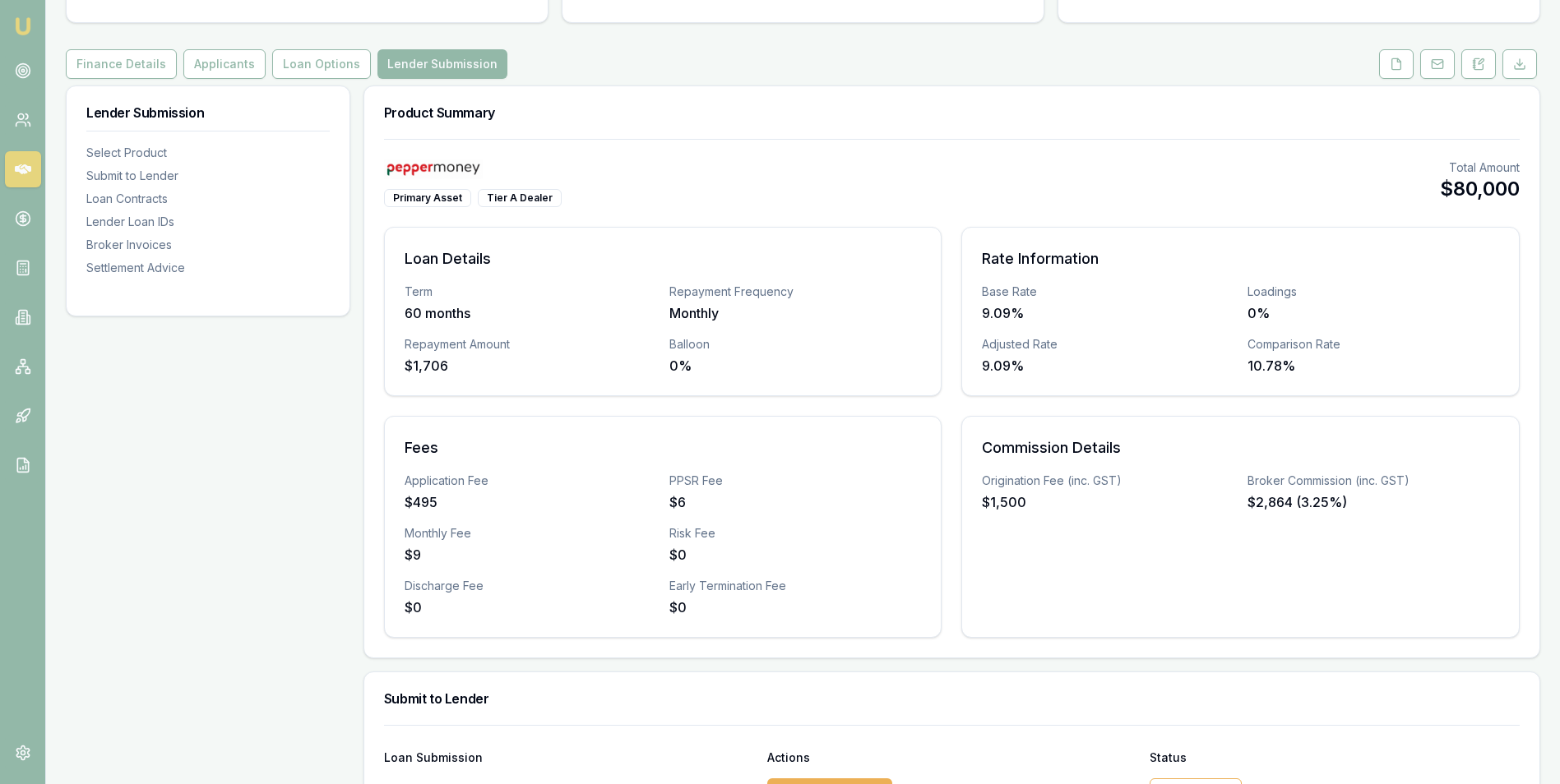
scroll to position [165, 0]
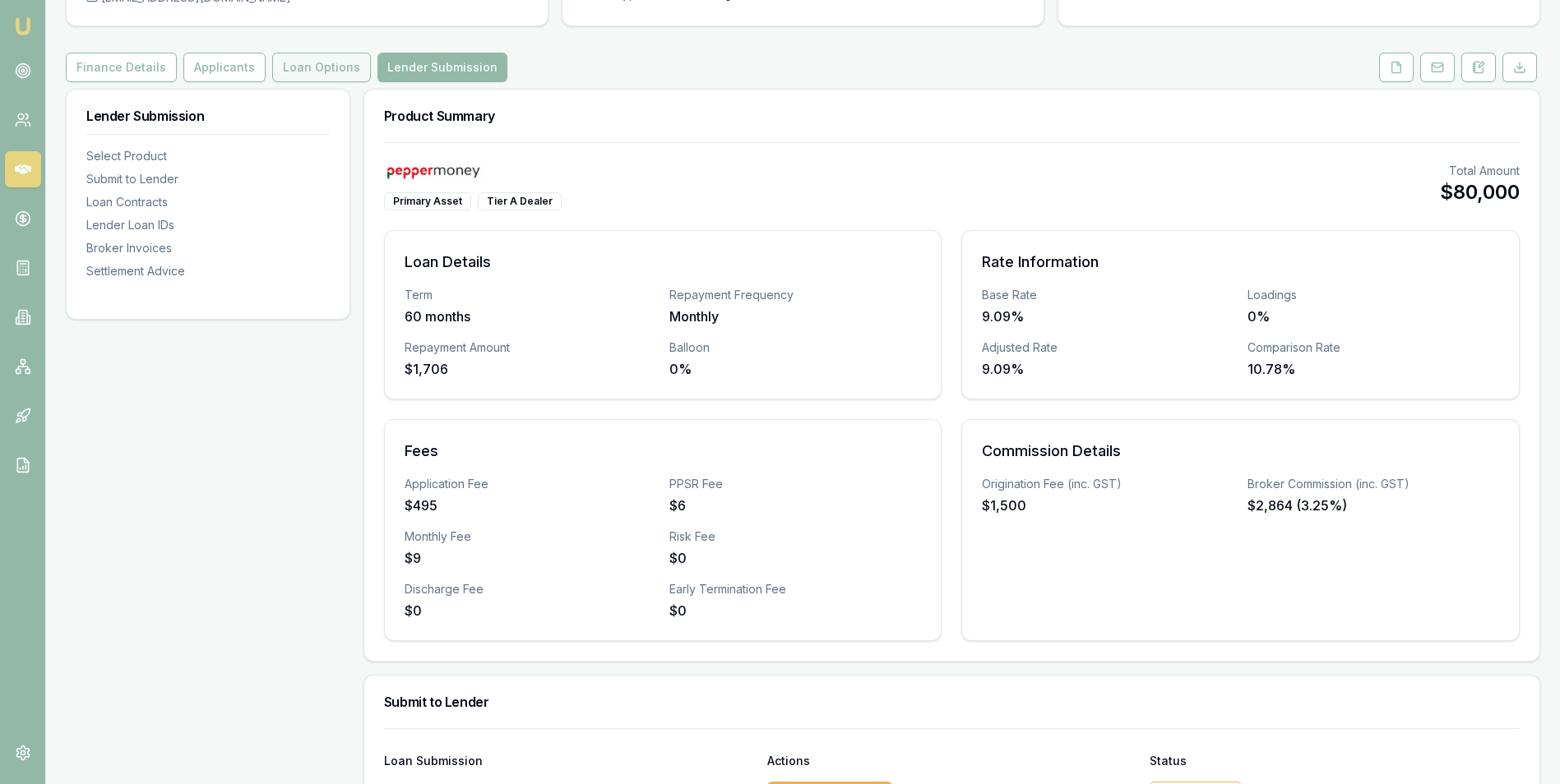
click at [290, 64] on button "Loan Options" at bounding box center [321, 68] width 99 height 30
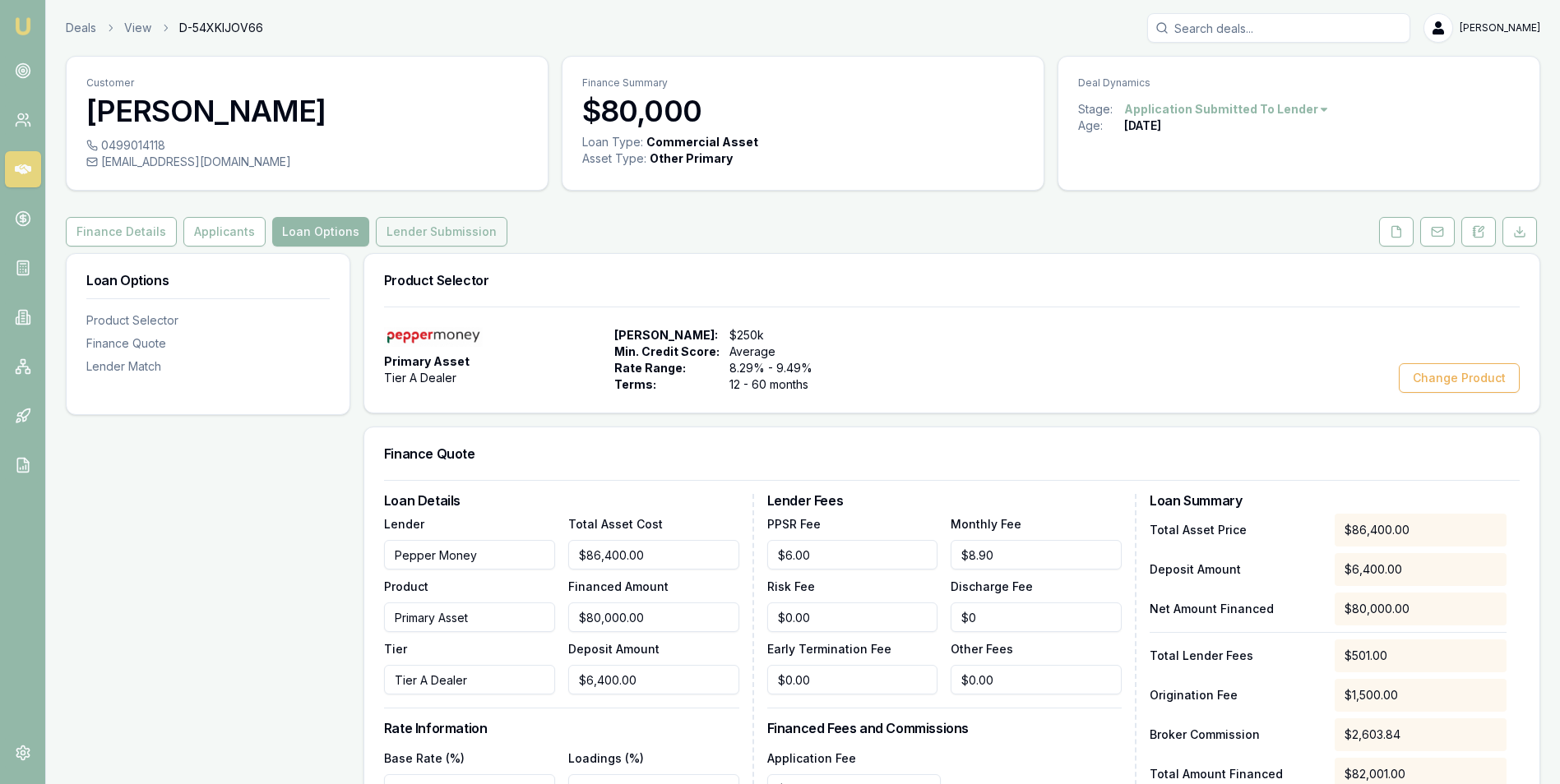
click at [466, 229] on button "Lender Submission" at bounding box center [441, 232] width 131 height 30
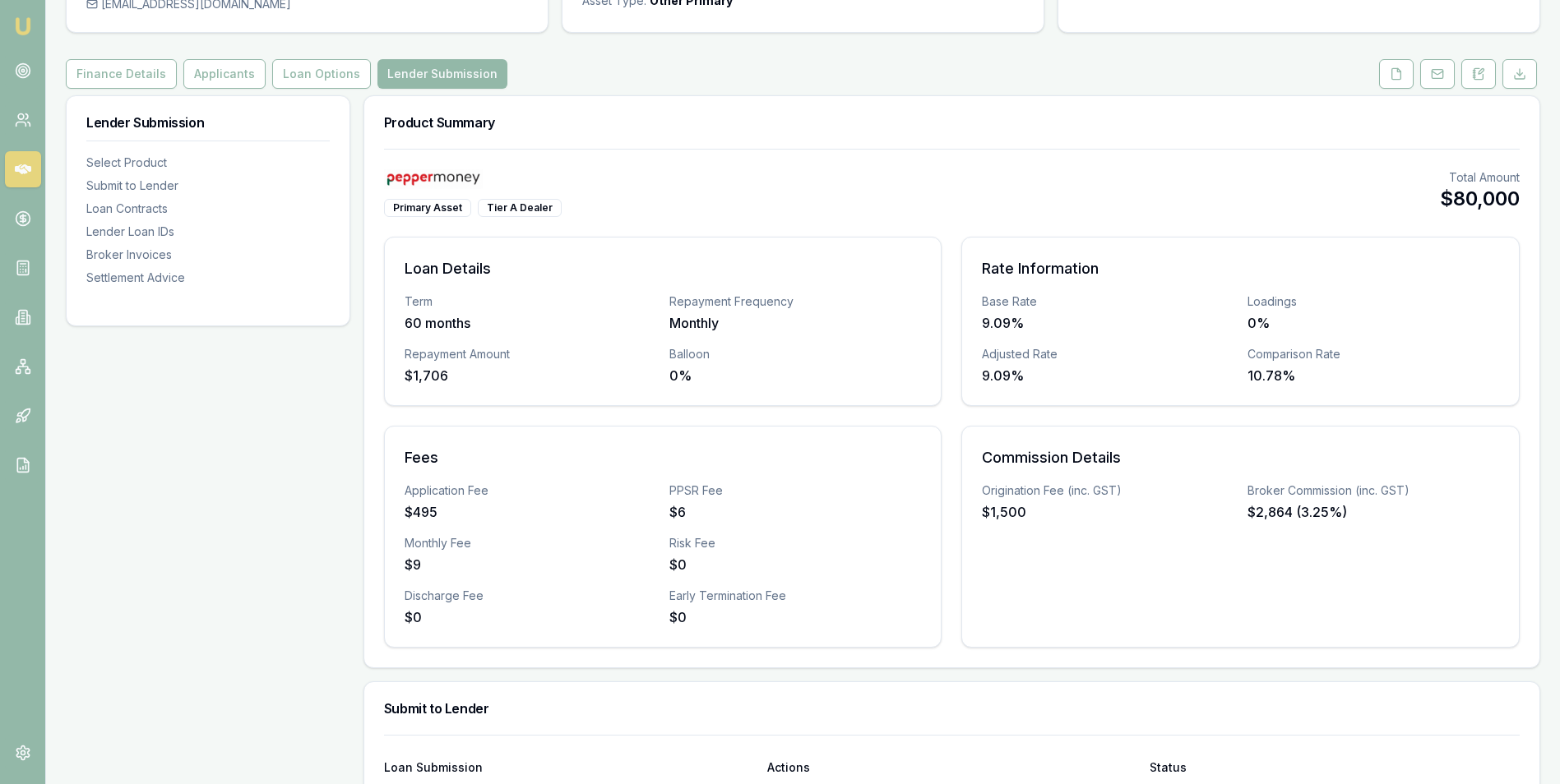
scroll to position [165, 0]
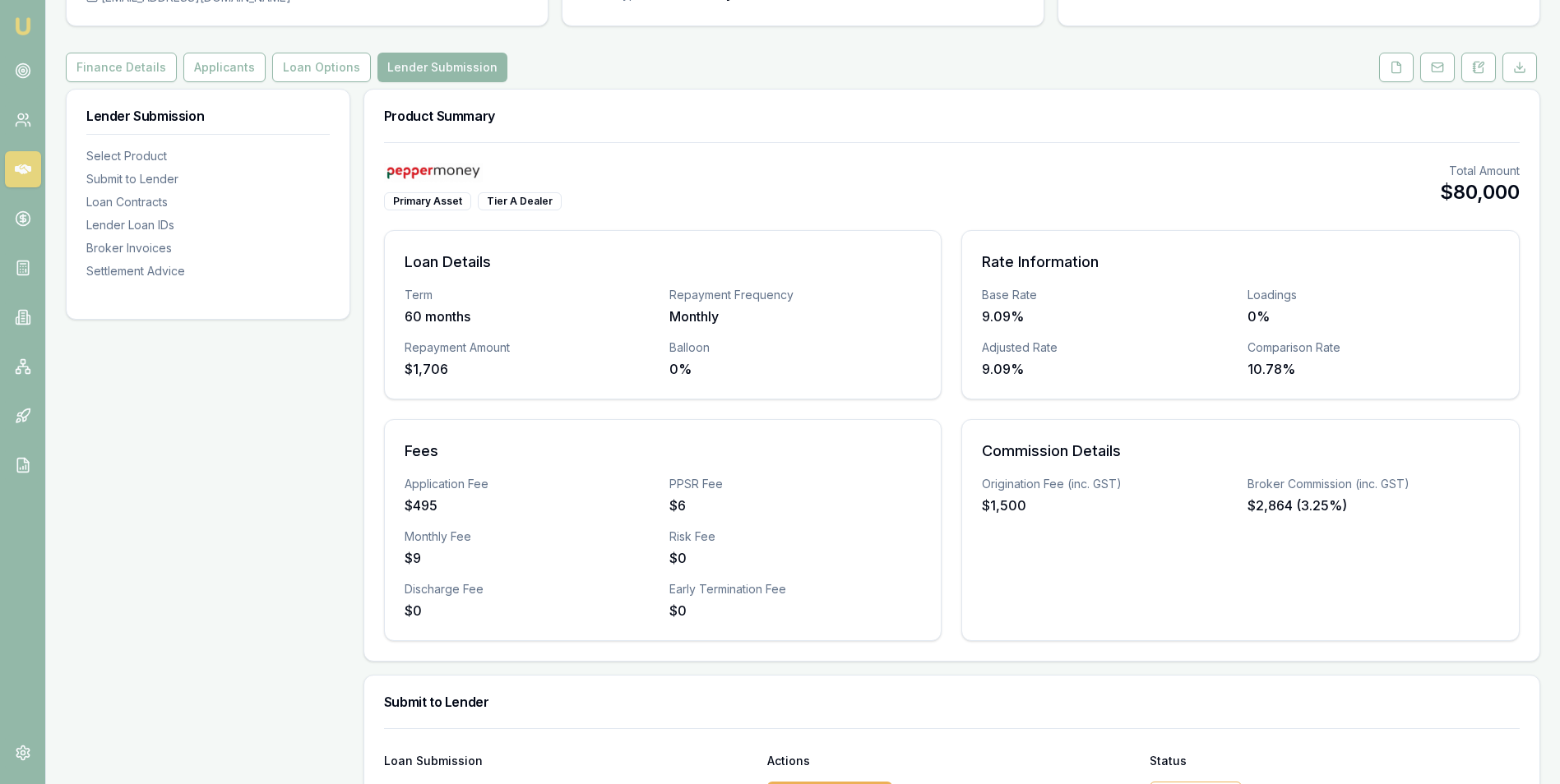
click at [949, 588] on div "Loan Details Term 60 months Repayment Frequency Monthly Repayment Amount $1,706…" at bounding box center [952, 436] width 1136 height 412
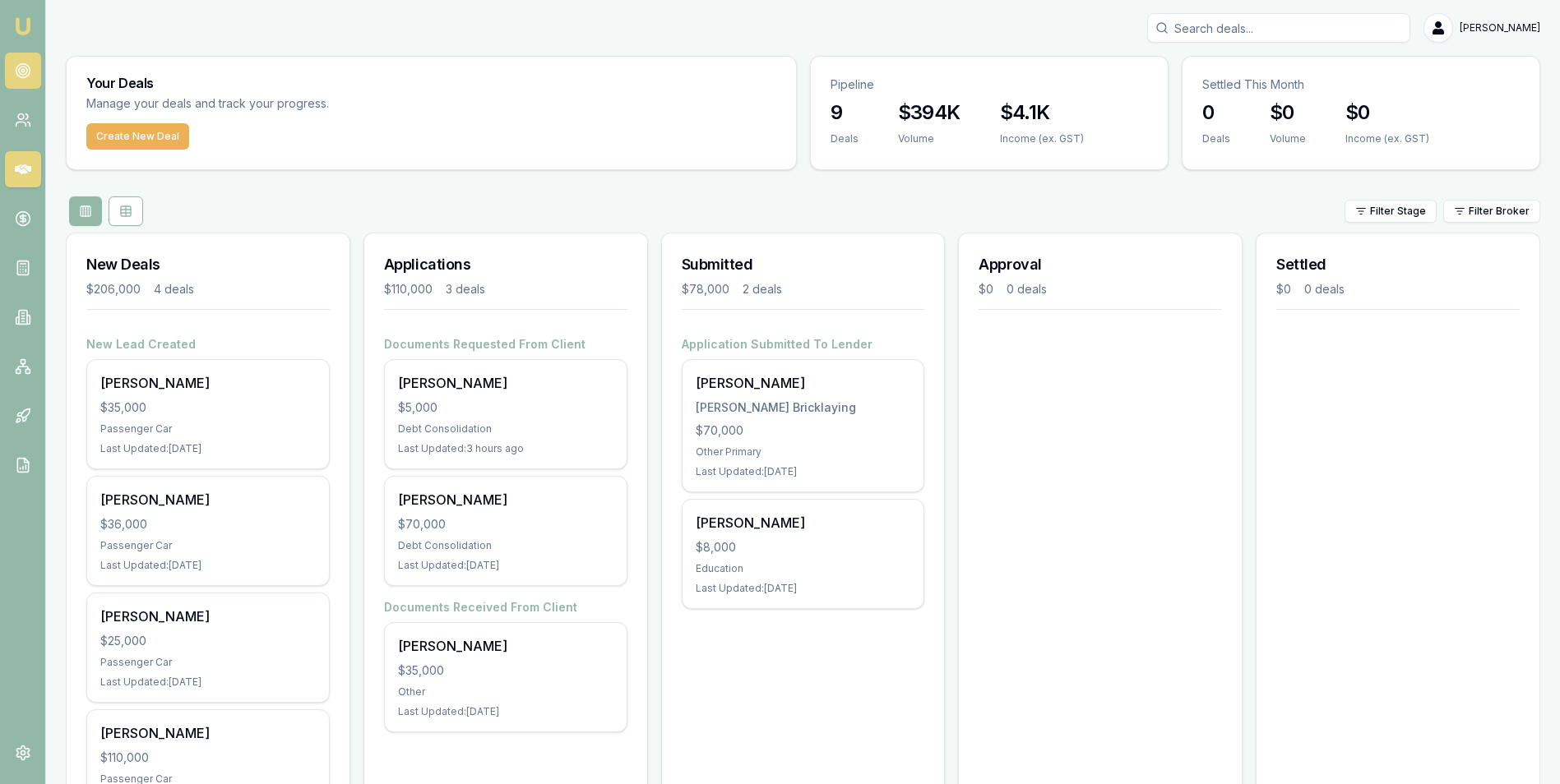
click at [24, 64] on circle at bounding box center [22, 71] width 14 height 14
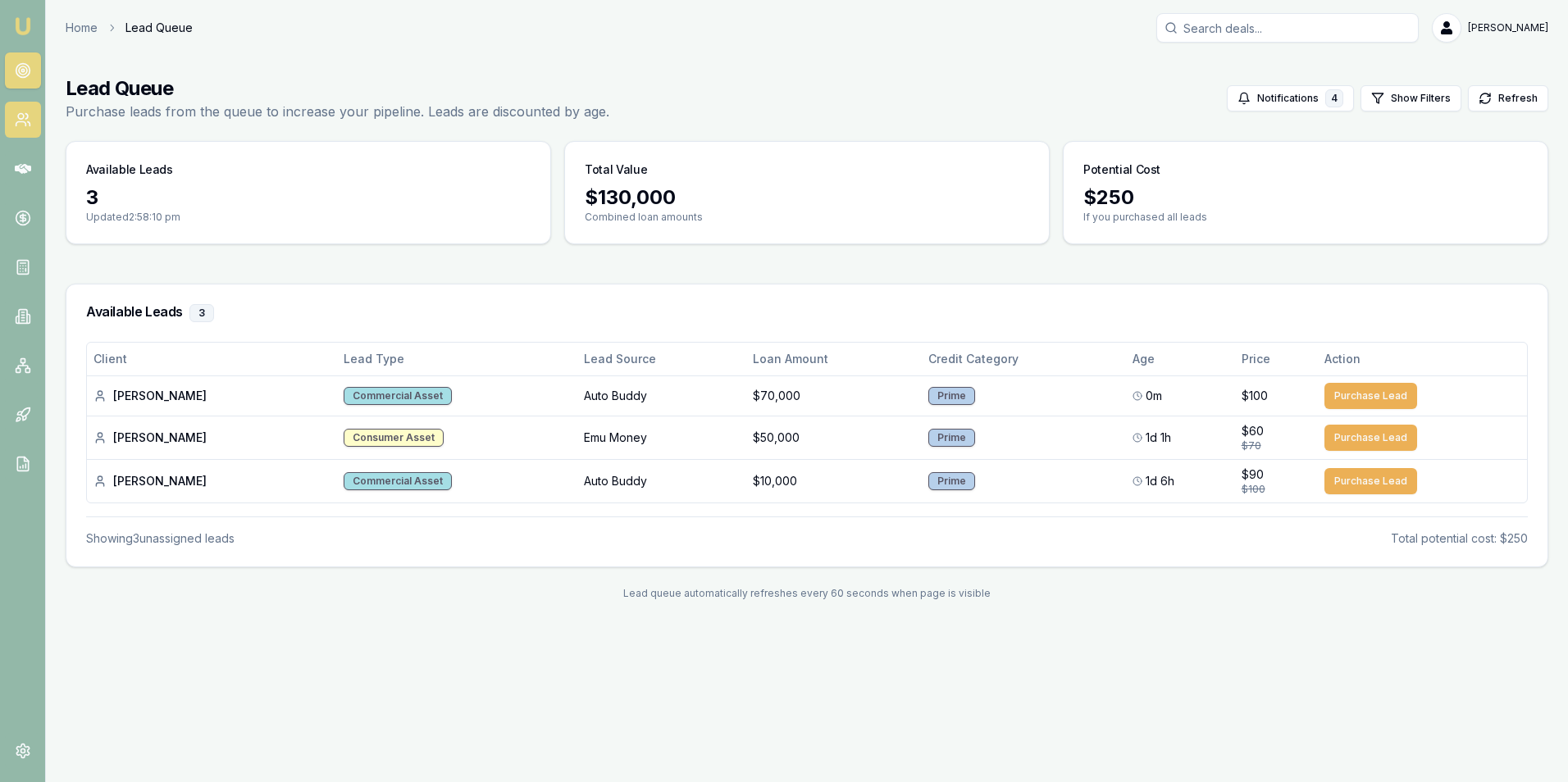
click at [24, 123] on icon at bounding box center [20, 124] width 10 height 4
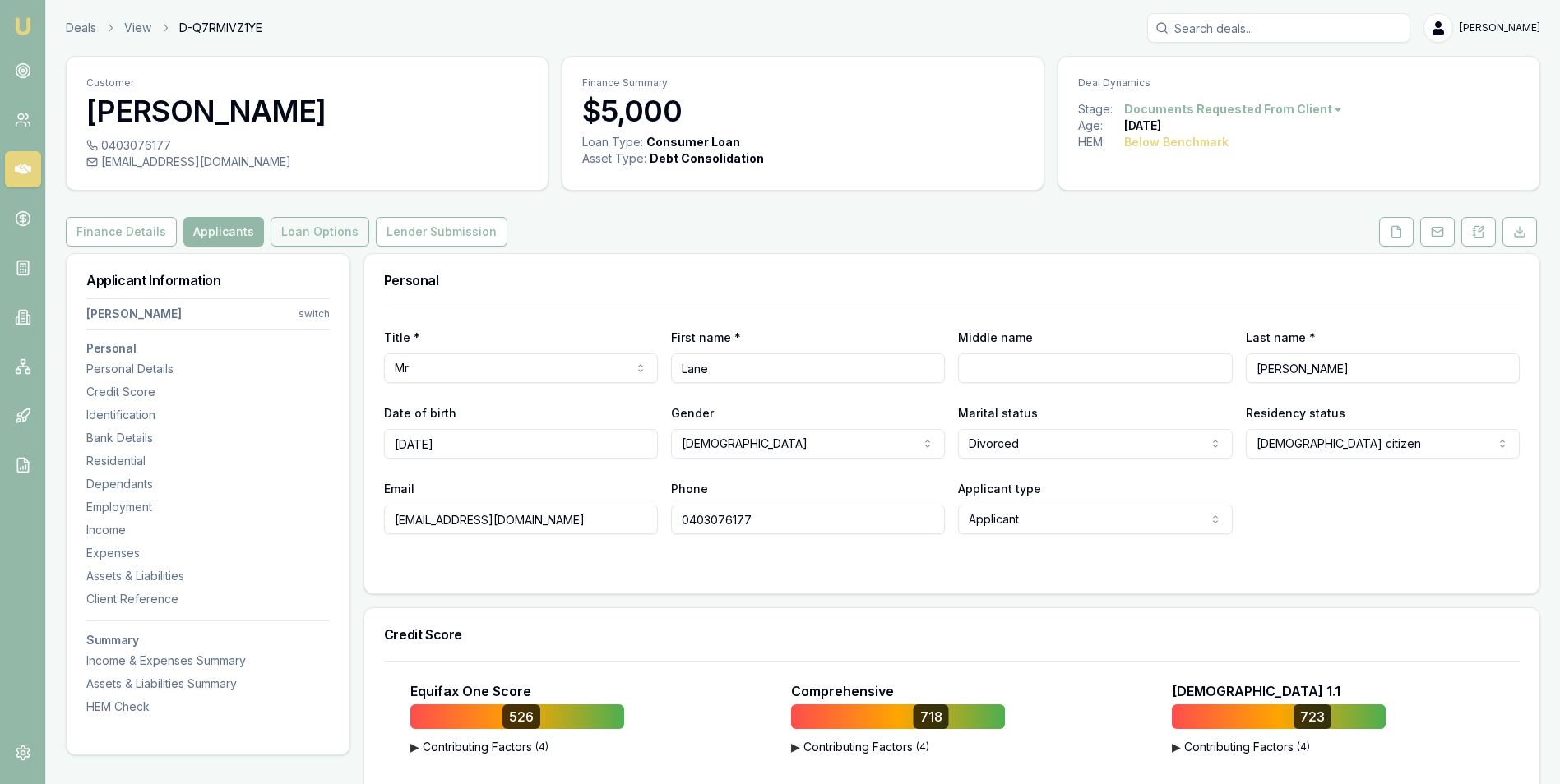
click at [306, 231] on button "Loan Options" at bounding box center [320, 232] width 99 height 30
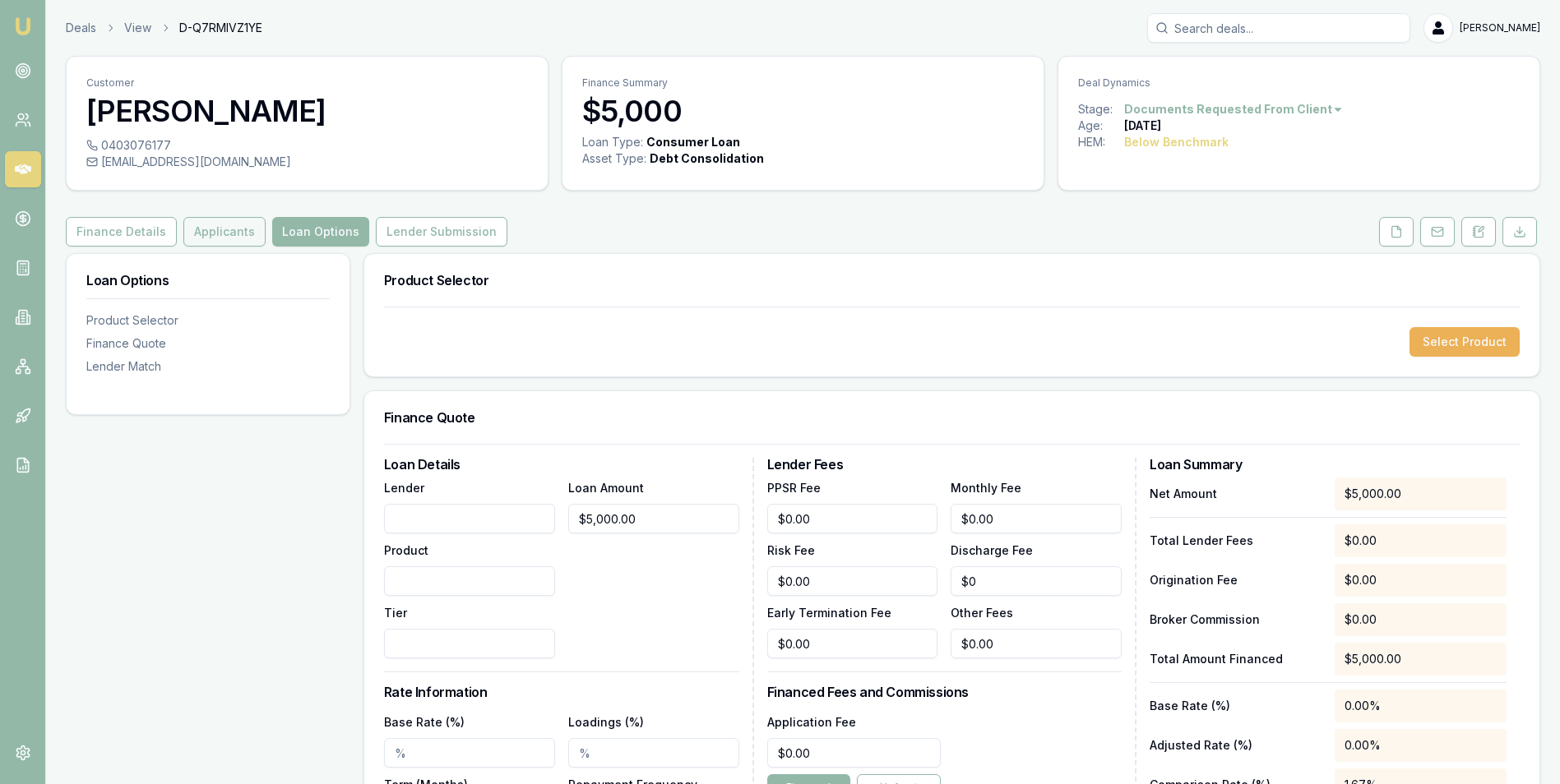
click at [204, 233] on button "Applicants" at bounding box center [224, 232] width 82 height 30
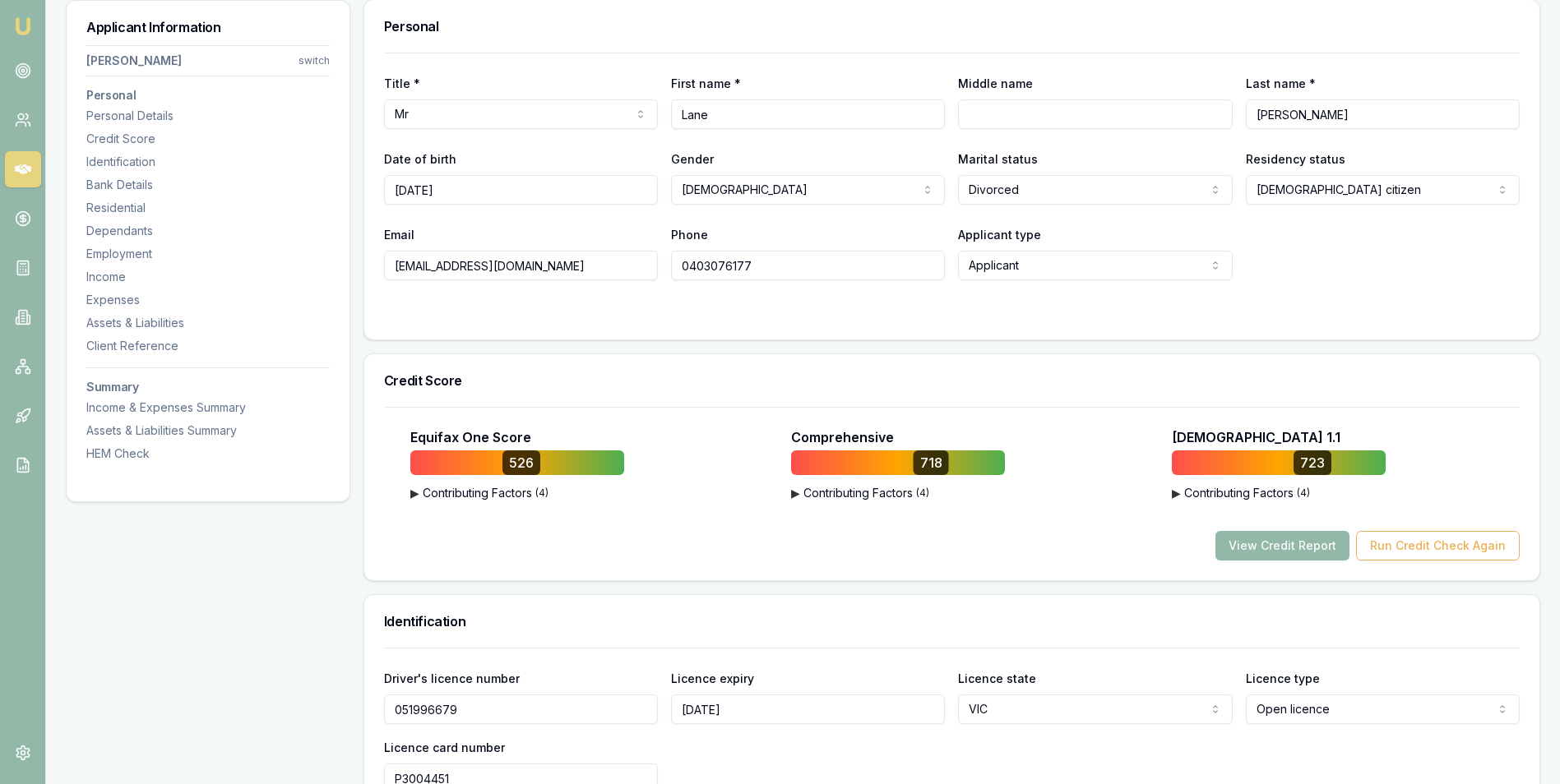
scroll to position [82, 0]
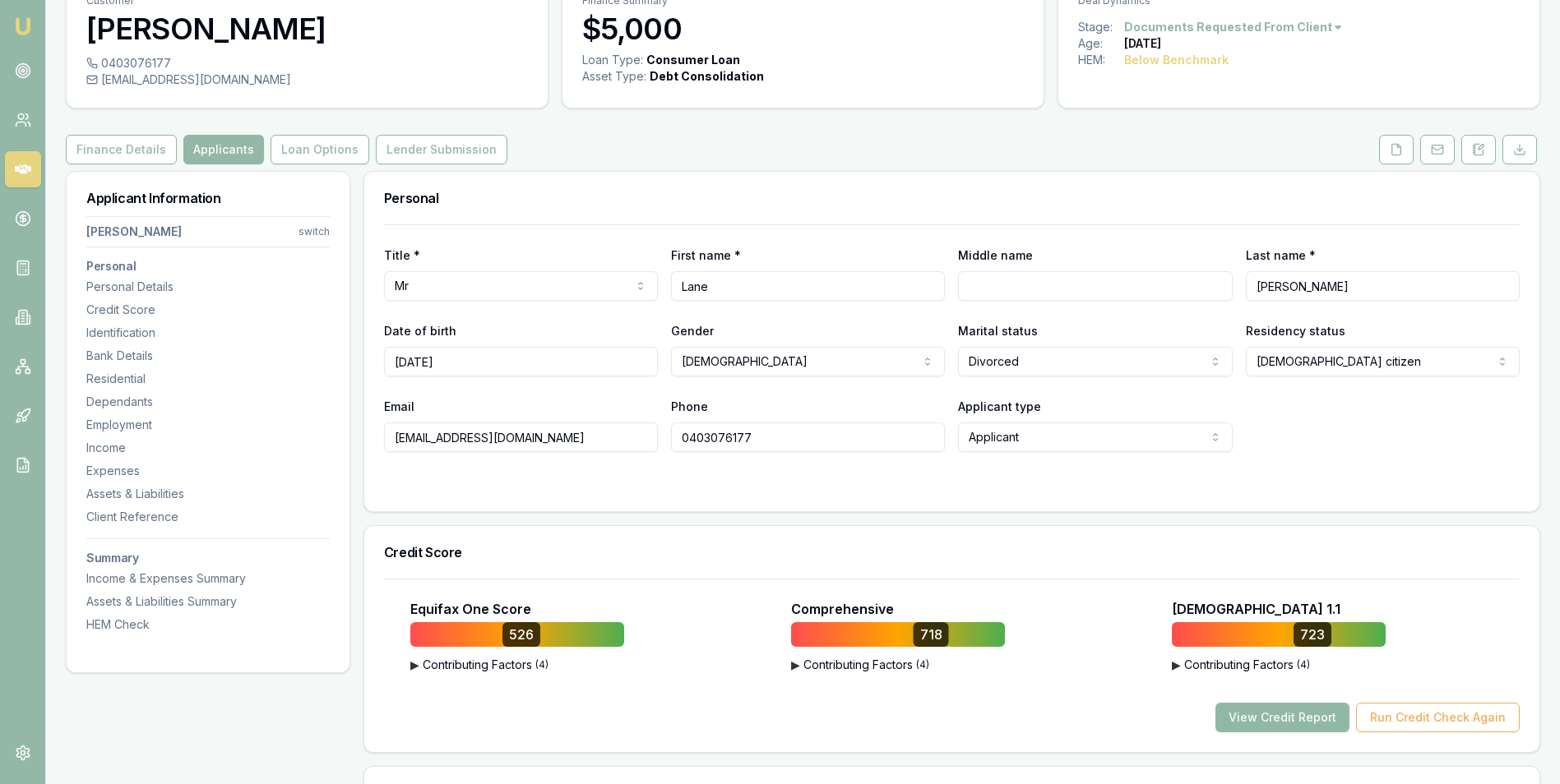
click at [1250, 717] on button "View Credit Report" at bounding box center [1282, 718] width 134 height 30
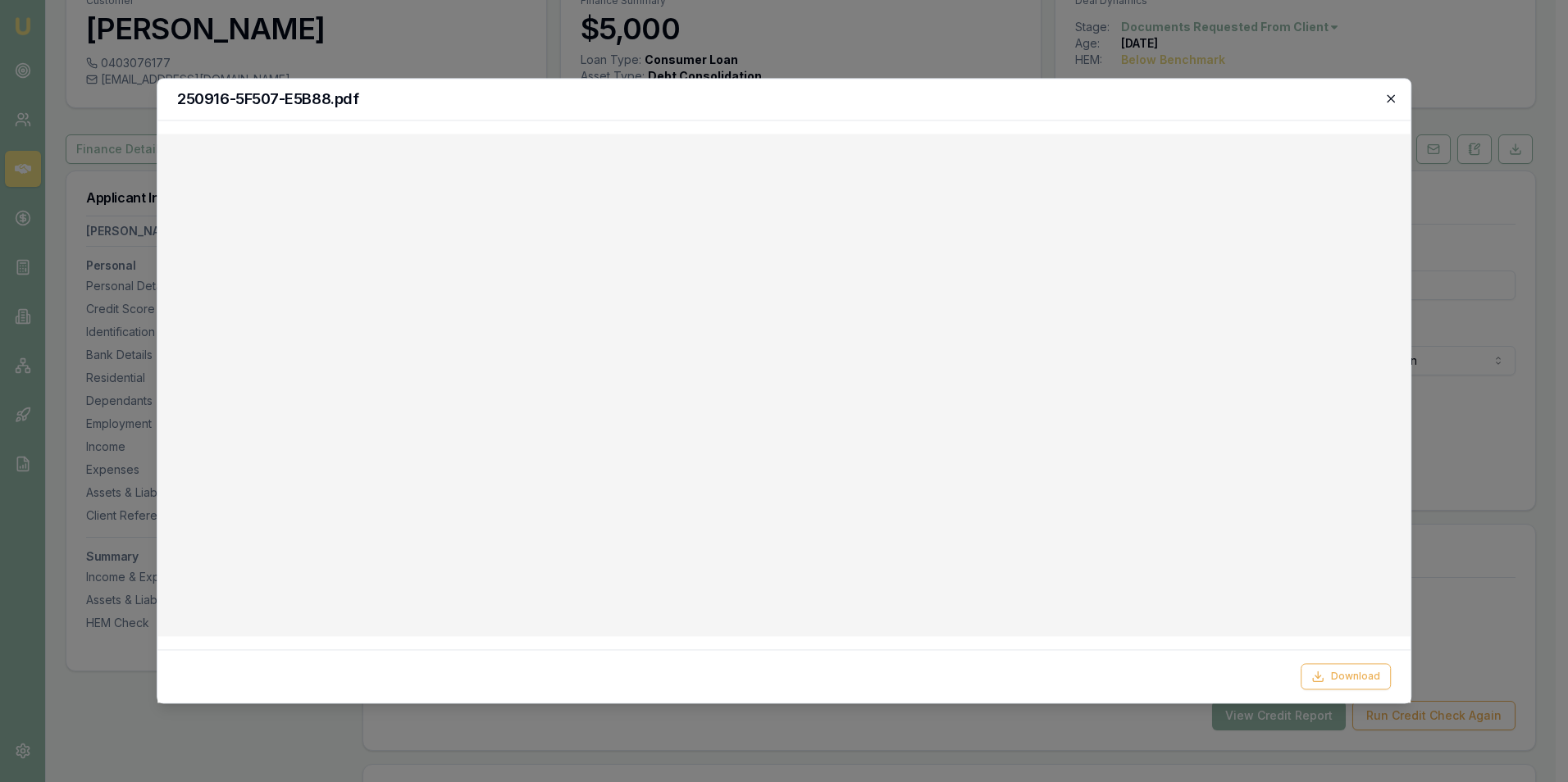
click at [1391, 97] on icon "button" at bounding box center [1391, 98] width 13 height 13
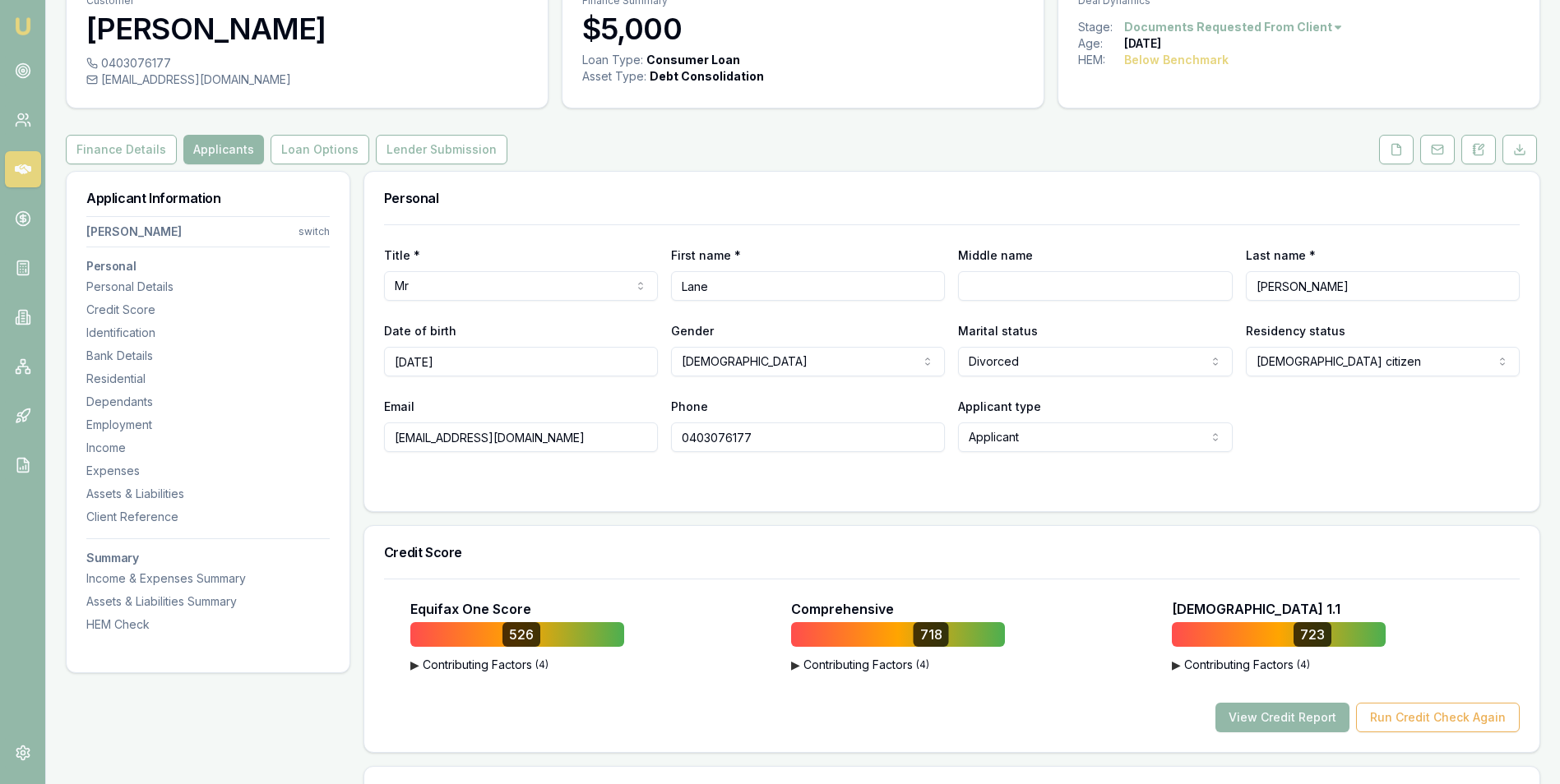
scroll to position [0, 0]
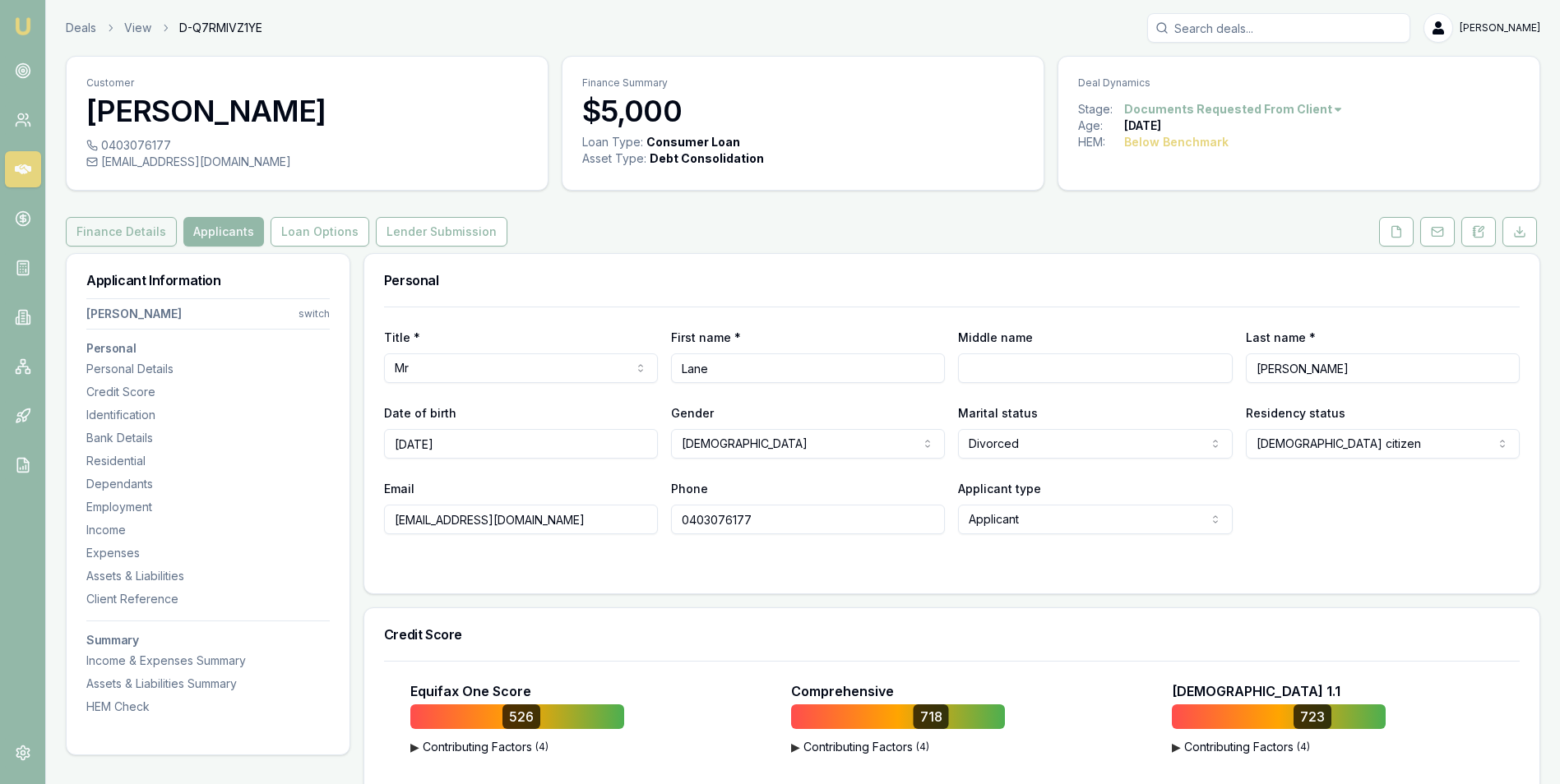
click at [140, 226] on button "Finance Details" at bounding box center [121, 232] width 111 height 30
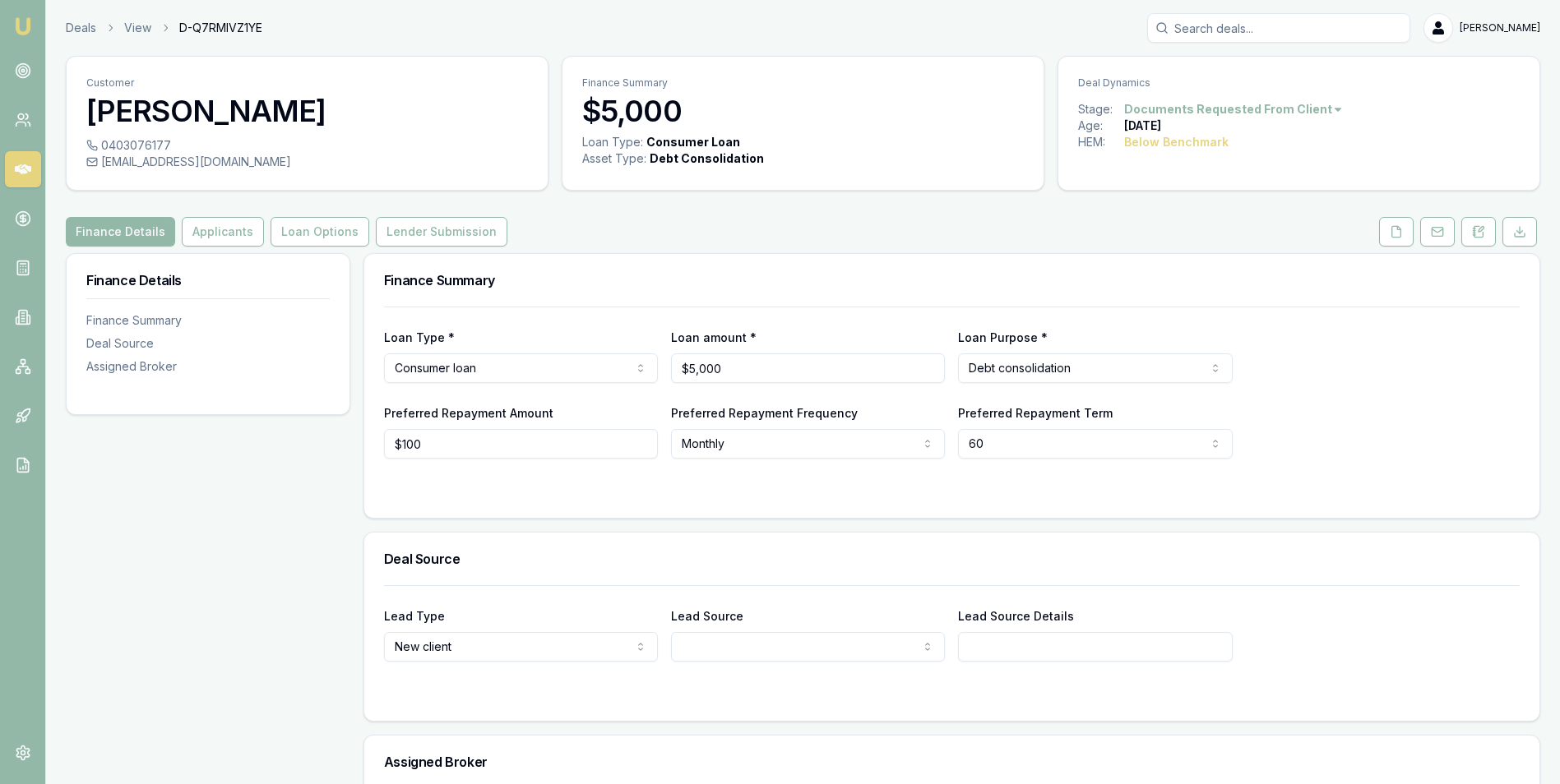
click at [547, 364] on html "Emu Broker Deals View D-Q7RMIVZ1YE Adam Howell Toggle Menu Customer Lane Burdet…" at bounding box center [780, 392] width 1560 height 784
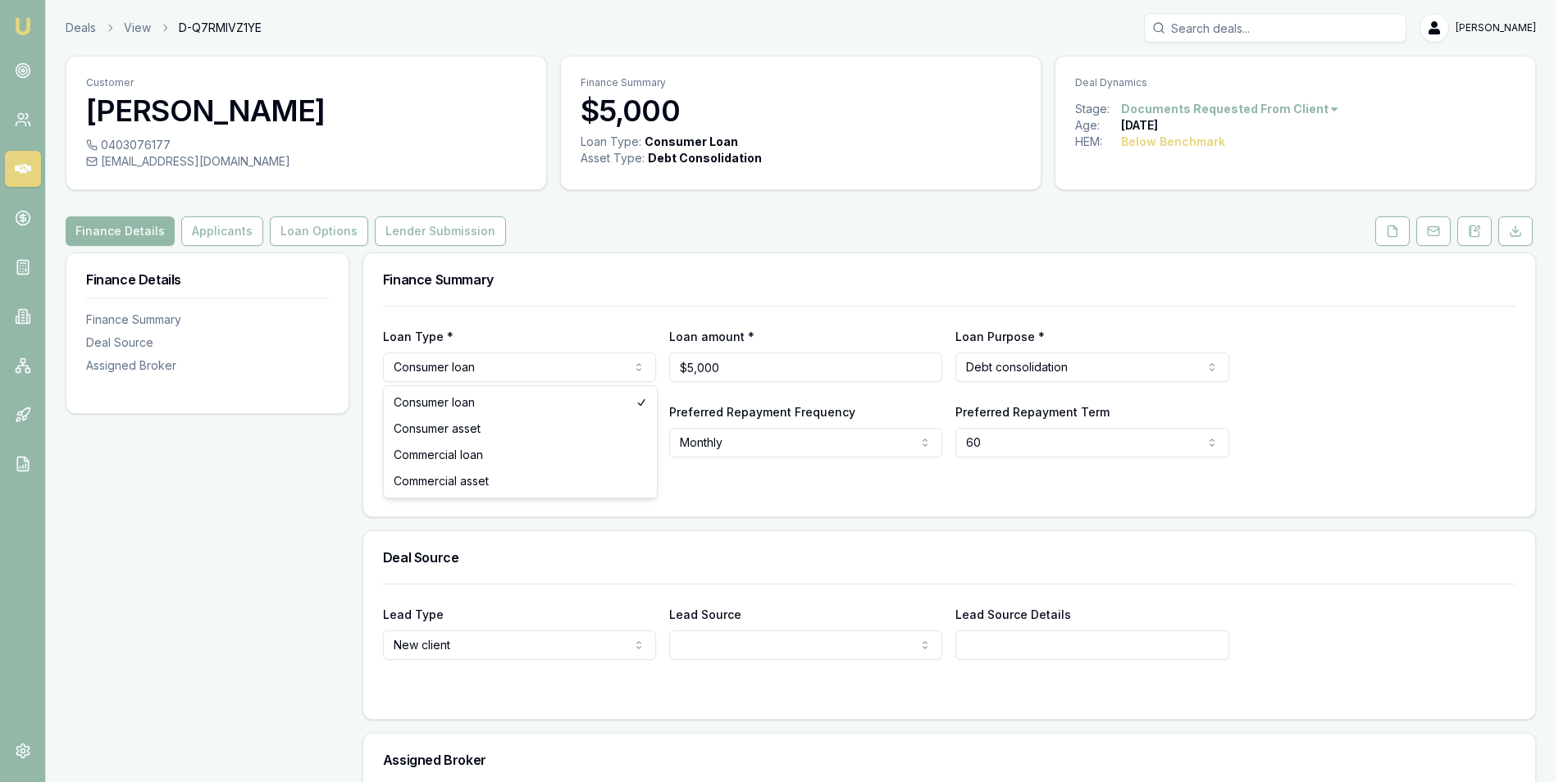
select select "COMMERCIAL_LOAN"
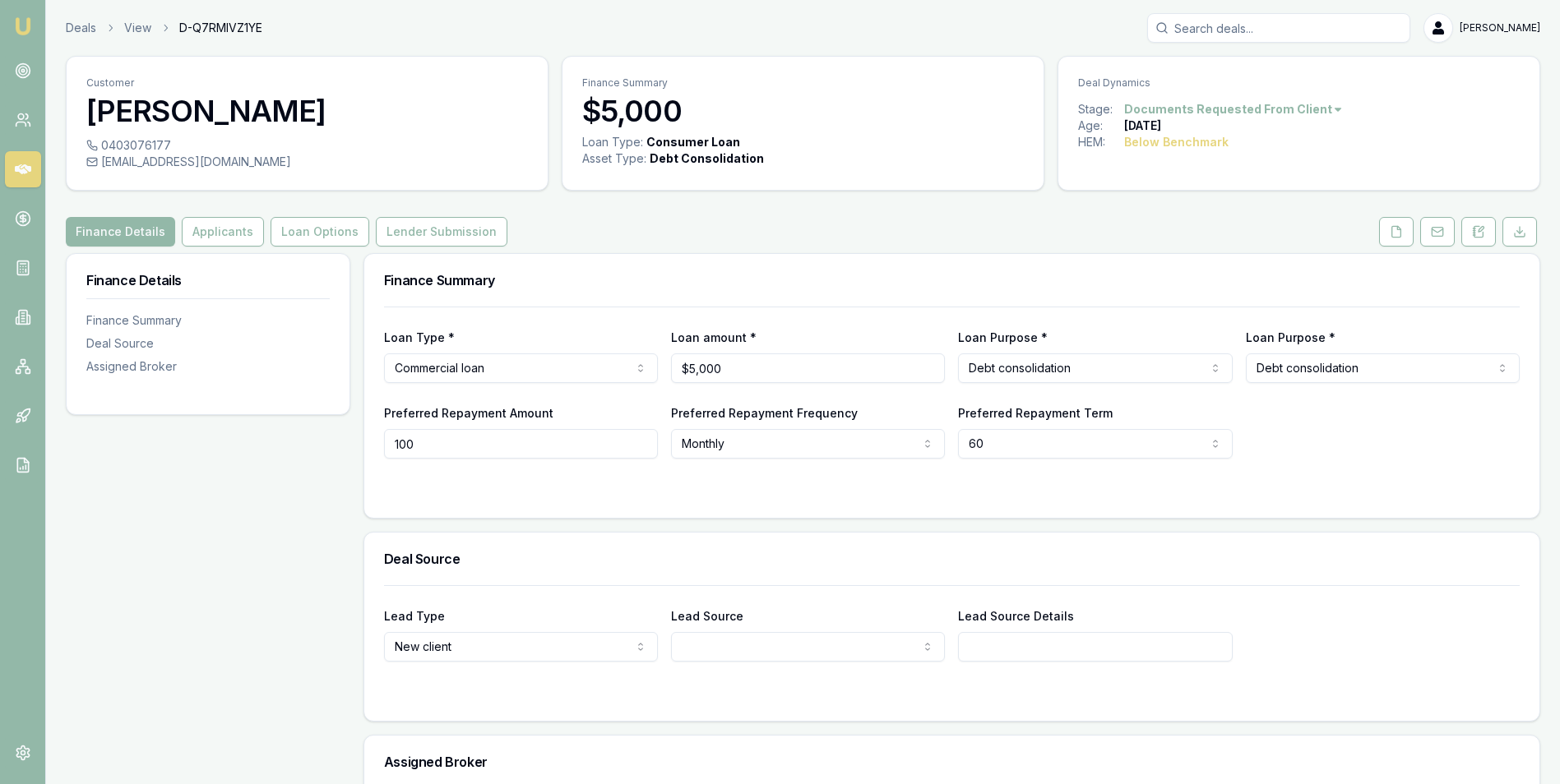
drag, startPoint x: 430, startPoint y: 447, endPoint x: 373, endPoint y: 447, distance: 57.0
click at [373, 447] on div "Loan Type * Commercial loan Consumer loan Consumer asset Commercial loan Commer…" at bounding box center [952, 412] width 1175 height 211
type input "$150"
click at [715, 489] on div at bounding box center [952, 492] width 1136 height 13
click at [1002, 444] on html "Emu Broker Deals View D-Q7RMIVZ1YE Adam Howell Toggle Menu Customer Lane Burdet…" at bounding box center [786, 392] width 1573 height 784
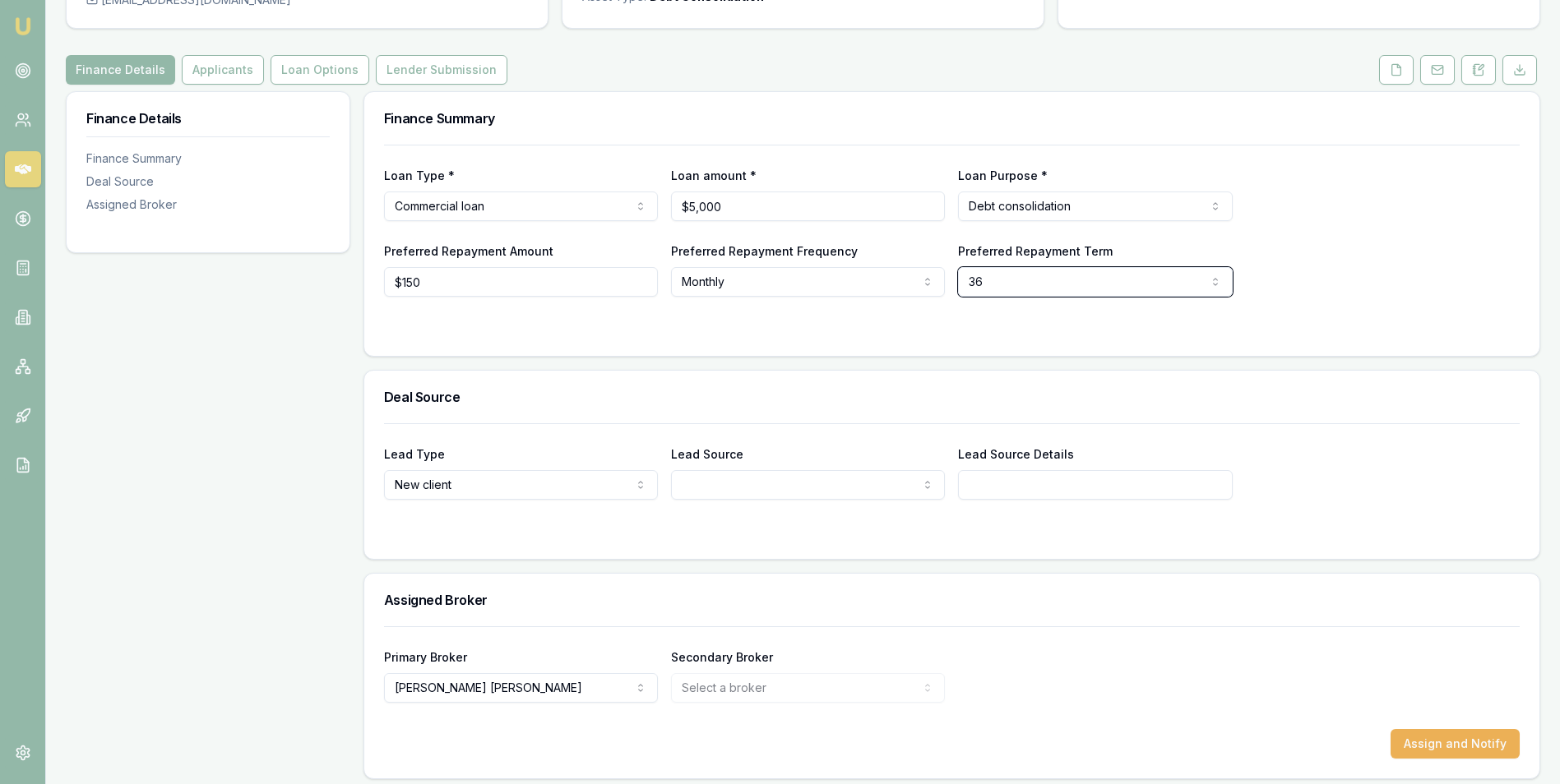
scroll to position [170, 0]
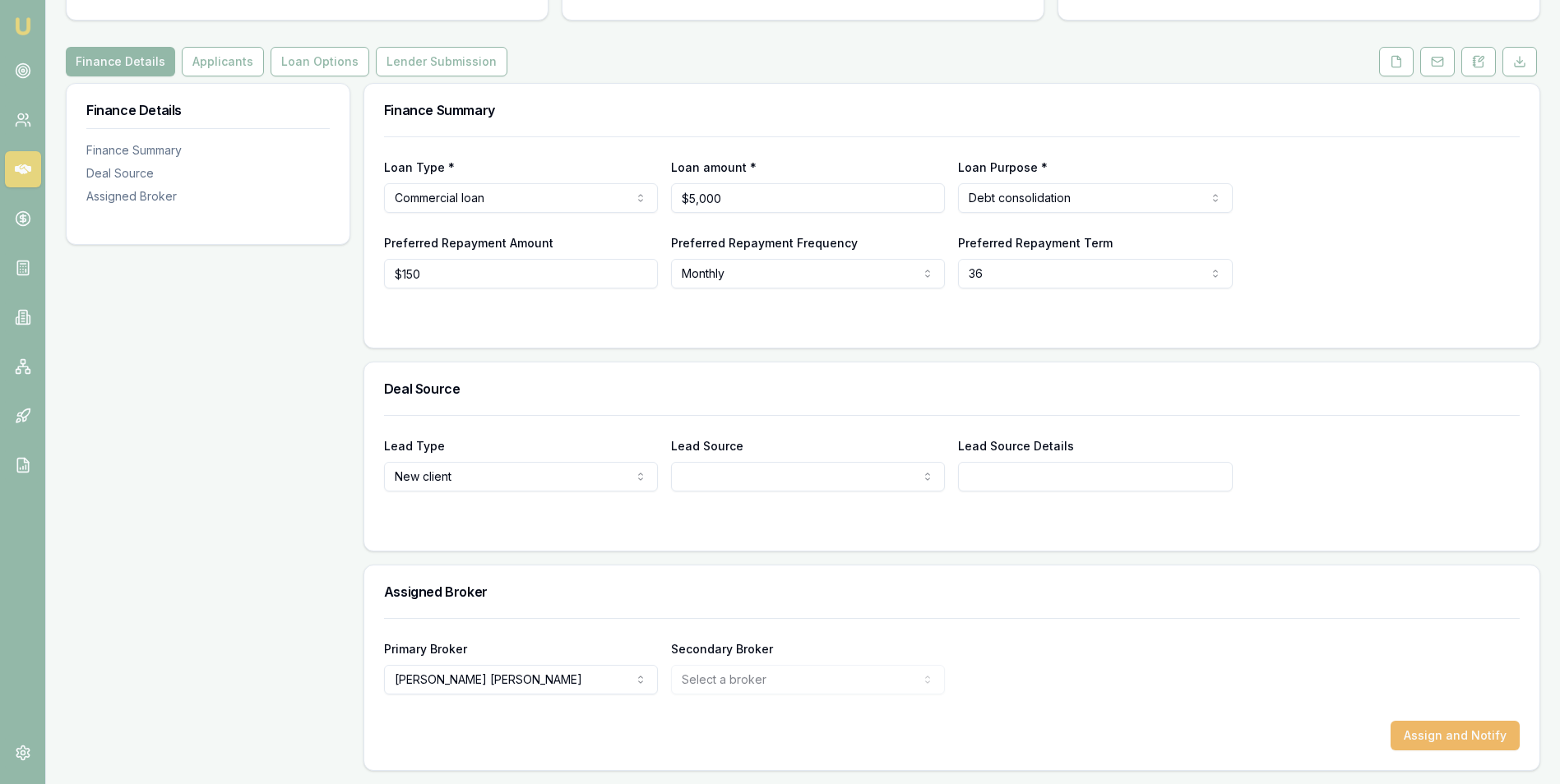
click at [1427, 732] on button "Assign and Notify" at bounding box center [1455, 736] width 129 height 30
click at [213, 60] on button "Applicants" at bounding box center [223, 61] width 82 height 30
select select "60"
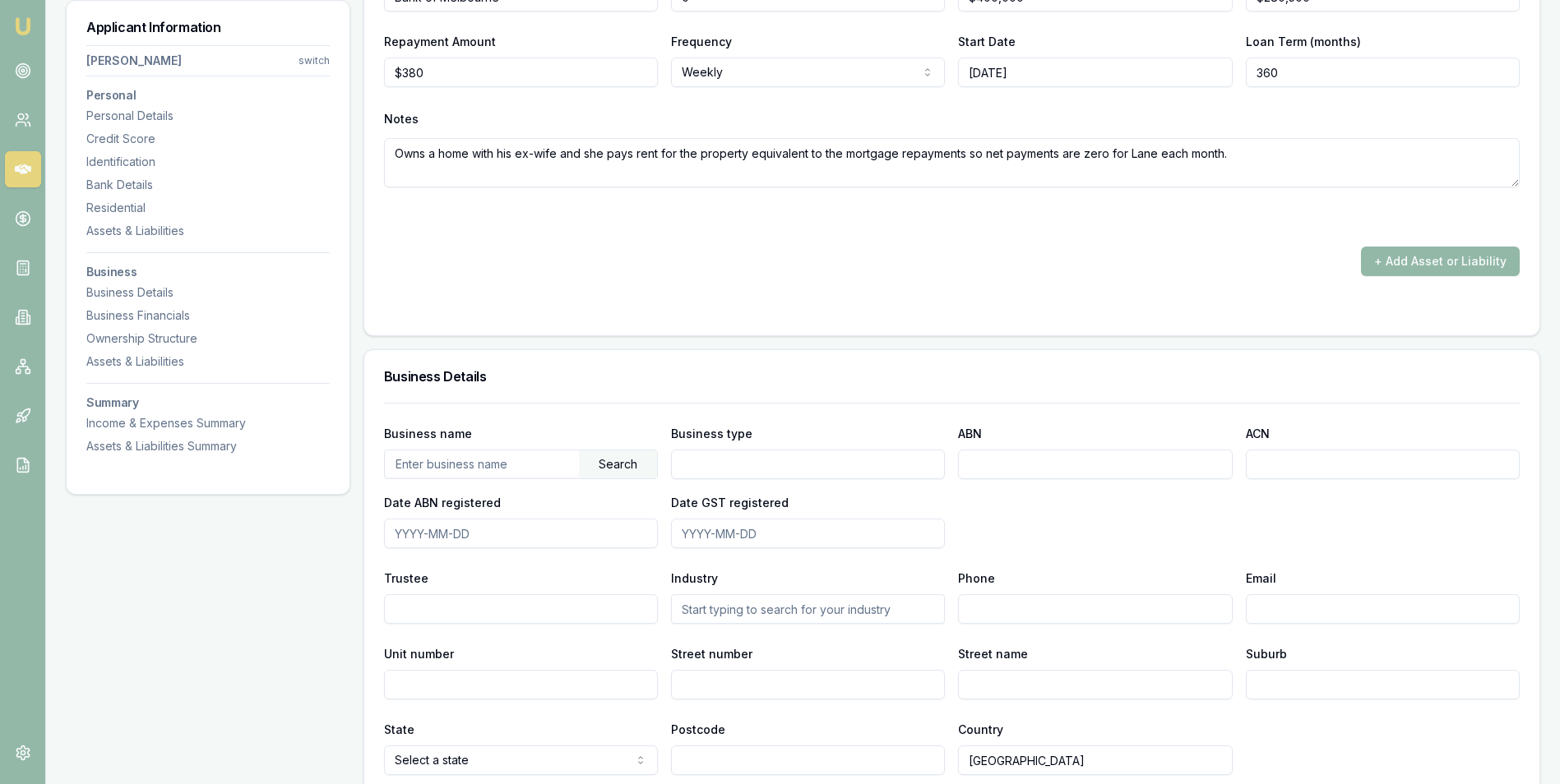
scroll to position [2303, 0]
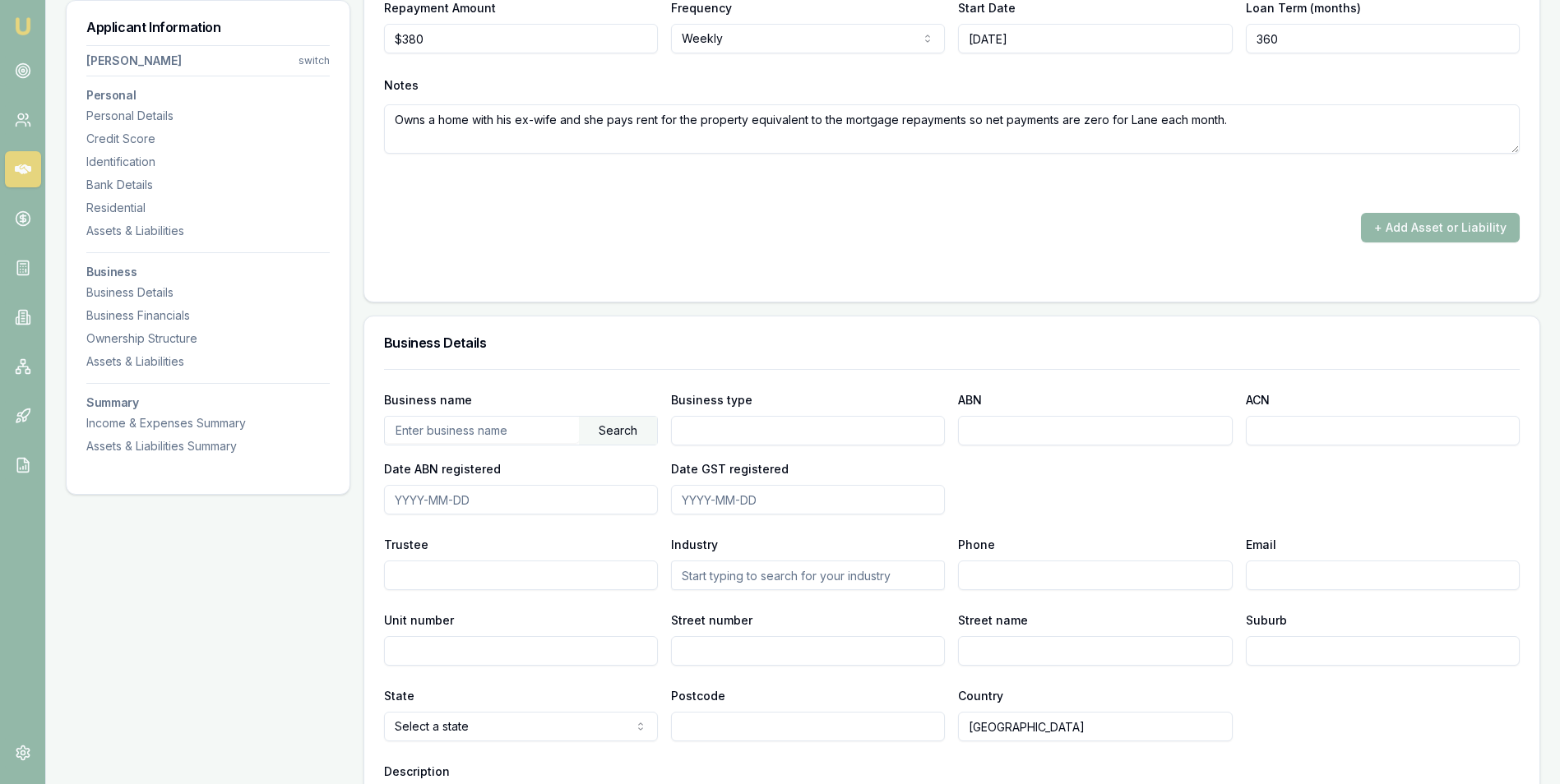
click at [462, 436] on input "text" at bounding box center [482, 430] width 194 height 26
type input "Tradie Marketing"
click at [725, 431] on input "Business type" at bounding box center [808, 431] width 274 height 30
type input "Marketing Services"
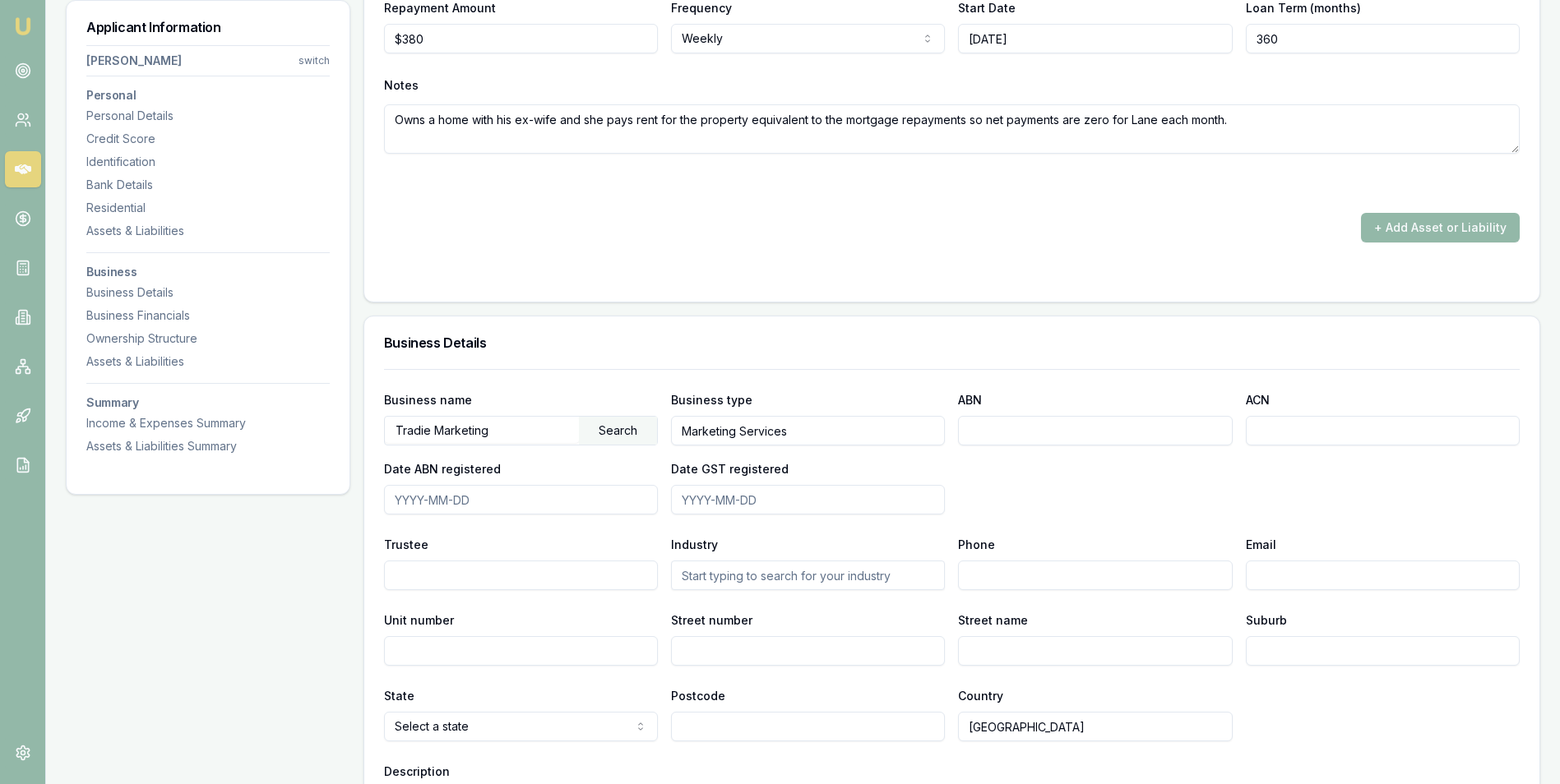
click at [1014, 435] on input "ABN" at bounding box center [1095, 431] width 274 height 30
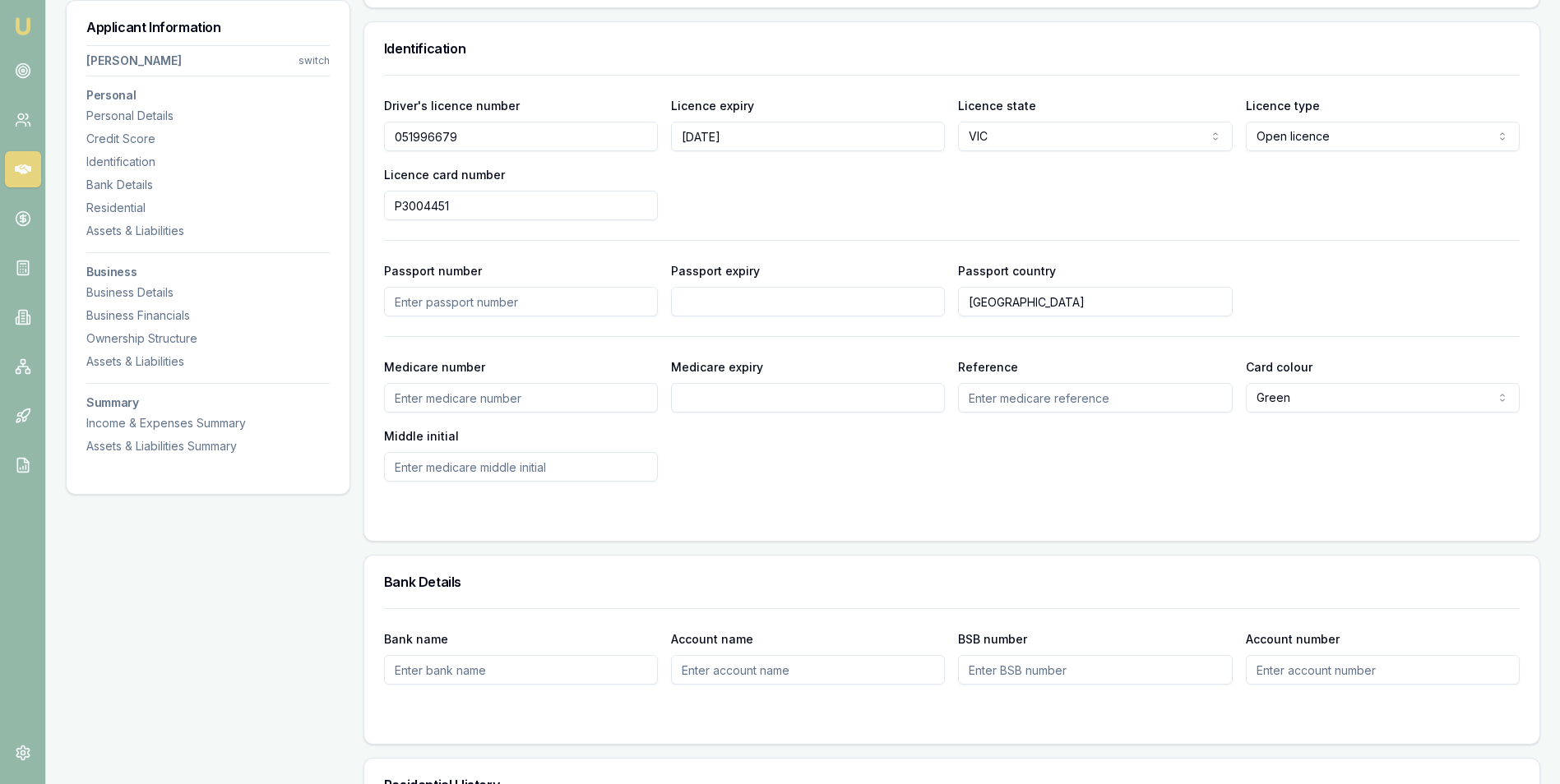
scroll to position [493, 0]
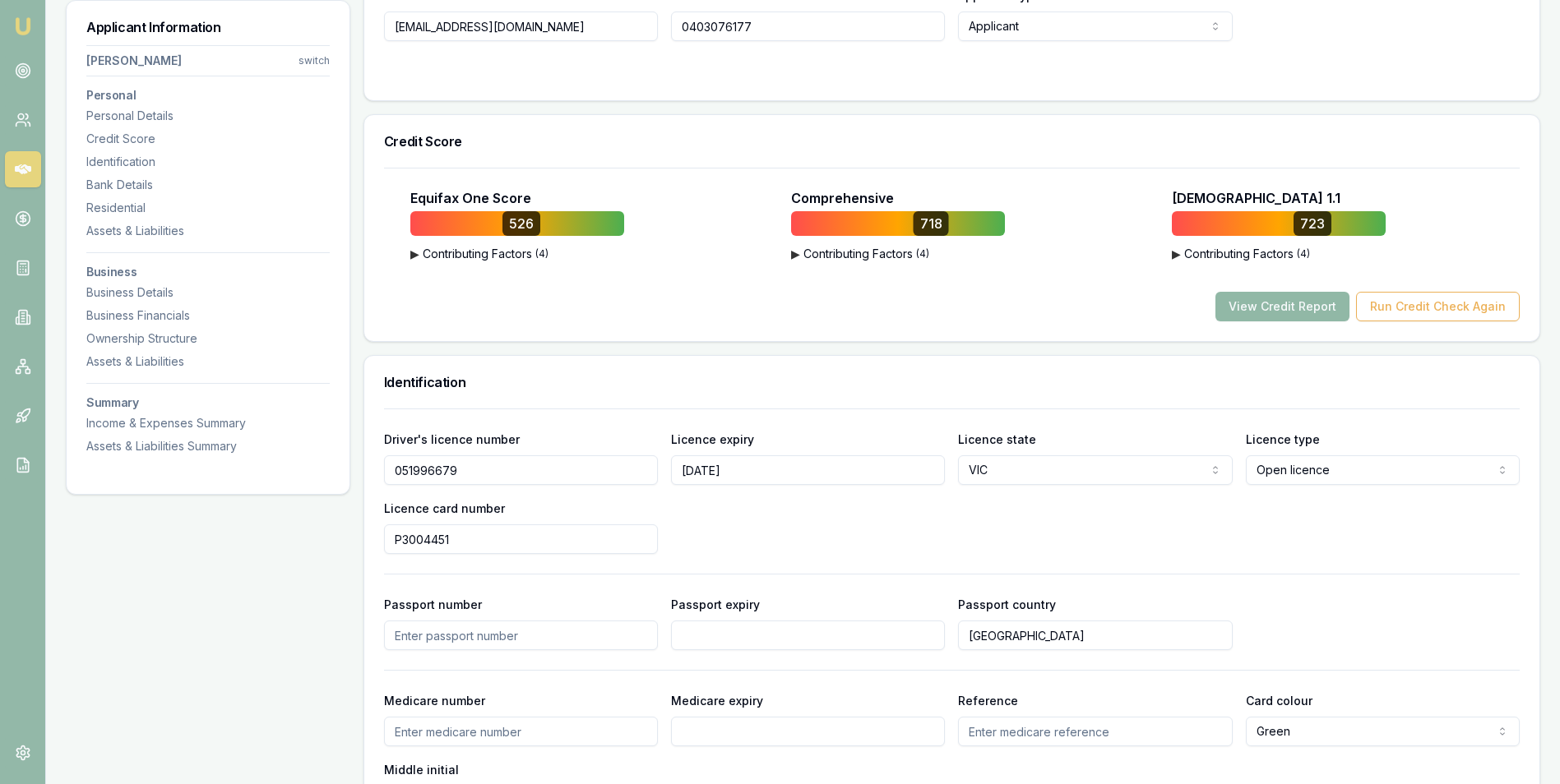
click at [1261, 304] on button "View Credit Report" at bounding box center [1282, 307] width 134 height 30
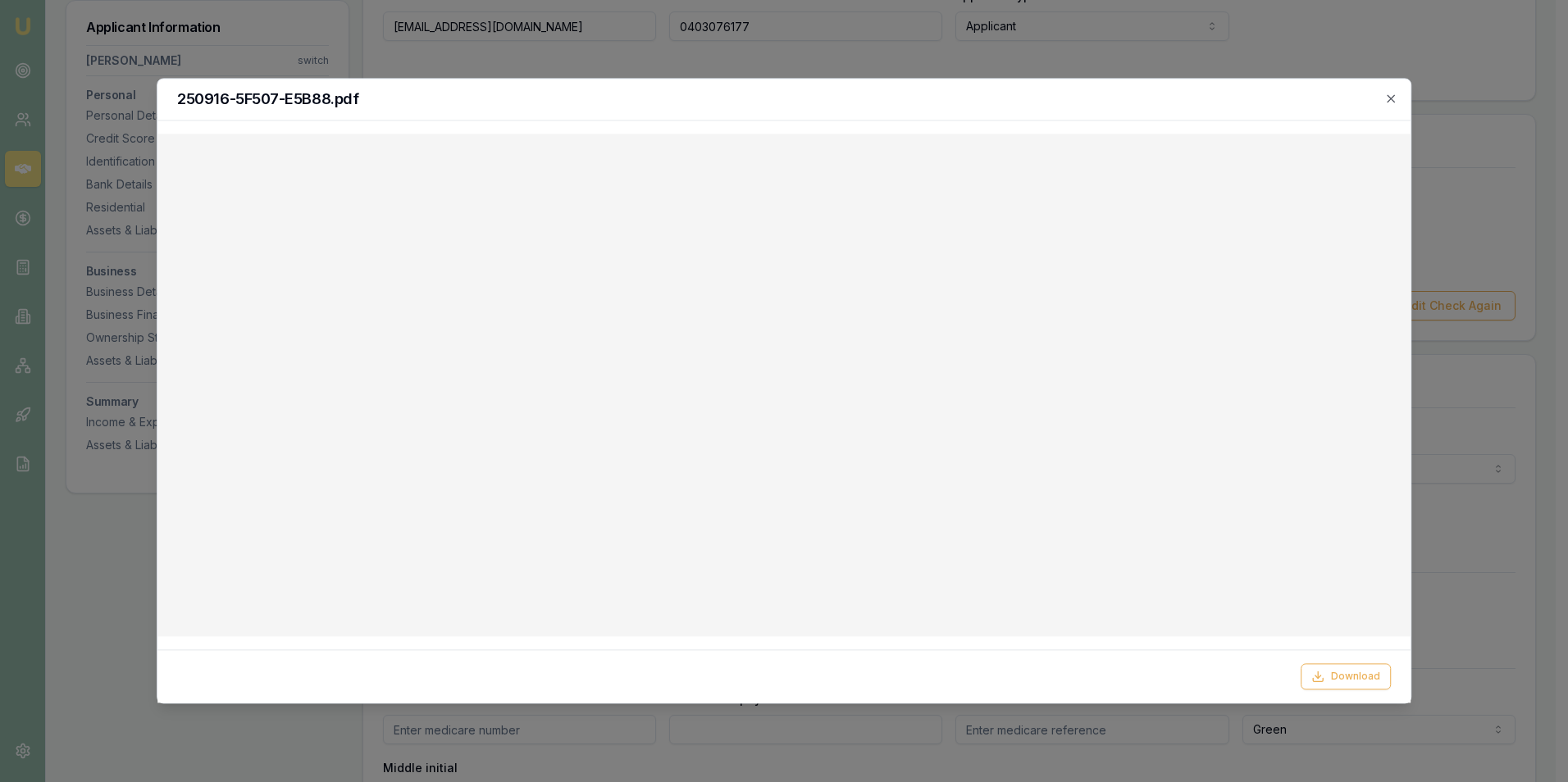
drag, startPoint x: 1390, startPoint y: 97, endPoint x: 1379, endPoint y: 106, distance: 14.2
click at [1390, 98] on icon "button" at bounding box center [1391, 98] width 13 height 13
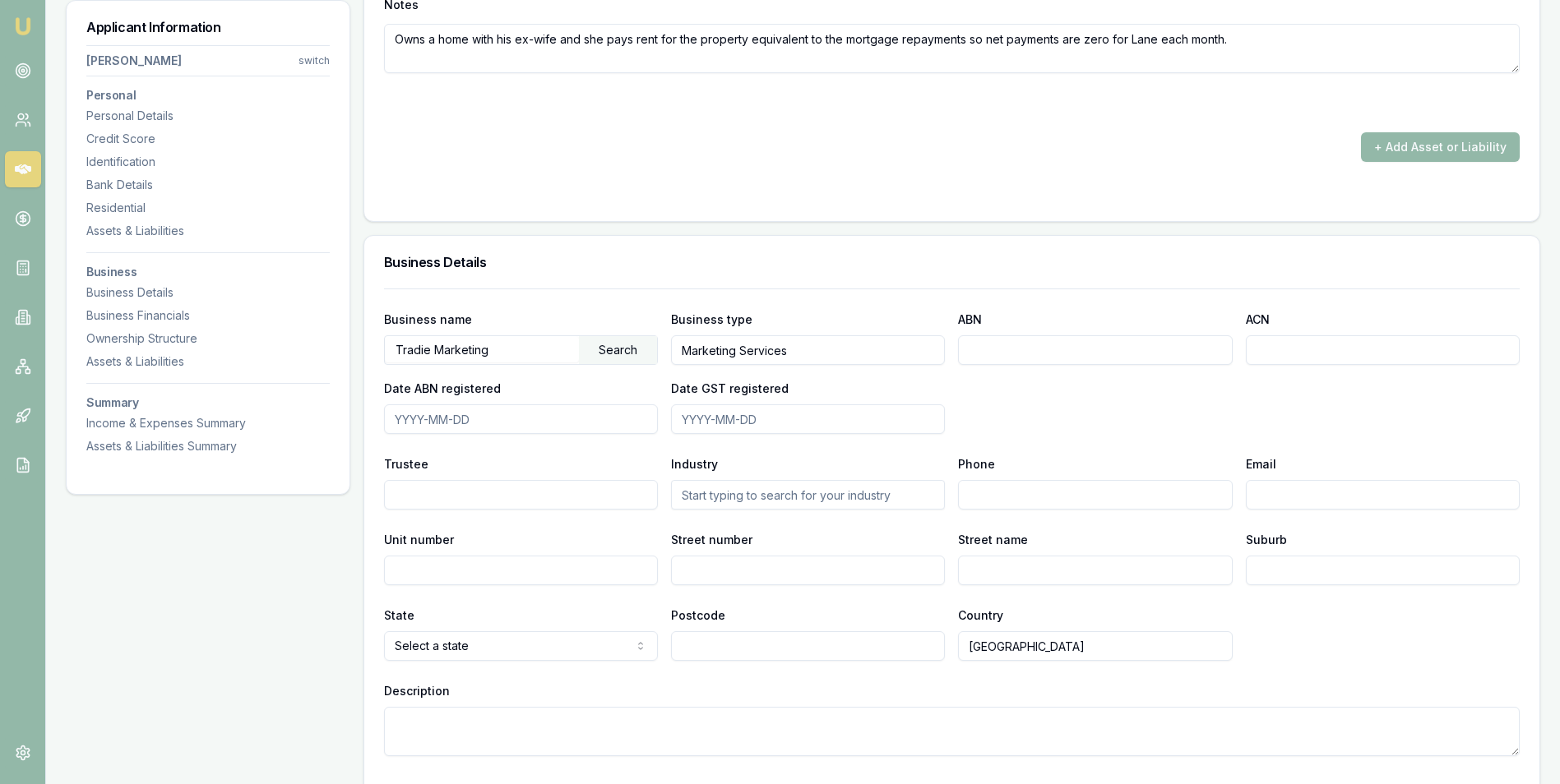
scroll to position [2385, 0]
click at [979, 351] on input "ABN" at bounding box center [1095, 349] width 274 height 30
paste input "18619539794"
click at [1066, 389] on div "Business name Tradie Marketing Search Business type Marketing Services ABN 1861…" at bounding box center [952, 370] width 1136 height 125
drag, startPoint x: 1054, startPoint y: 345, endPoint x: 962, endPoint y: 348, distance: 92.0
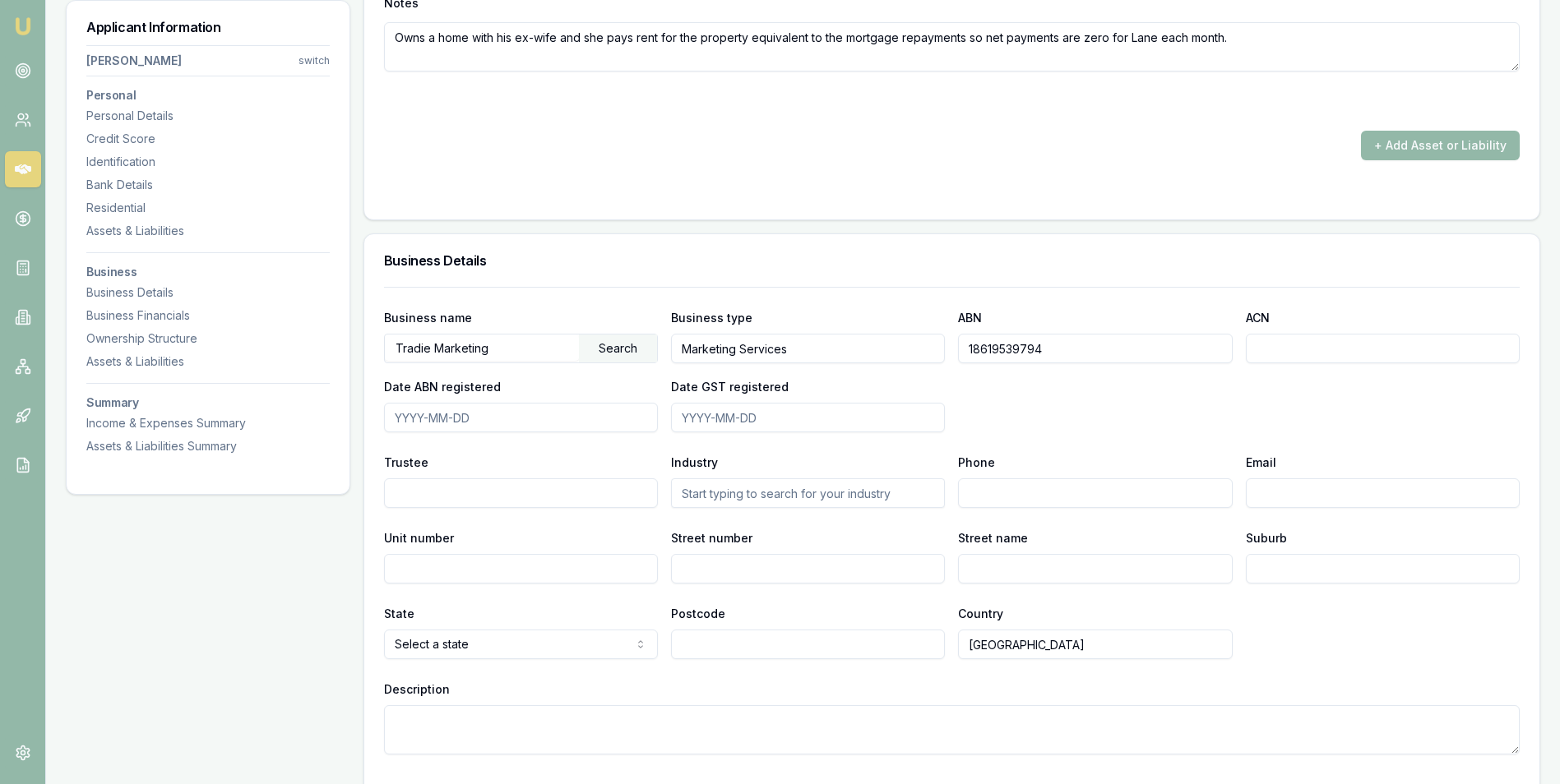
click at [958, 345] on input "18619539794" at bounding box center [1095, 349] width 274 height 30
paste input "48 762 262 491"
type input "48 762 262 491"
click at [1275, 347] on input "ACN" at bounding box center [1383, 349] width 274 height 30
click at [461, 413] on input "Date ABN registered" at bounding box center [521, 418] width 274 height 30
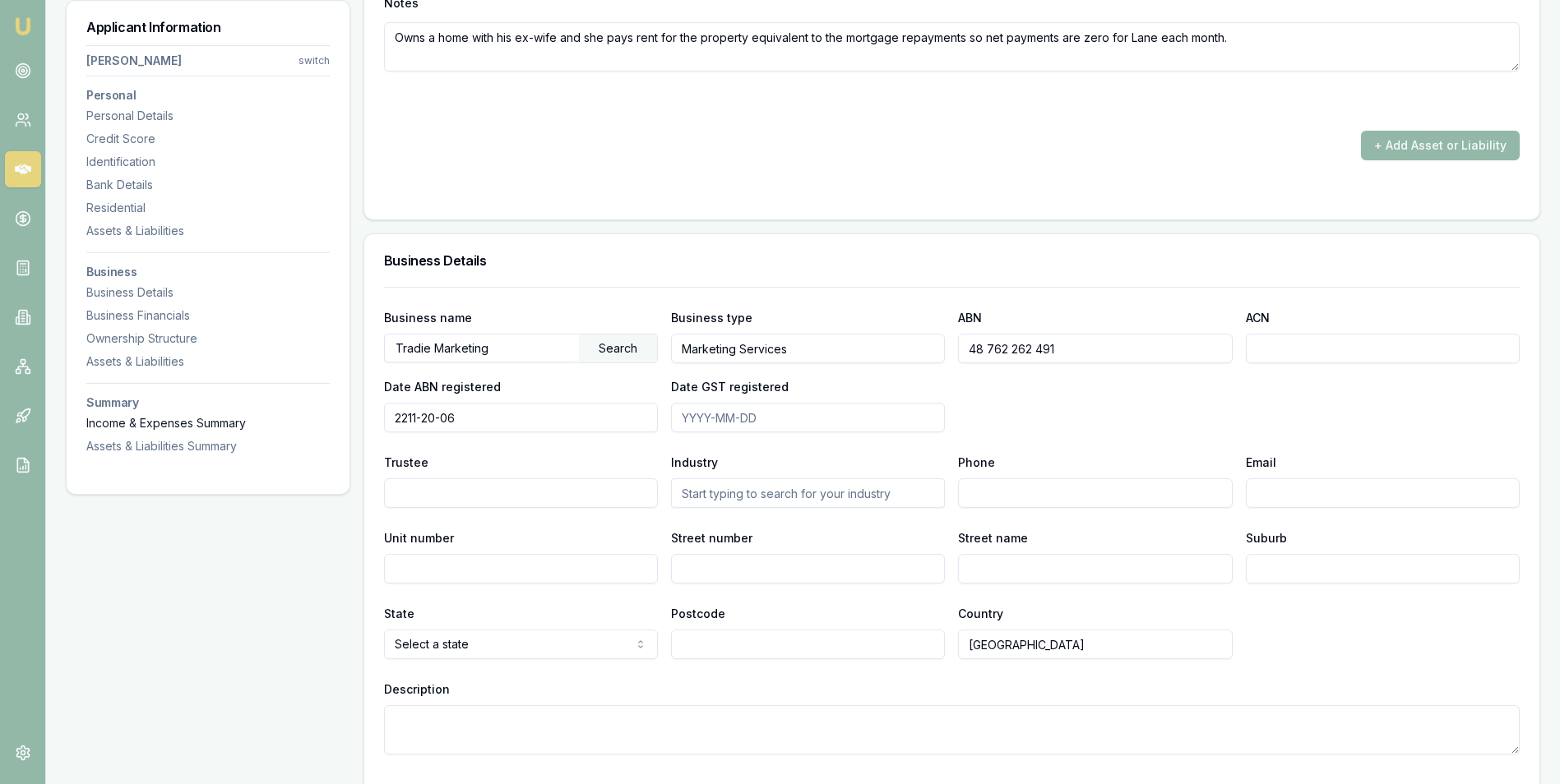
drag, startPoint x: 490, startPoint y: 410, endPoint x: 320, endPoint y: 419, distance: 170.2
type input "2006-11-22"
click at [698, 421] on input "Date GST registered" at bounding box center [808, 418] width 274 height 30
type input "2013-12-04"
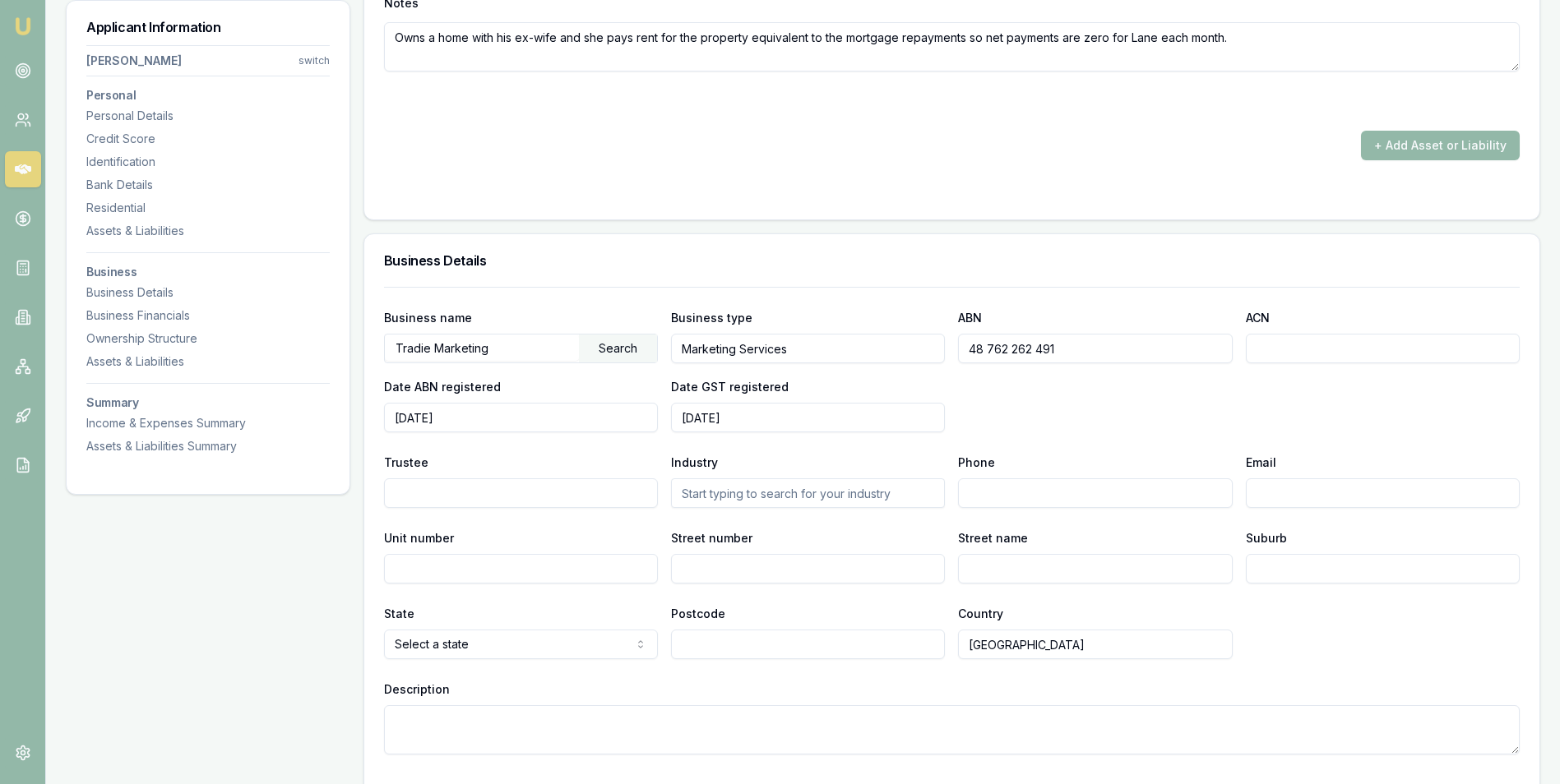
click at [498, 496] on input "Trustee" at bounding box center [521, 493] width 274 height 30
drag, startPoint x: 811, startPoint y: 348, endPoint x: 644, endPoint y: 351, distance: 167.0
click at [644, 351] on div "Business name Tradie Marketing Search Business type Marketing Services ABN 48 7…" at bounding box center [952, 370] width 1136 height 125
type input "Sole Trader"
click at [834, 384] on div "Date GST registered 2013-12-04" at bounding box center [808, 404] width 274 height 56
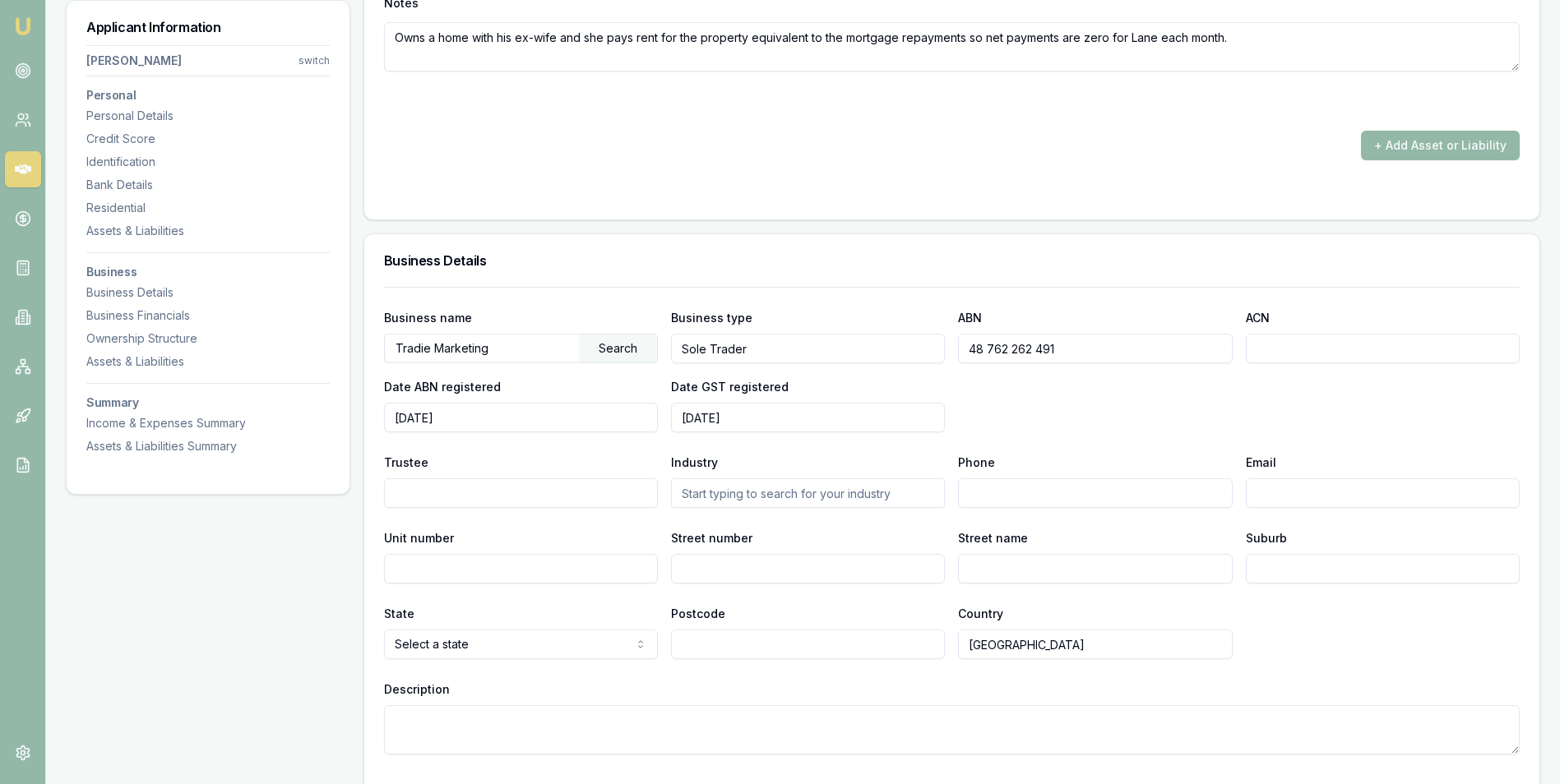
click at [778, 487] on input "text" at bounding box center [808, 493] width 274 height 30
click at [770, 493] on input "text" at bounding box center [808, 493] width 274 height 30
click at [770, 493] on input "Marketing" at bounding box center [808, 493] width 274 height 30
type input "Marketing"
click at [715, 571] on input "Street number" at bounding box center [808, 569] width 274 height 30
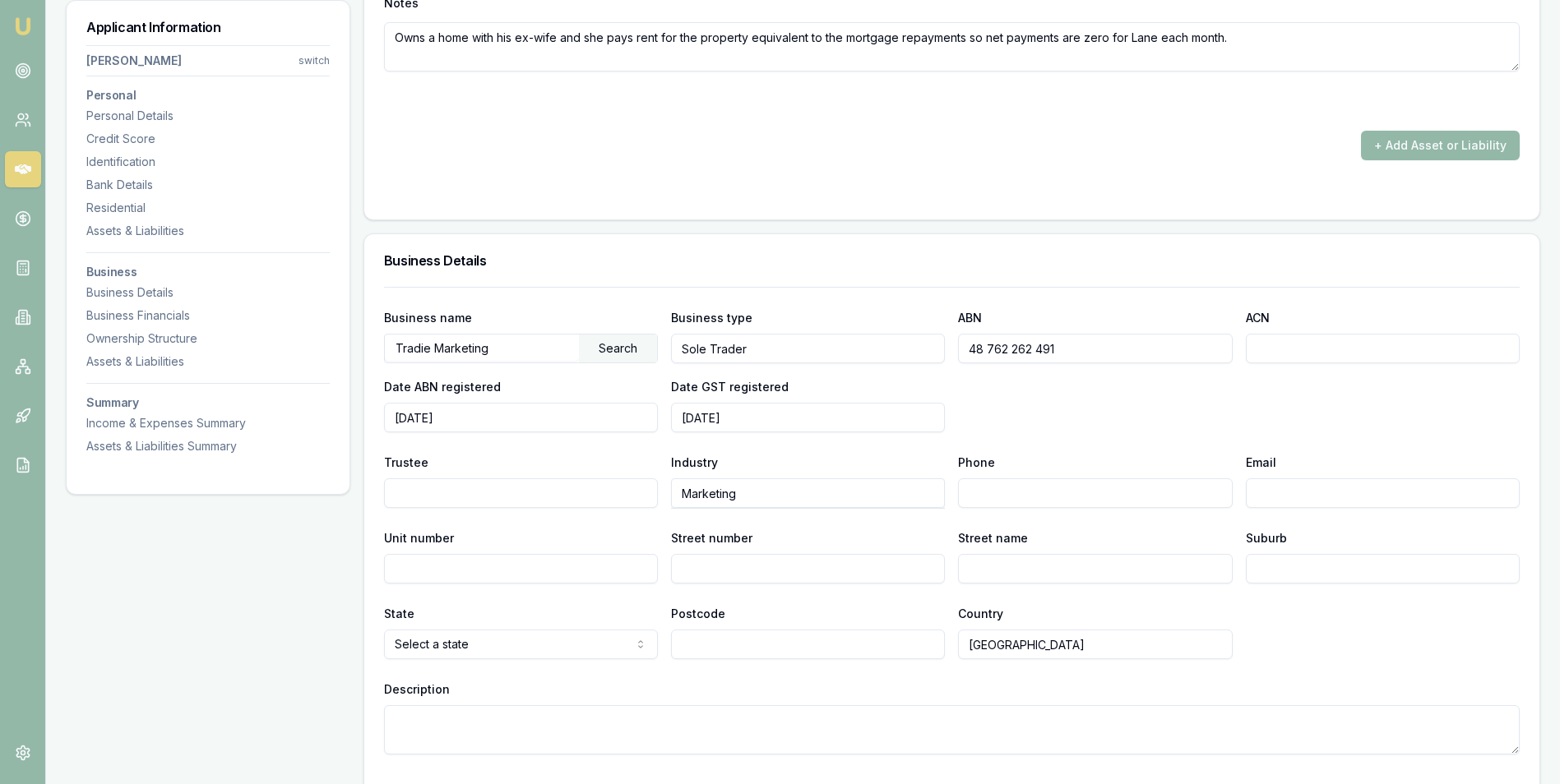
click at [590, 568] on input "Unit number" at bounding box center [521, 569] width 274 height 30
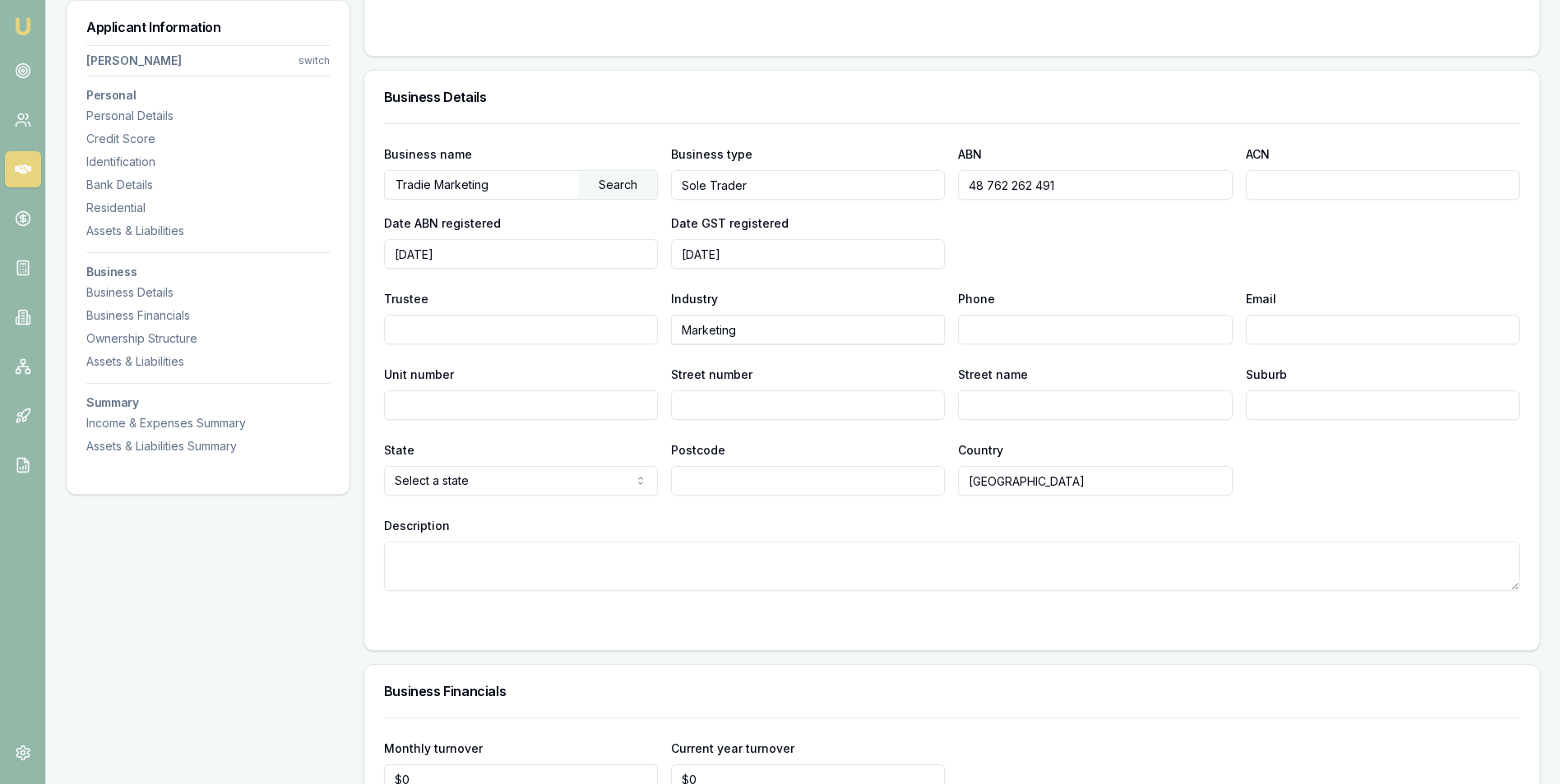
scroll to position [2549, 0]
click at [459, 555] on textarea "Description" at bounding box center [952, 565] width 1136 height 49
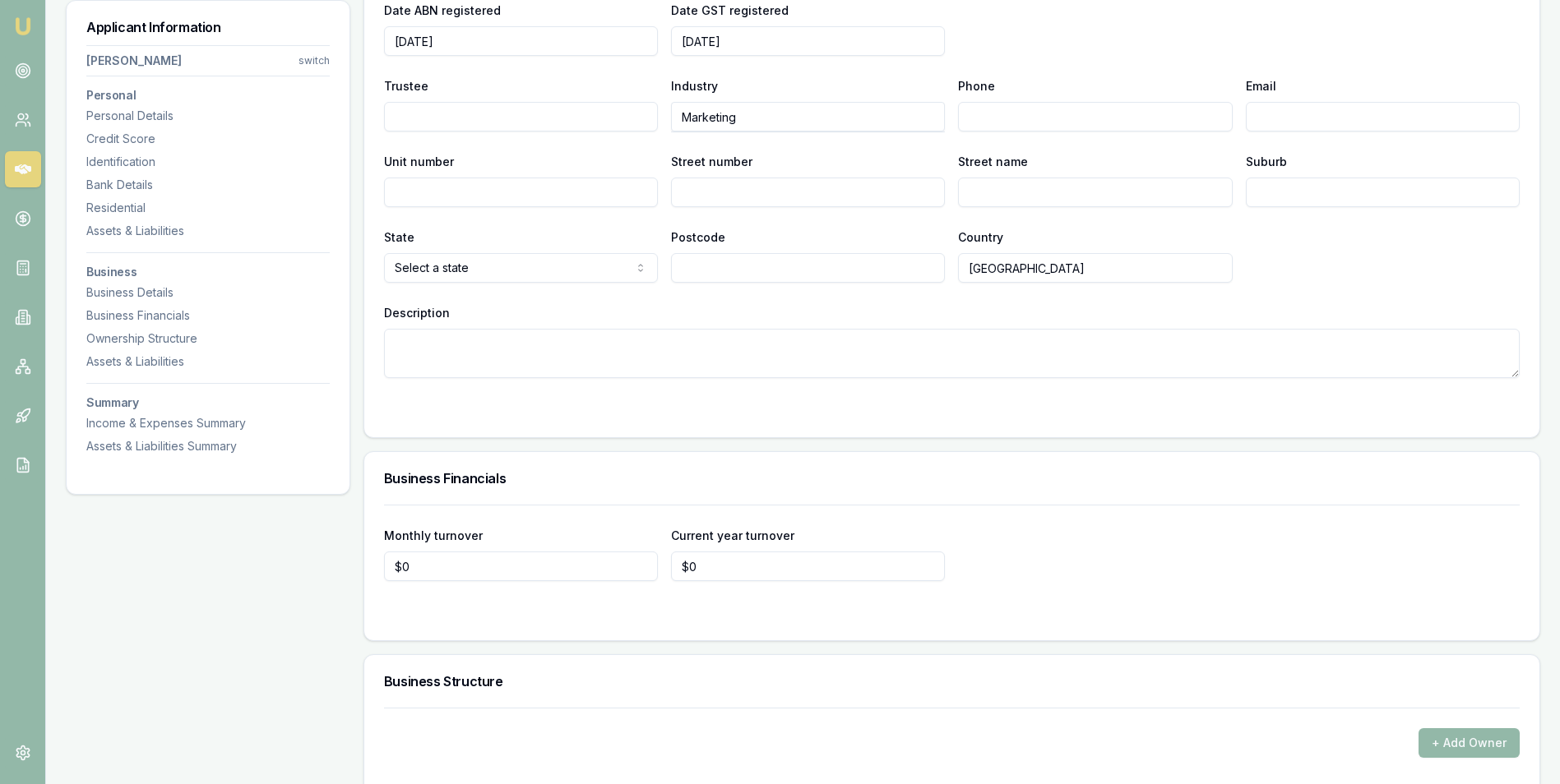
scroll to position [2796, 0]
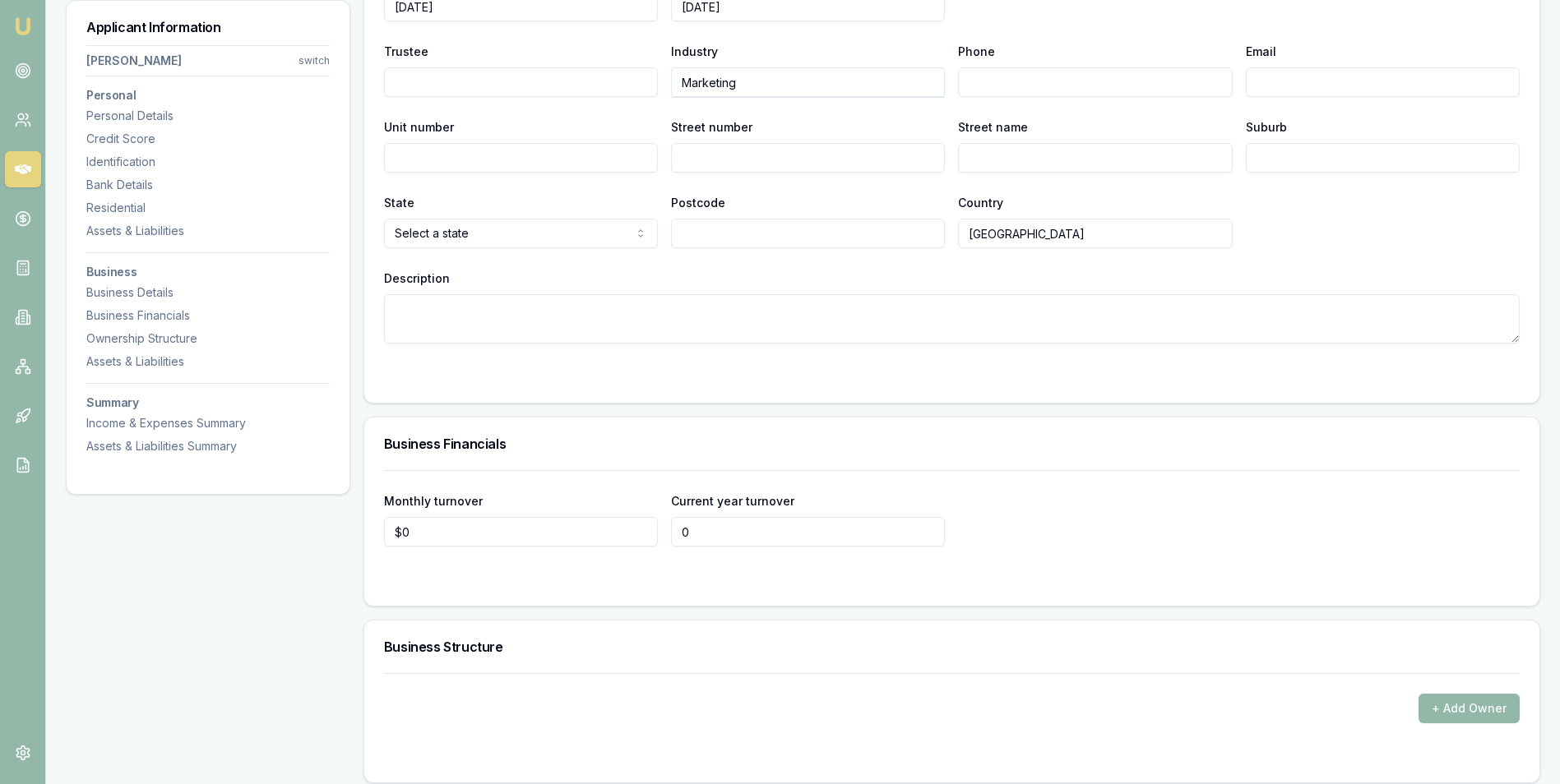
click at [726, 532] on input "0" at bounding box center [808, 532] width 274 height 30
type input "$60,000"
click at [748, 561] on form "Monthly turnover $0 Current year turnover $60,000" at bounding box center [952, 528] width 1136 height 116
click at [468, 531] on input "0" at bounding box center [521, 532] width 274 height 30
type input "$5,000"
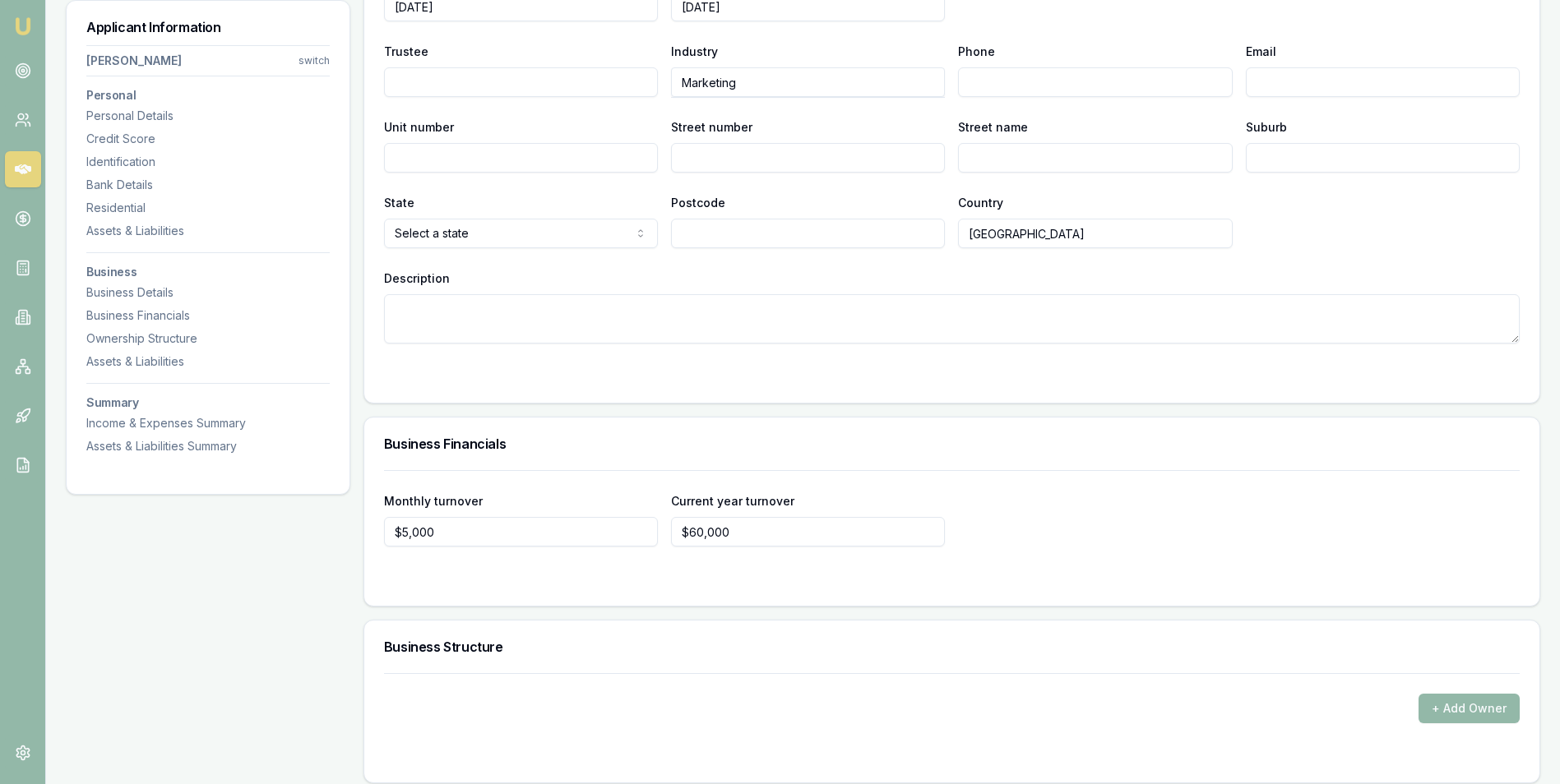
click at [541, 569] on form "Monthly turnover $5,000 Current year turnover $60,000" at bounding box center [952, 528] width 1136 height 116
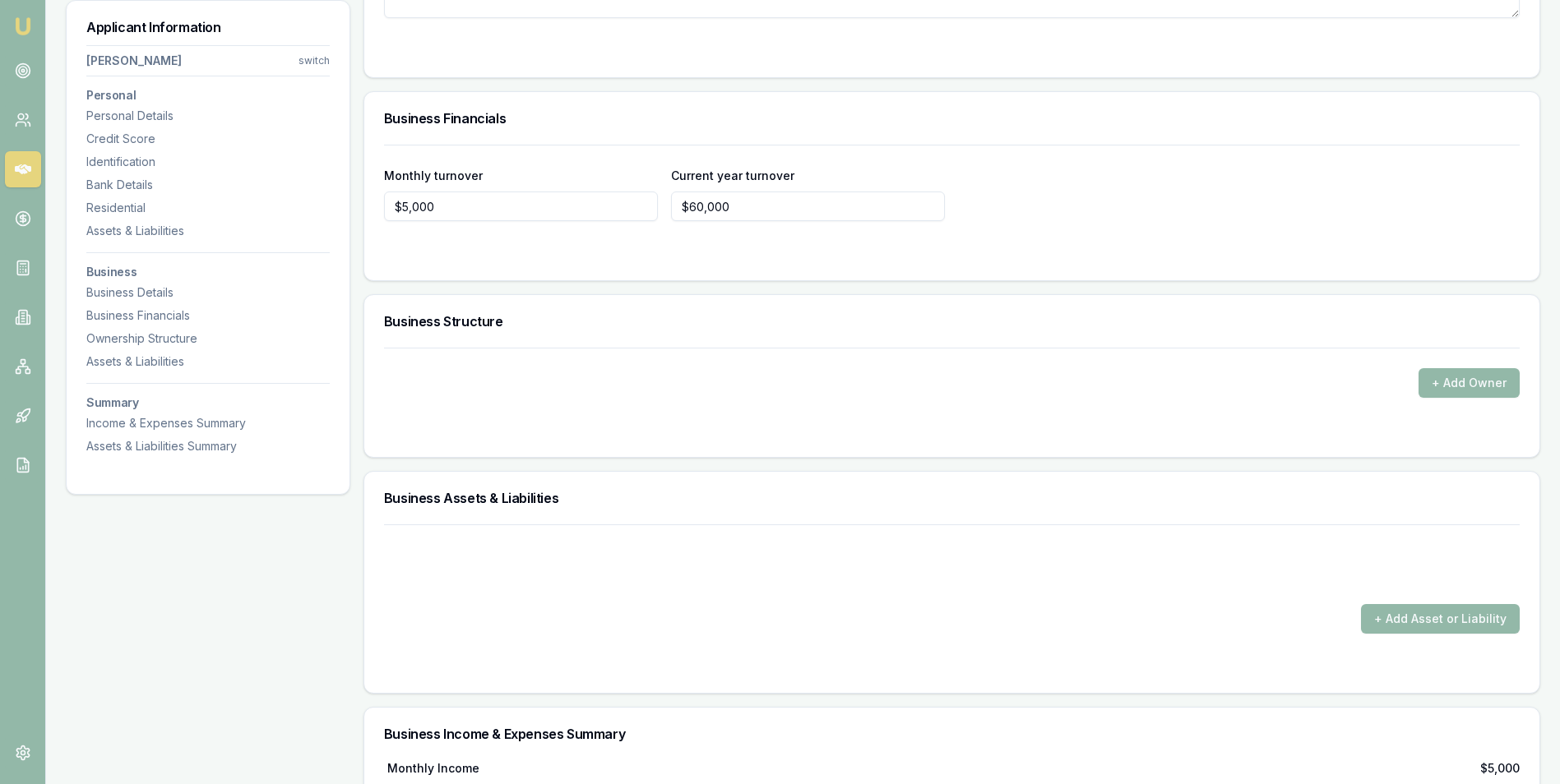
scroll to position [3125, 0]
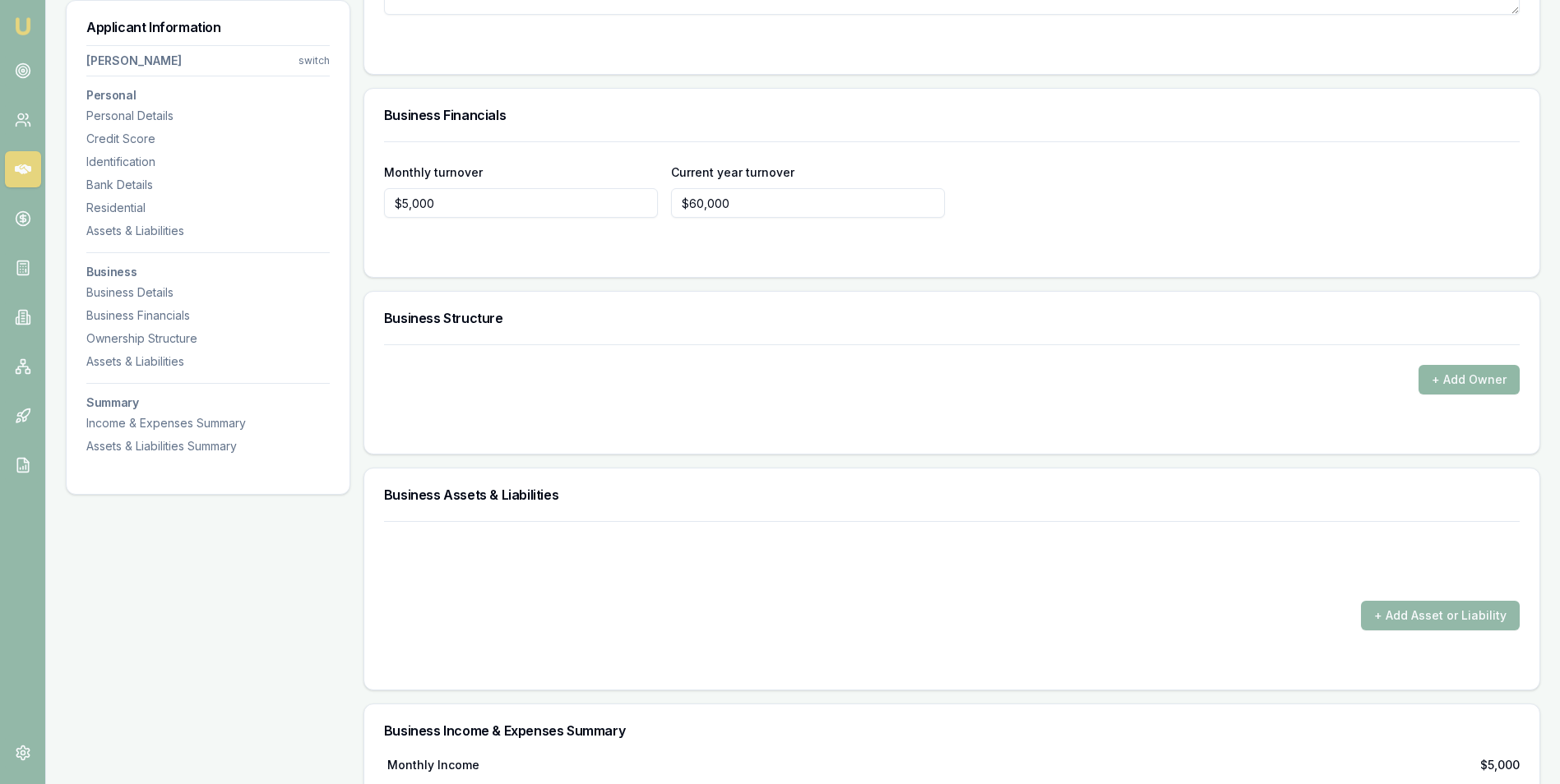
click at [1433, 381] on button "+ Add Owner" at bounding box center [1469, 380] width 102 height 30
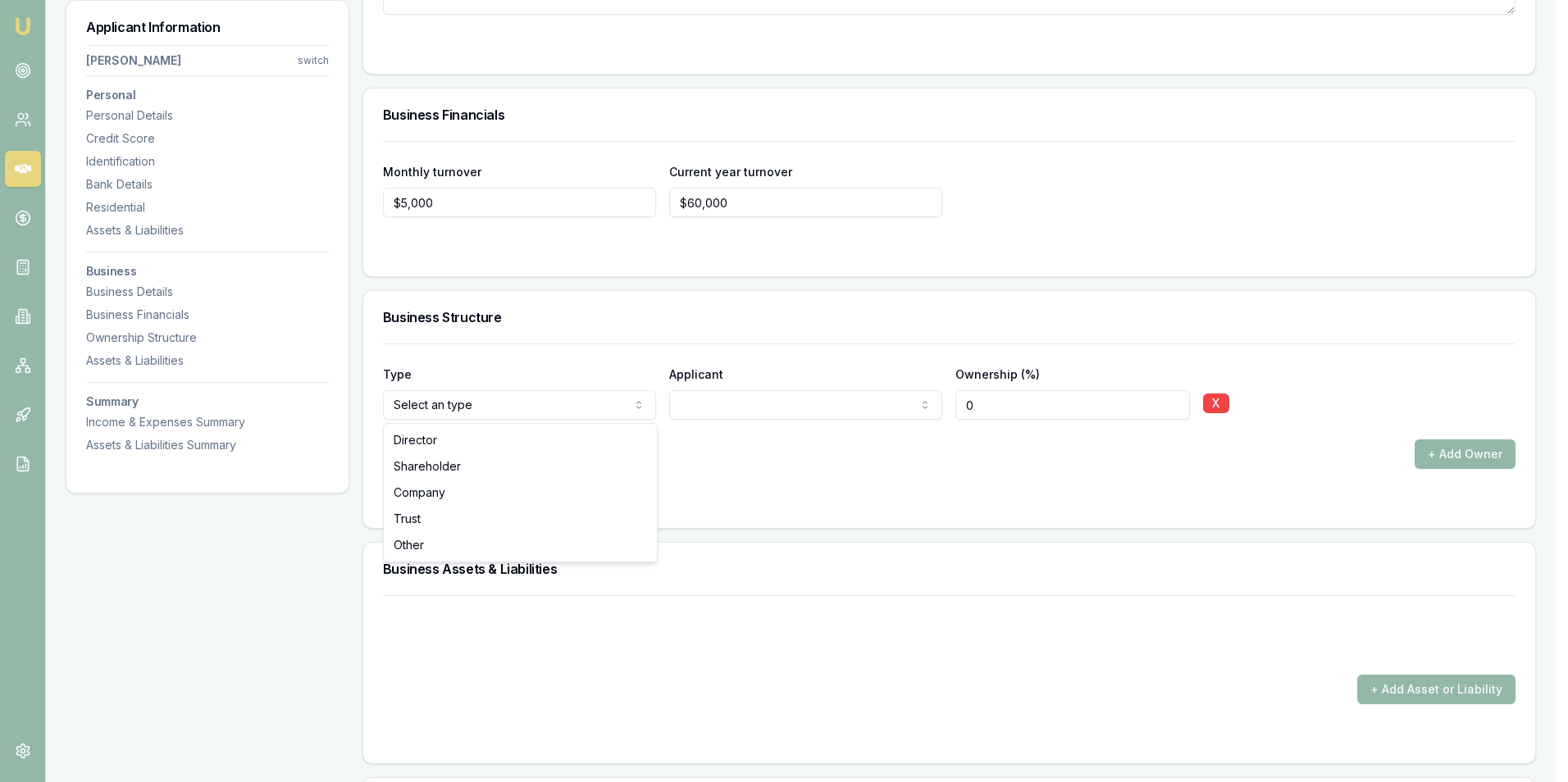
select select "OTHER"
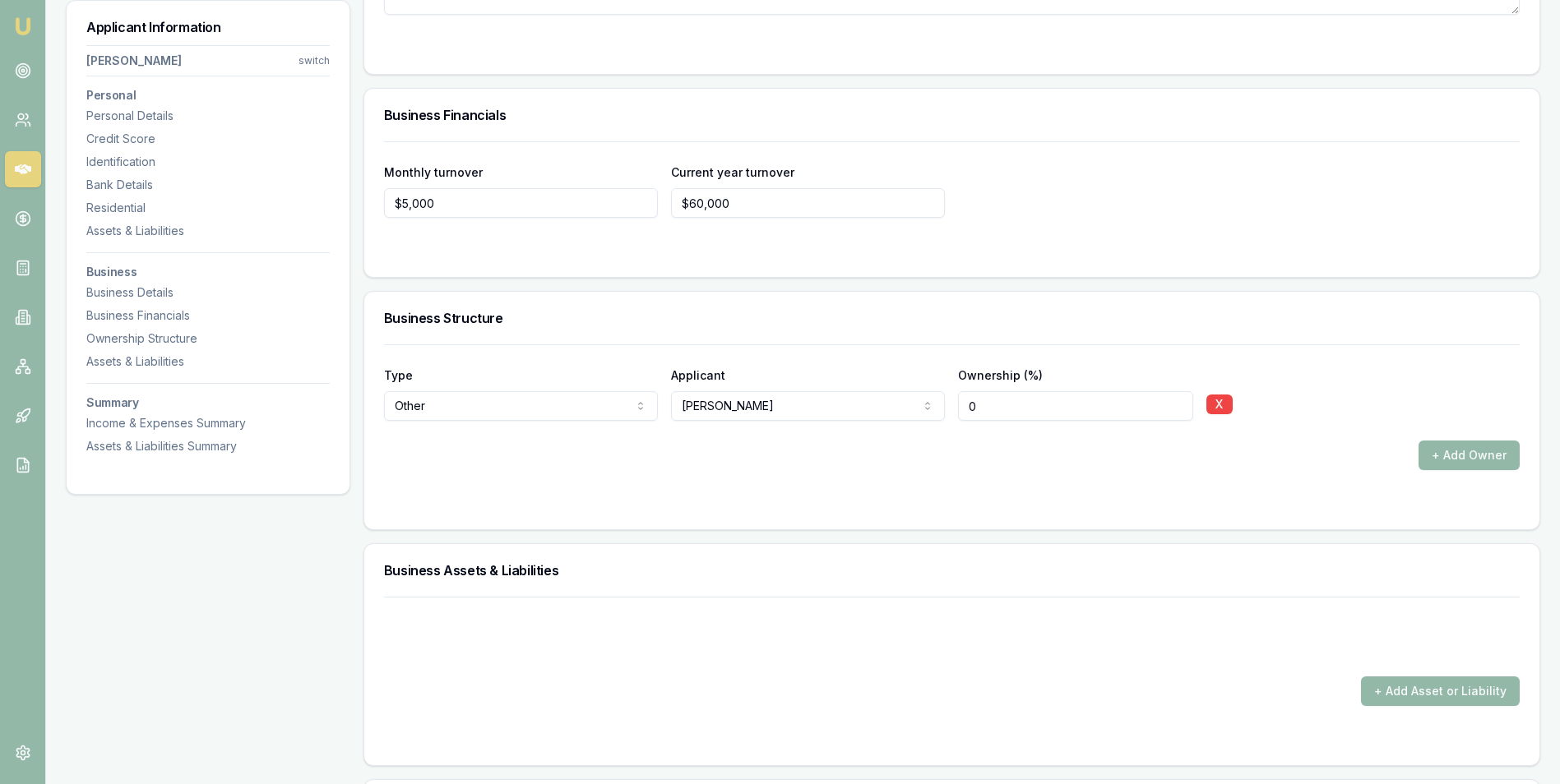
click at [970, 406] on input "0" at bounding box center [1076, 406] width 235 height 30
type input "100"
click at [1305, 434] on div "Type Other Director Shareholder Company Trust Other Applicant Lane Burdett Lane…" at bounding box center [952, 407] width 1136 height 126
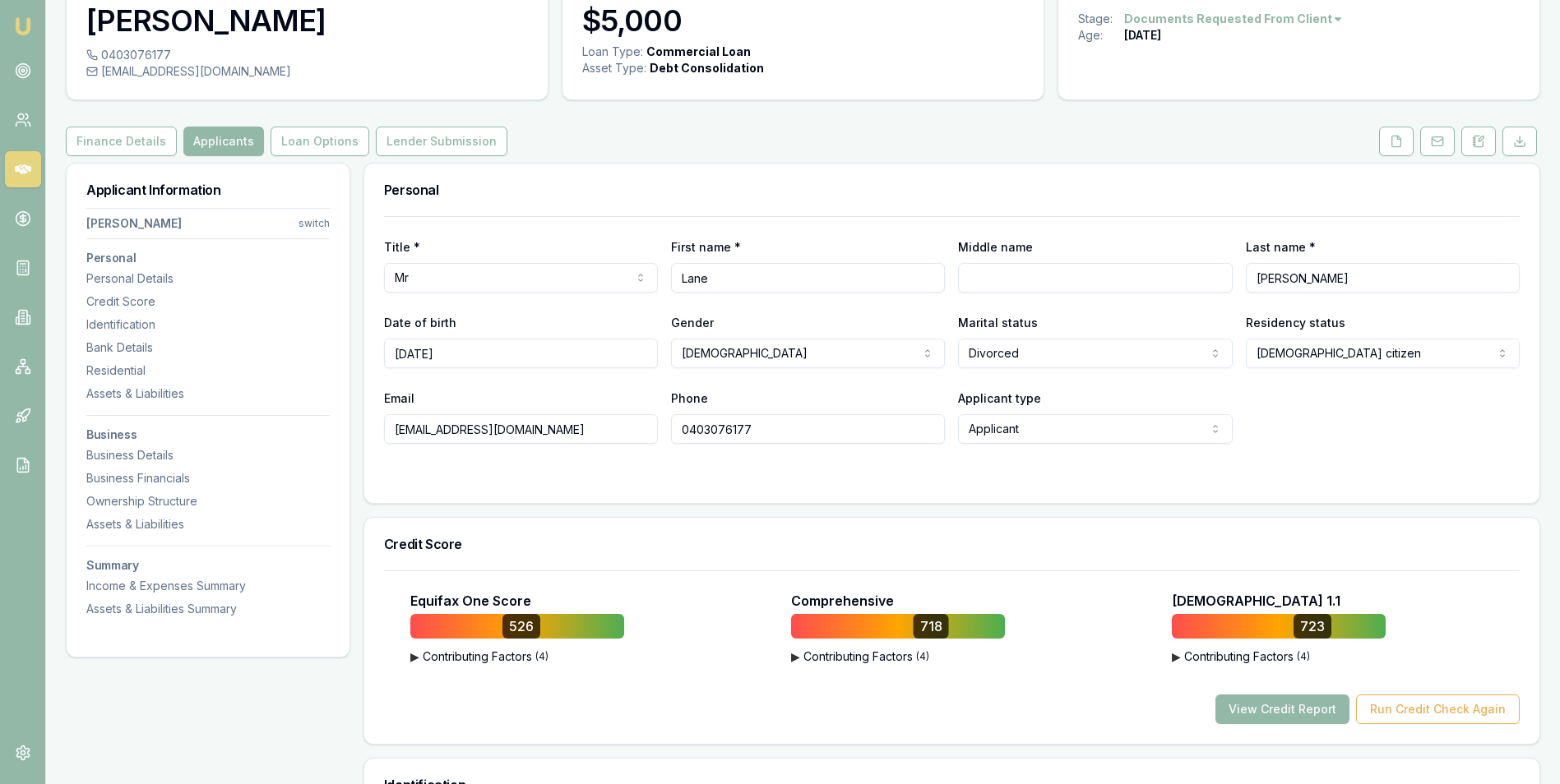
scroll to position [0, 0]
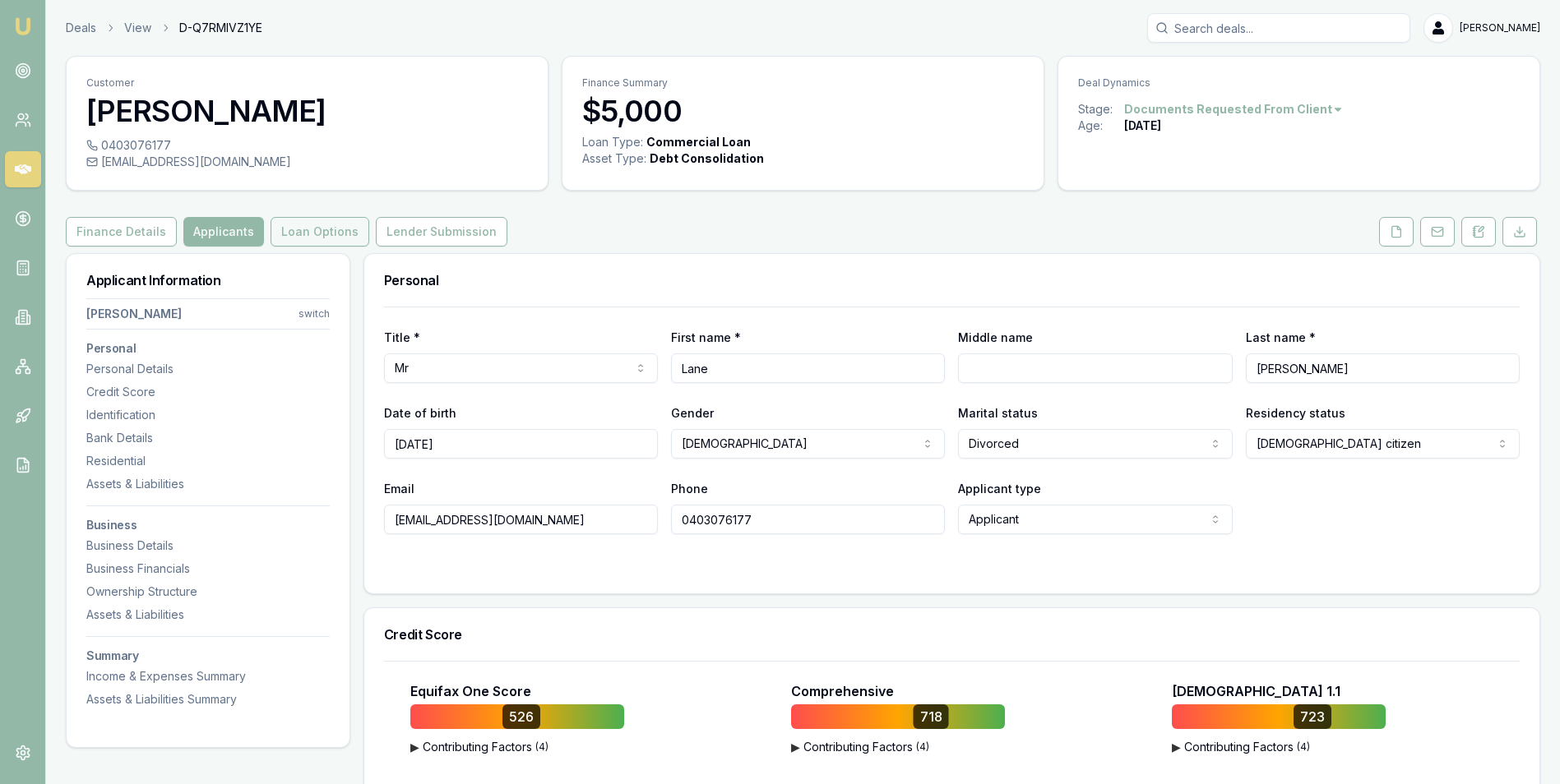
click at [299, 230] on button "Loan Options" at bounding box center [320, 232] width 99 height 30
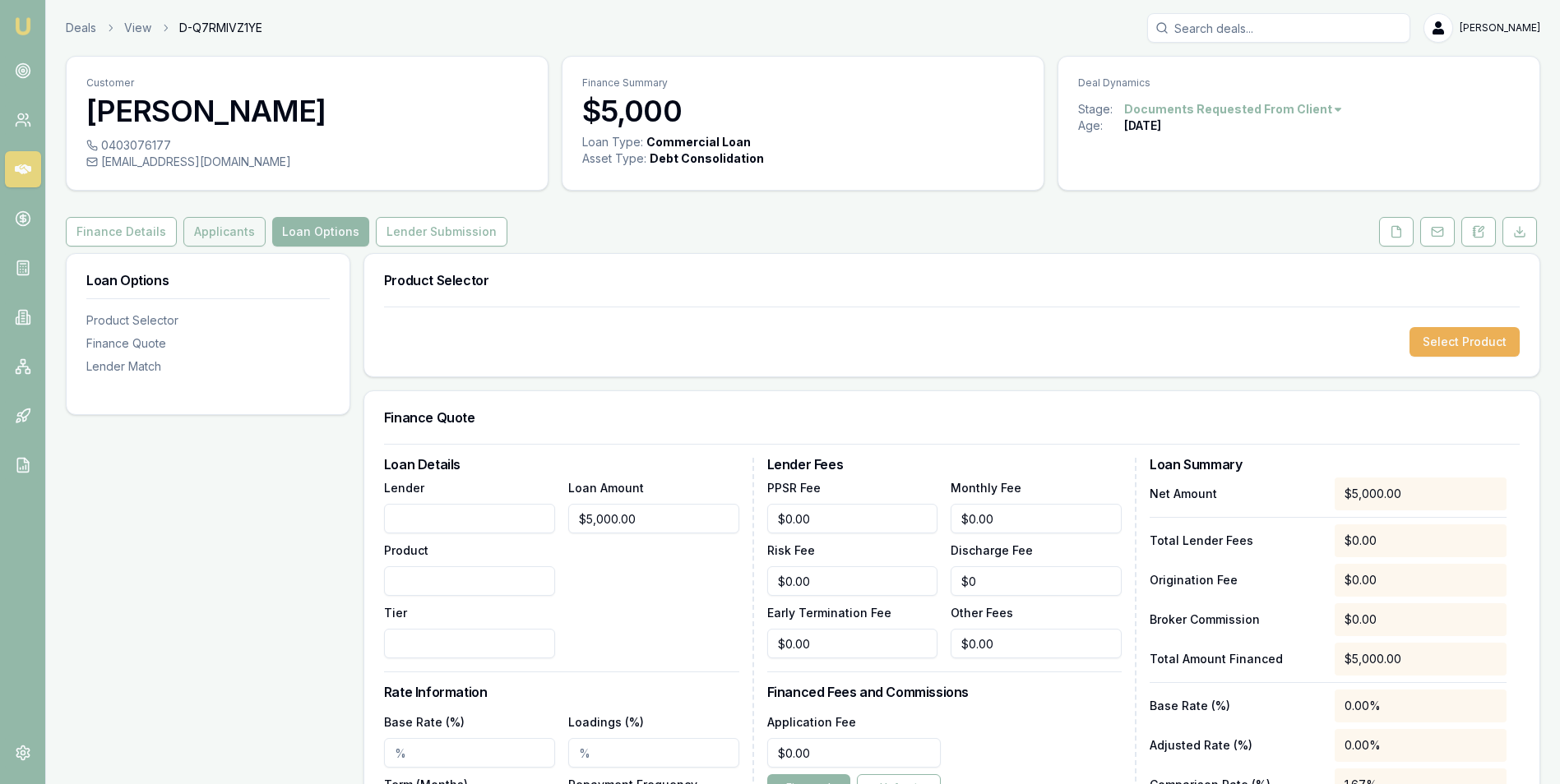
click at [199, 228] on button "Applicants" at bounding box center [224, 232] width 82 height 30
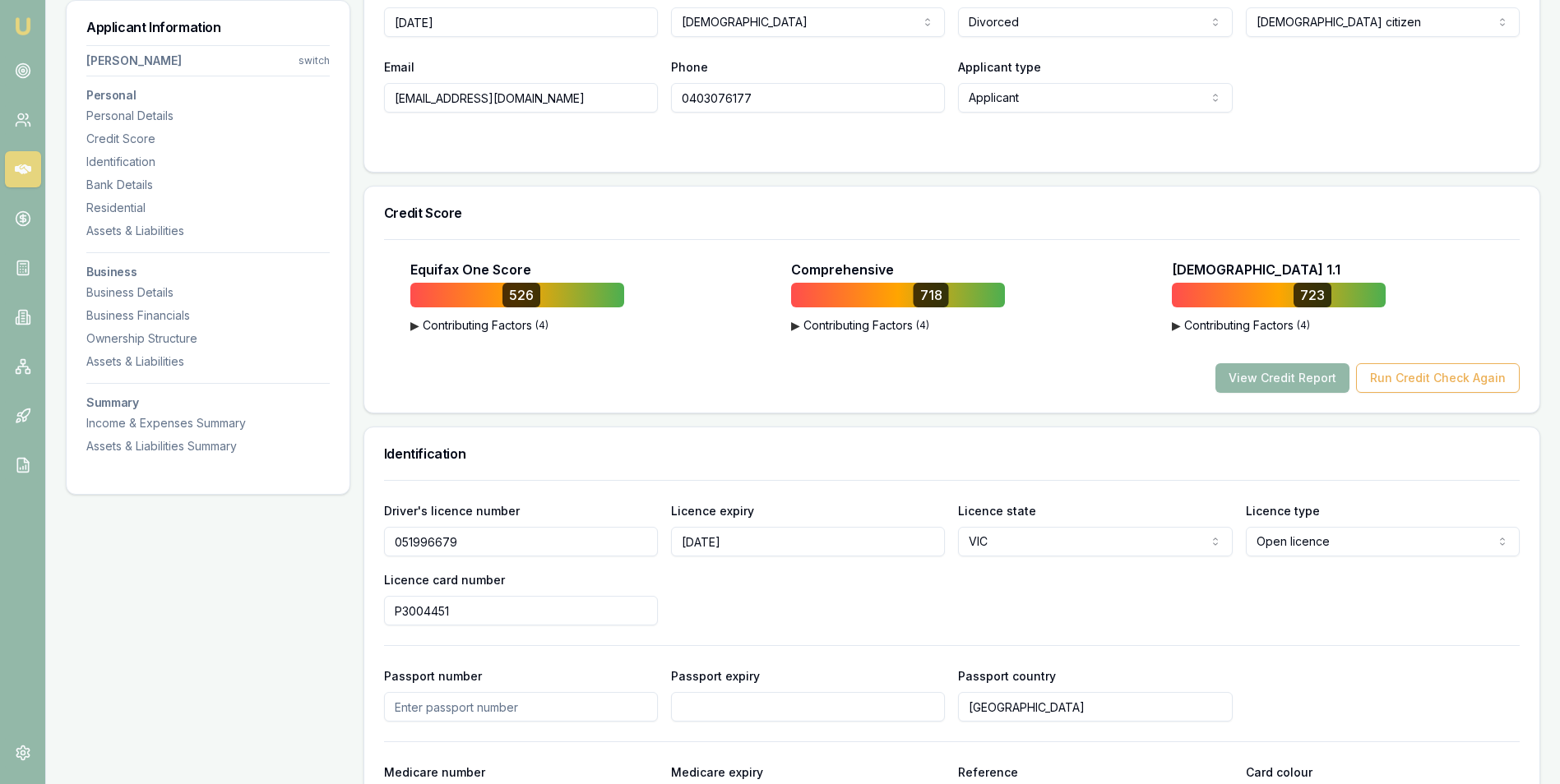
scroll to position [493, 0]
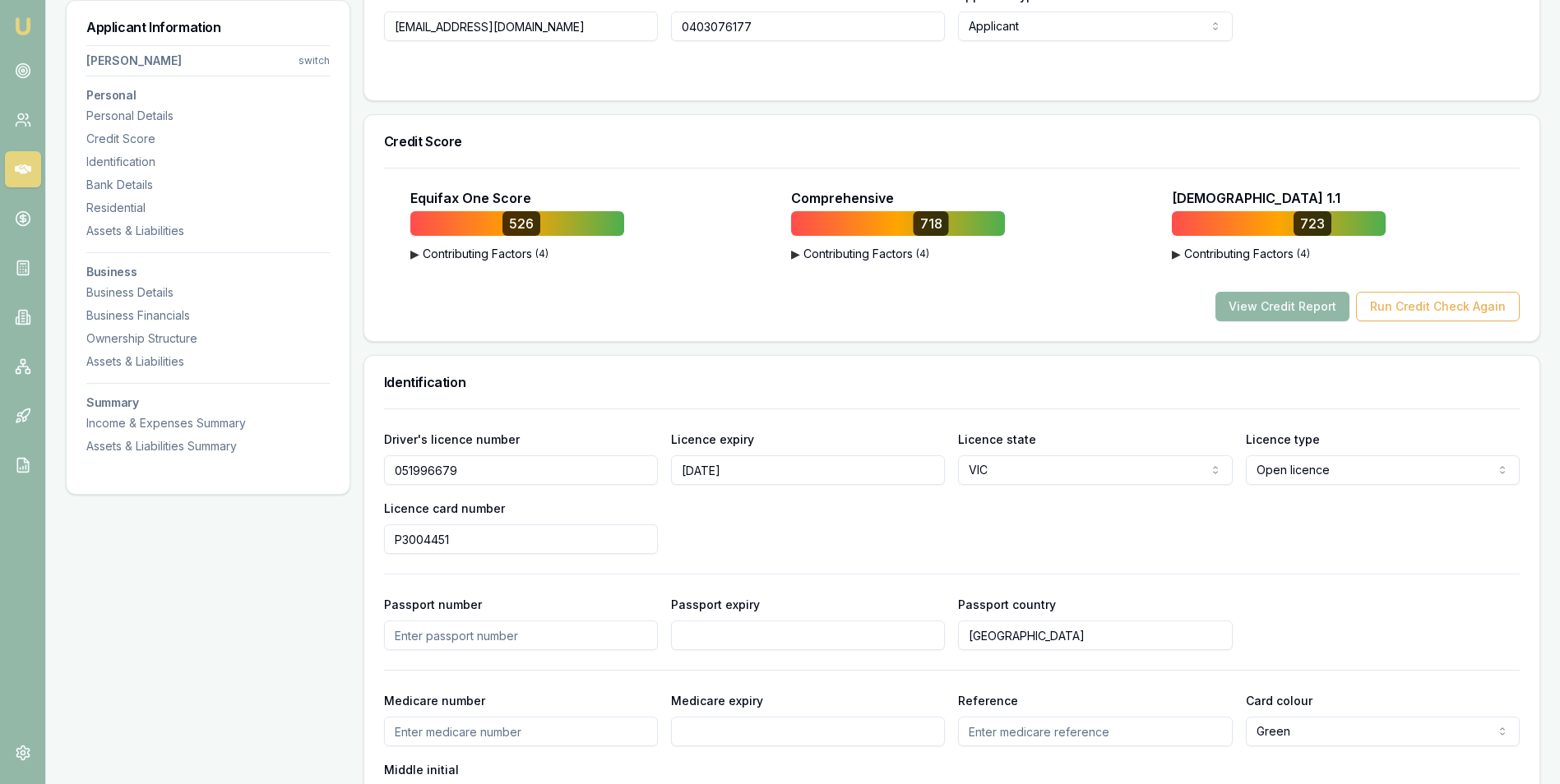
click at [1275, 307] on button "View Credit Report" at bounding box center [1282, 307] width 134 height 30
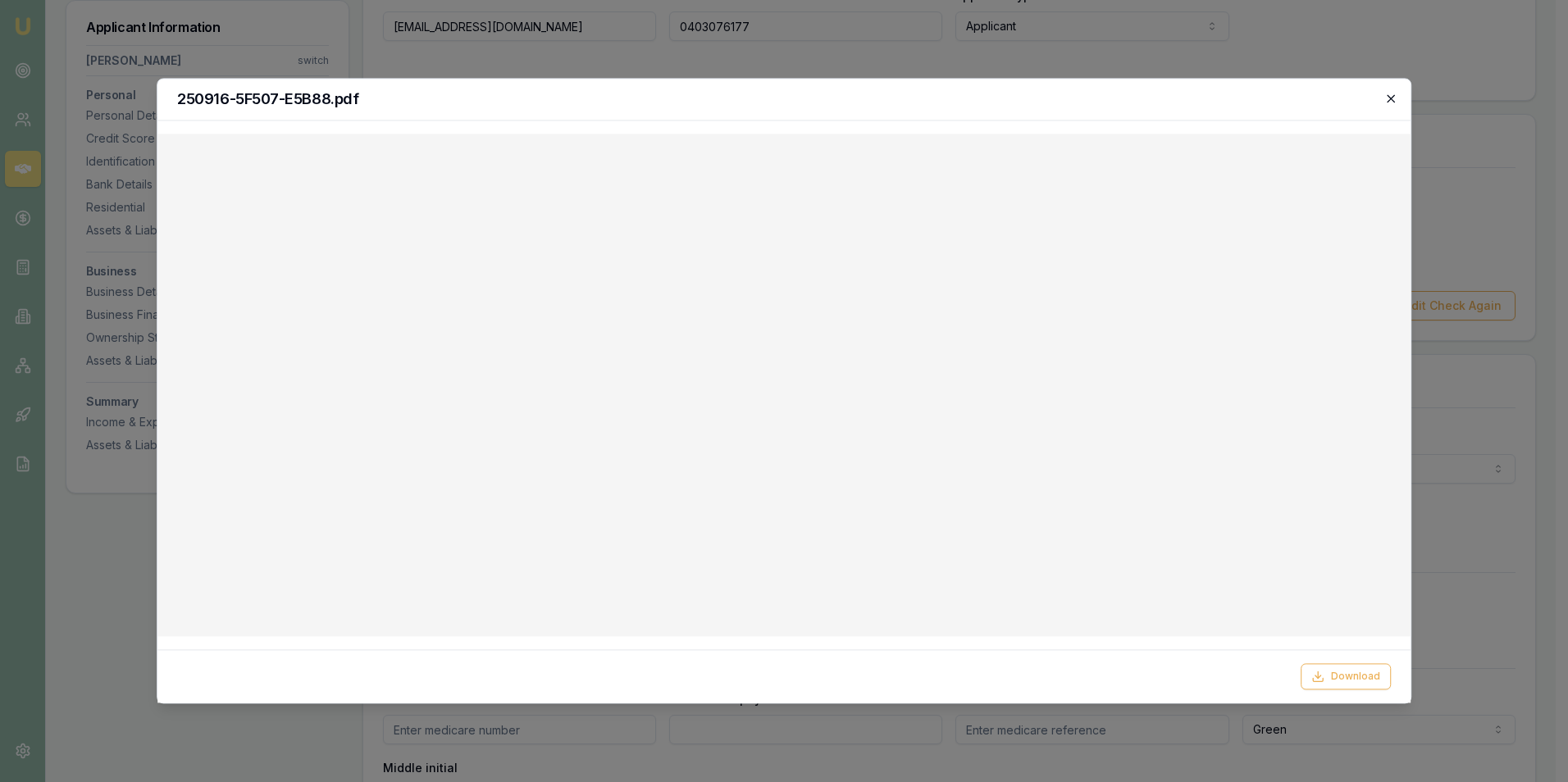
click at [1392, 97] on icon "button" at bounding box center [1391, 98] width 13 height 13
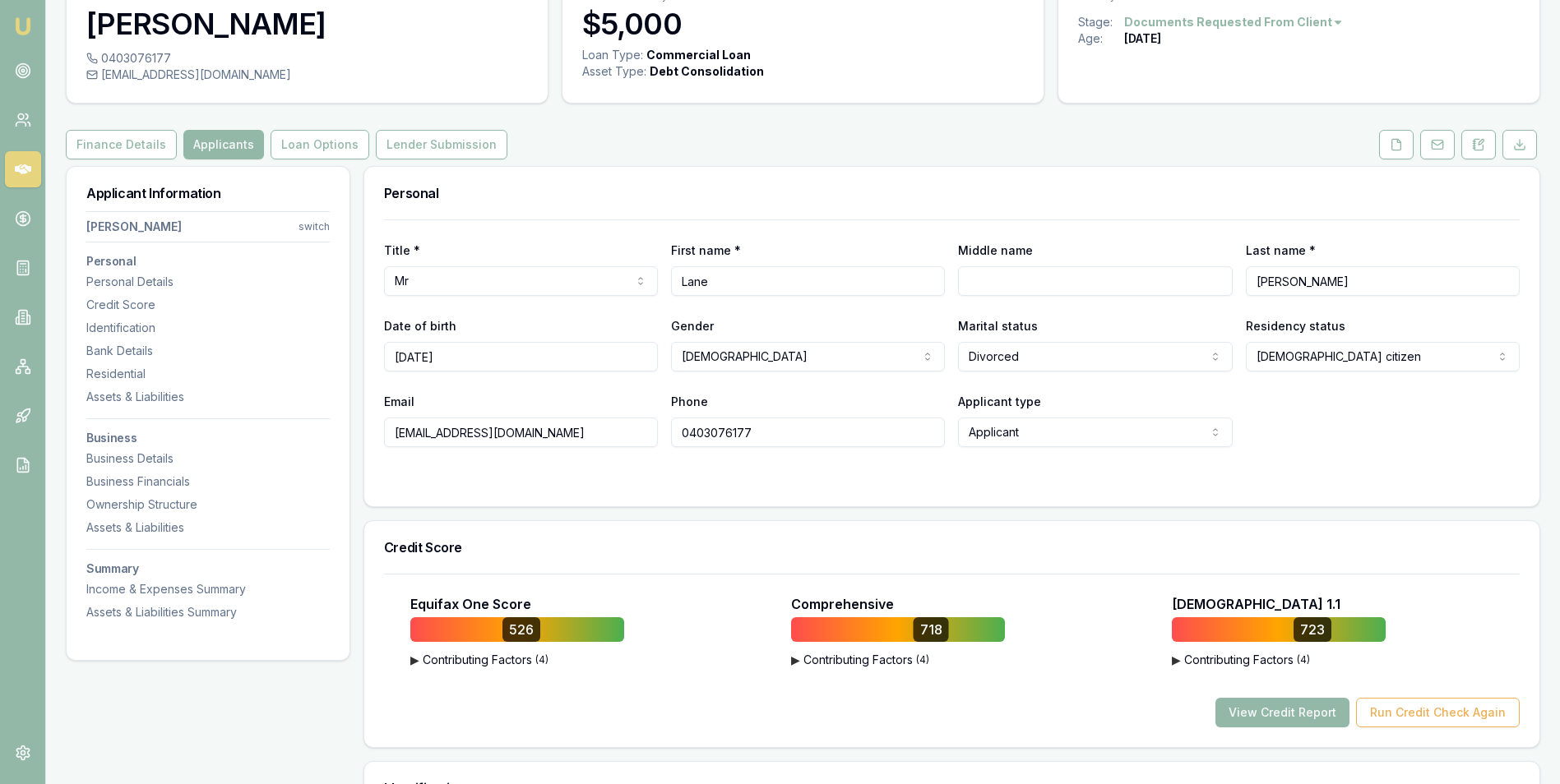
scroll to position [82, 0]
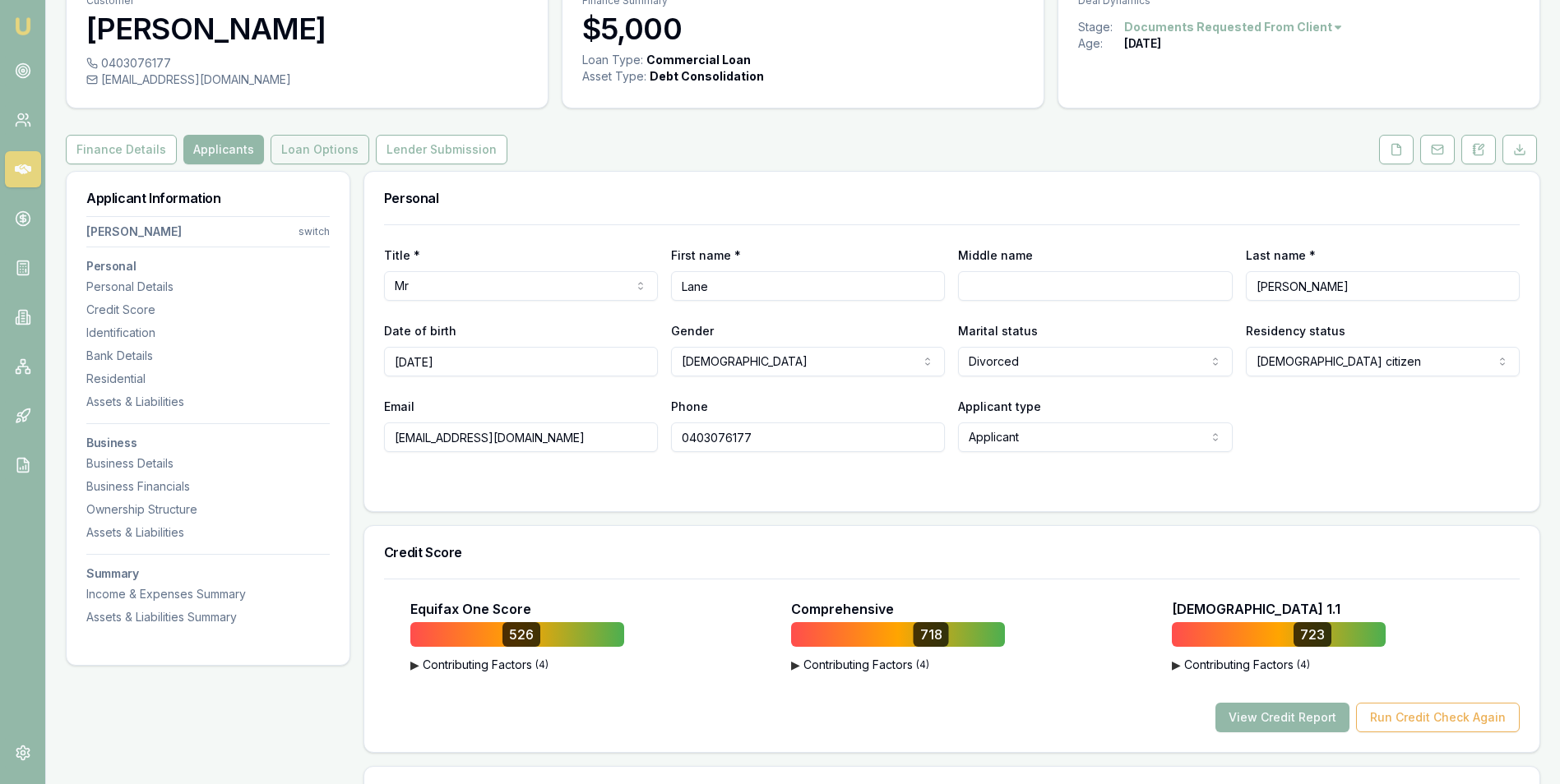
click at [291, 144] on button "Loan Options" at bounding box center [320, 150] width 99 height 30
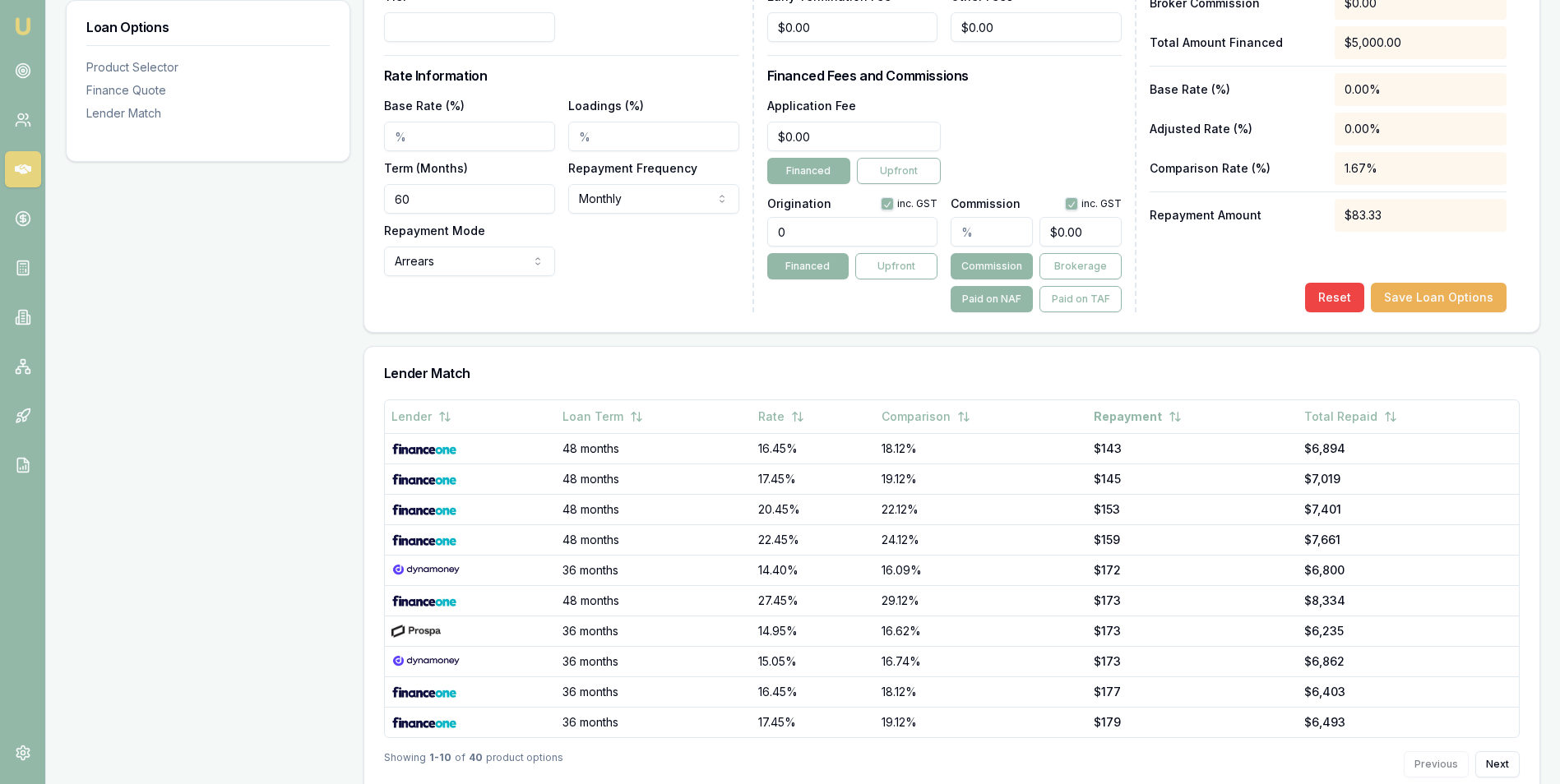
scroll to position [657, 0]
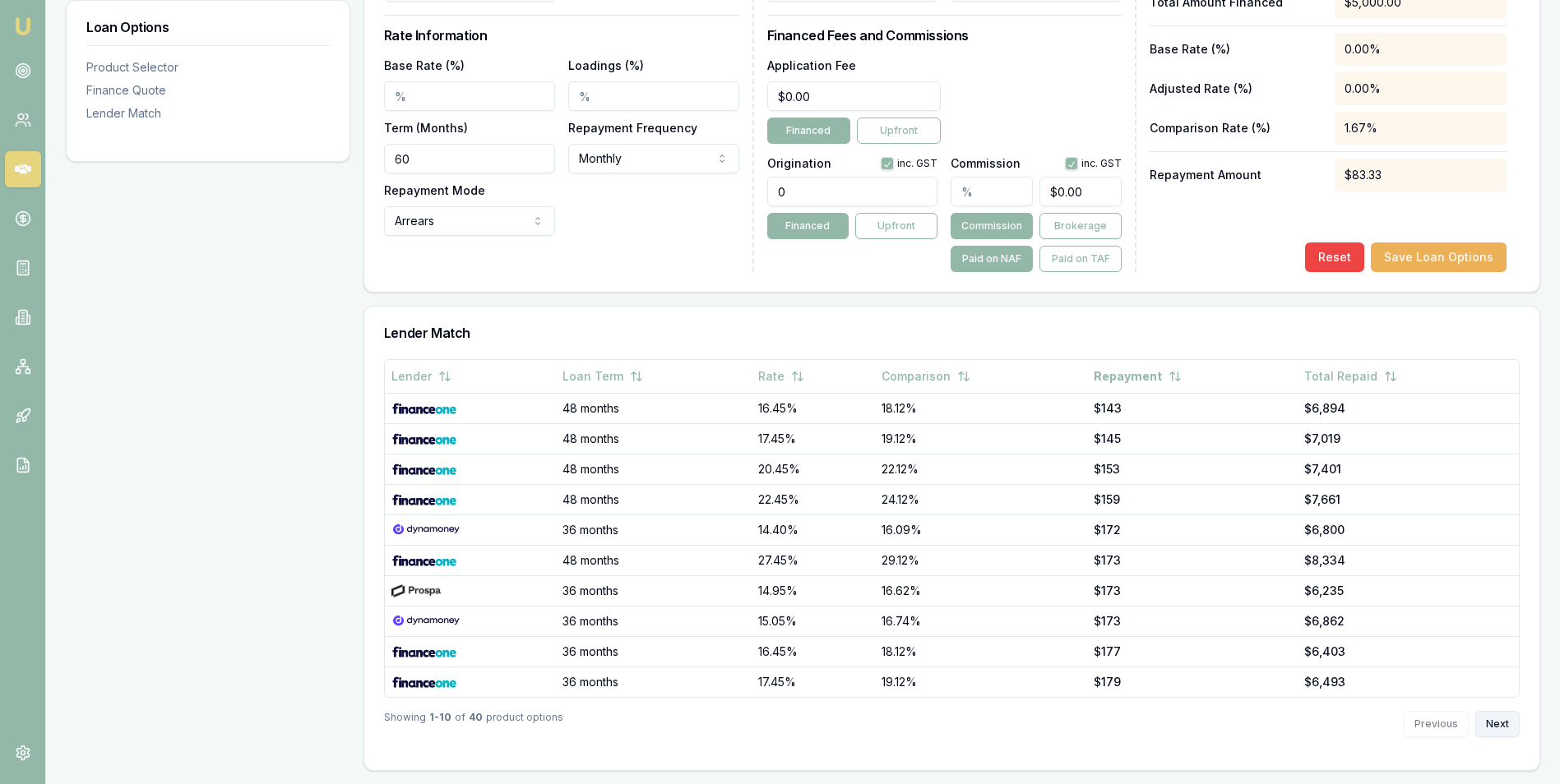
click at [1495, 719] on button "Next" at bounding box center [1498, 724] width 45 height 26
click at [1443, 718] on button "Previous" at bounding box center [1436, 724] width 65 height 26
click at [1431, 722] on button "Previous" at bounding box center [1436, 724] width 65 height 26
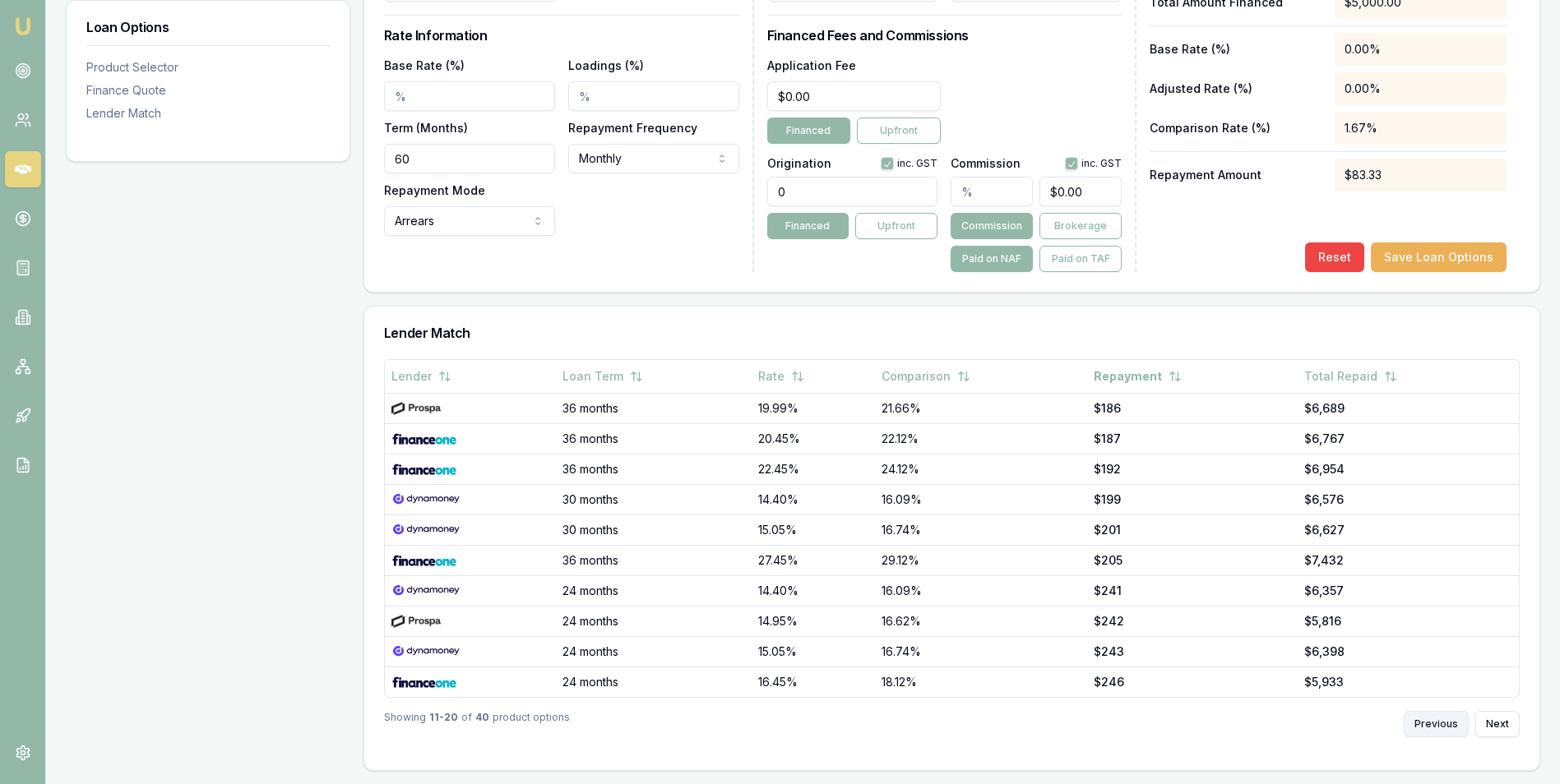
click at [1433, 725] on button "Previous" at bounding box center [1436, 724] width 65 height 26
click at [1489, 726] on button "Next" at bounding box center [1498, 724] width 45 height 26
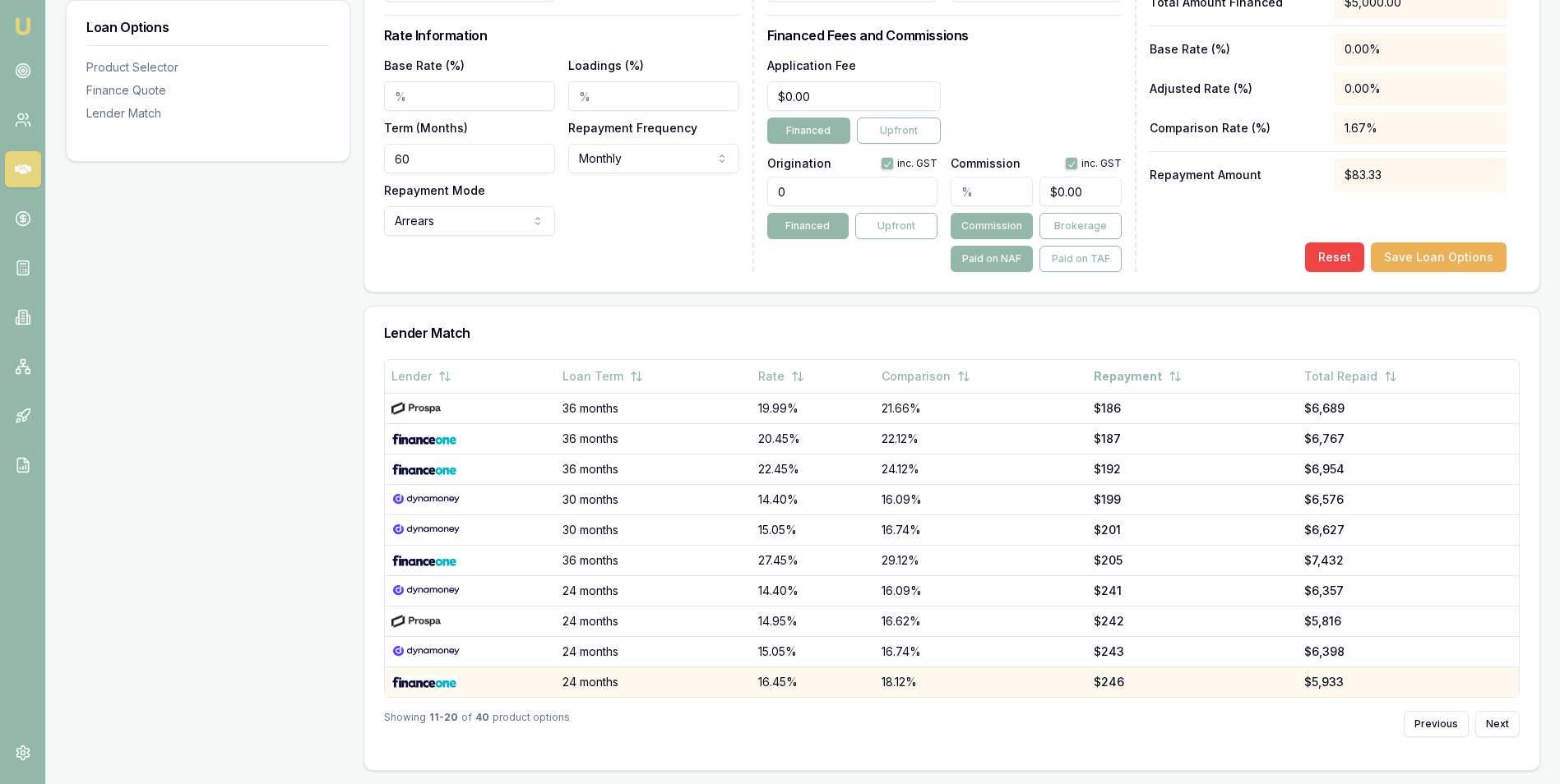
click at [426, 679] on img at bounding box center [424, 683] width 66 height 13
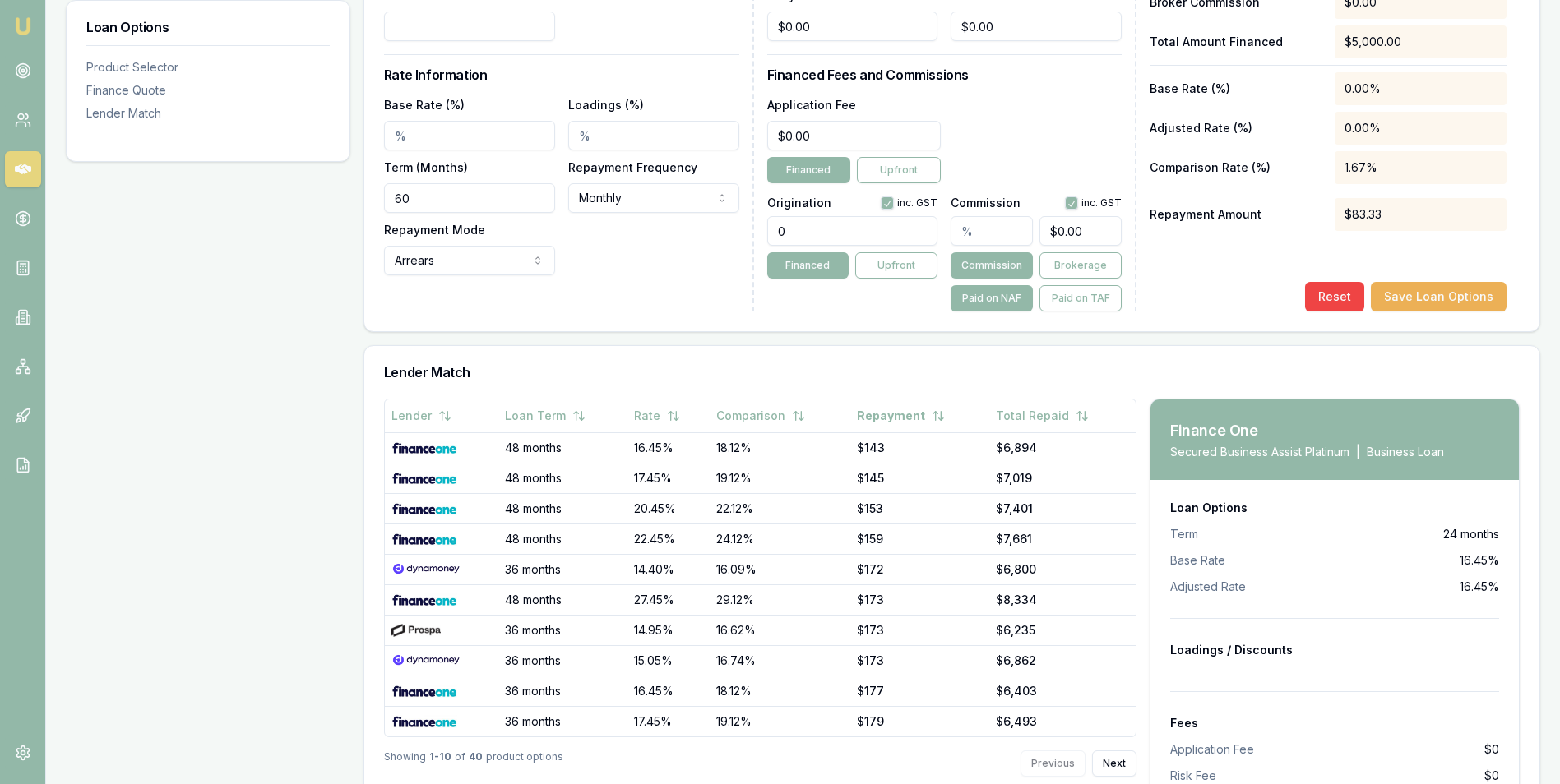
scroll to position [362, 0]
